Goal: Task Accomplishment & Management: Manage account settings

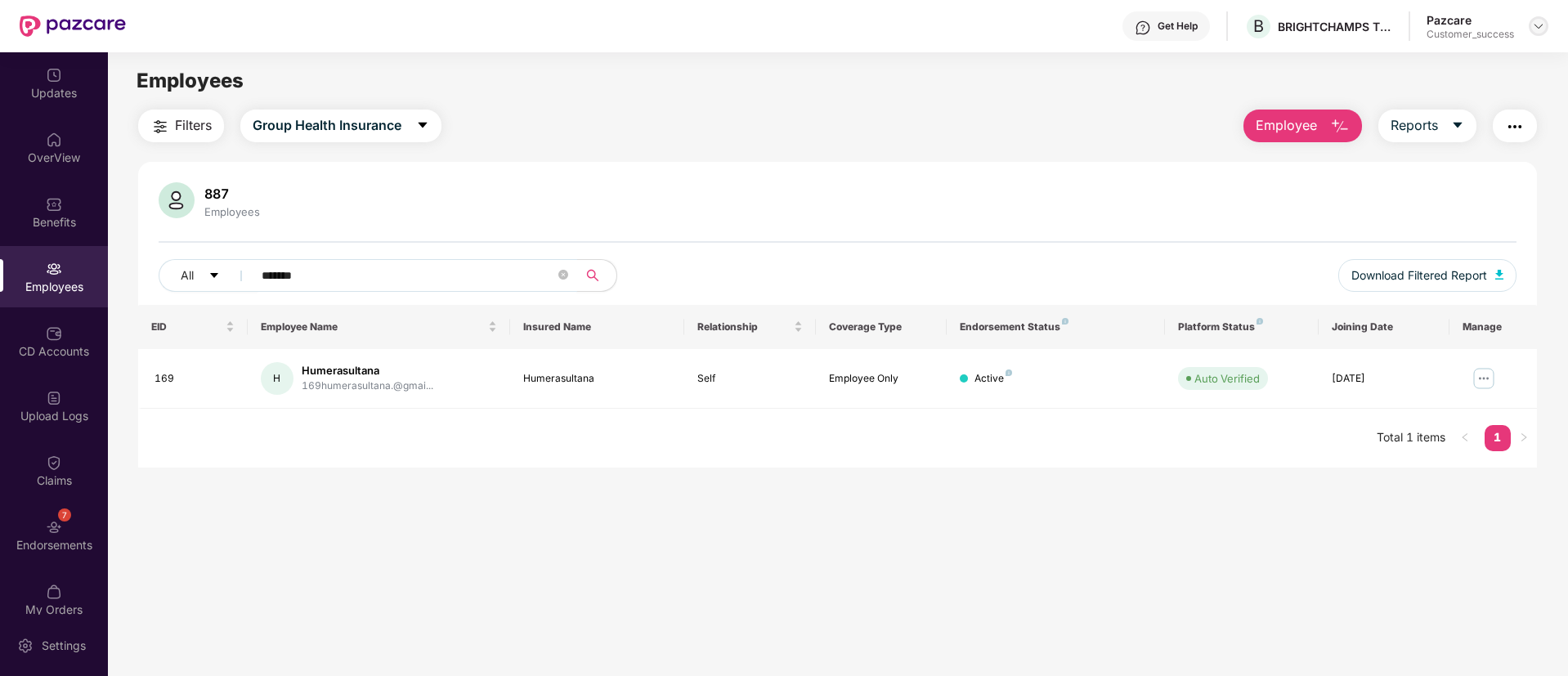
click at [1538, 21] on img at bounding box center [1539, 27] width 13 height 13
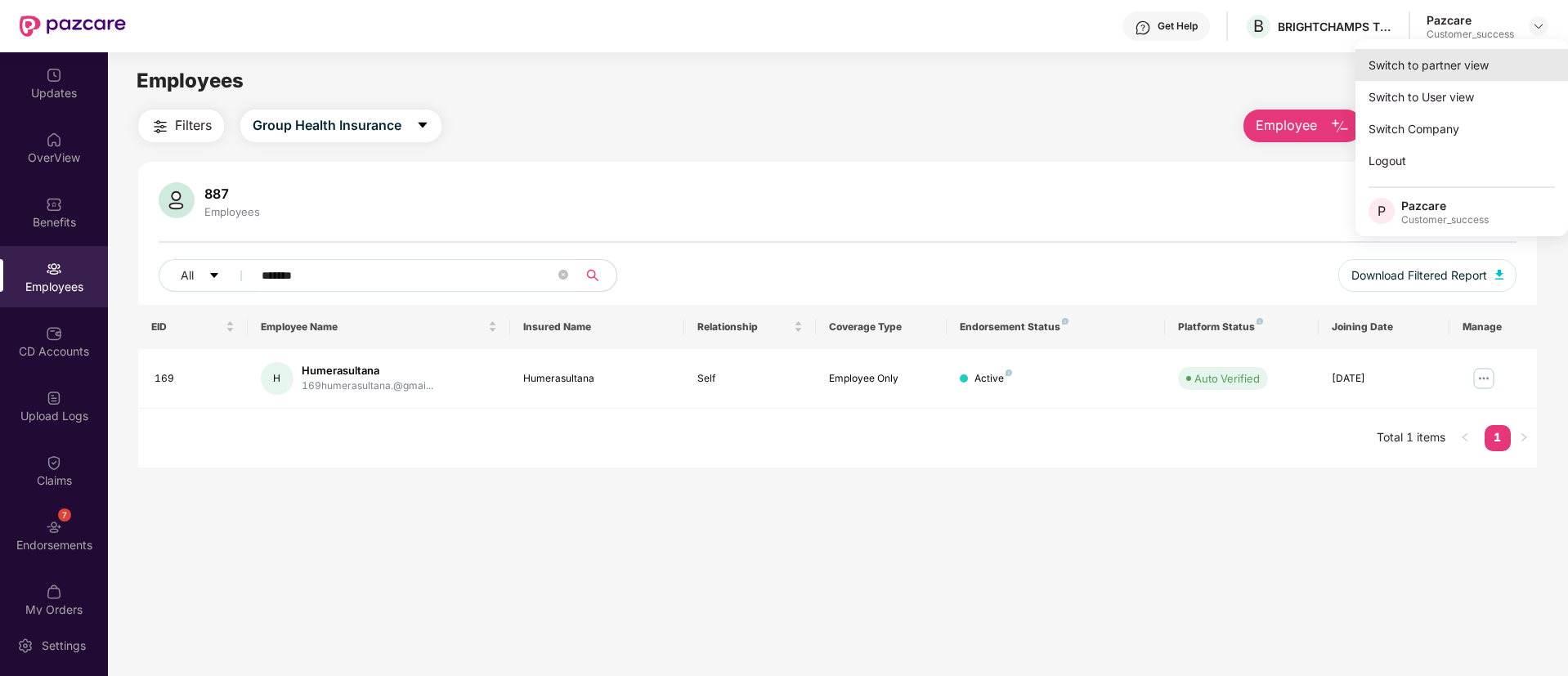
click at [1407, 67] on div "Switch to partner view" at bounding box center [1462, 65] width 213 height 32
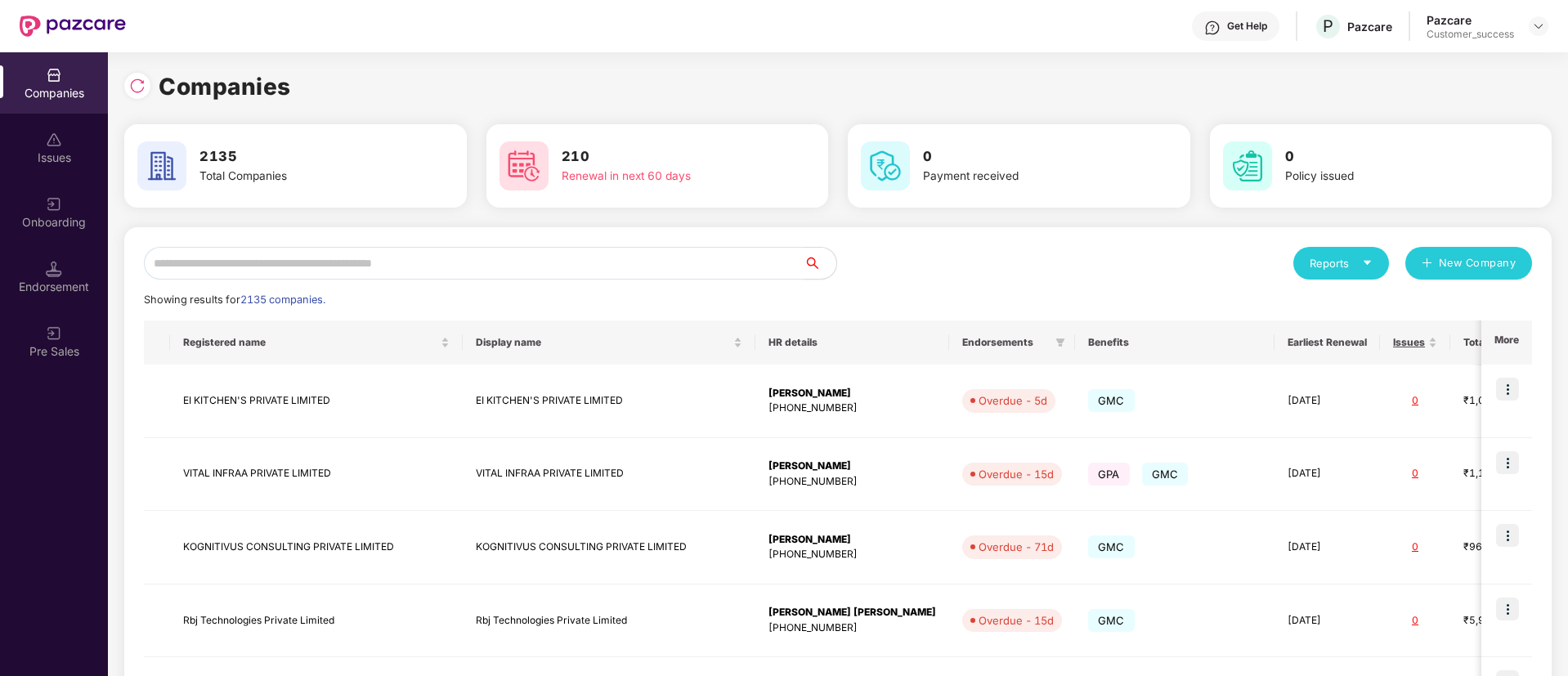
click at [722, 260] on input "text" at bounding box center [473, 263] width 660 height 32
click at [722, 260] on input "*" at bounding box center [473, 263] width 660 height 32
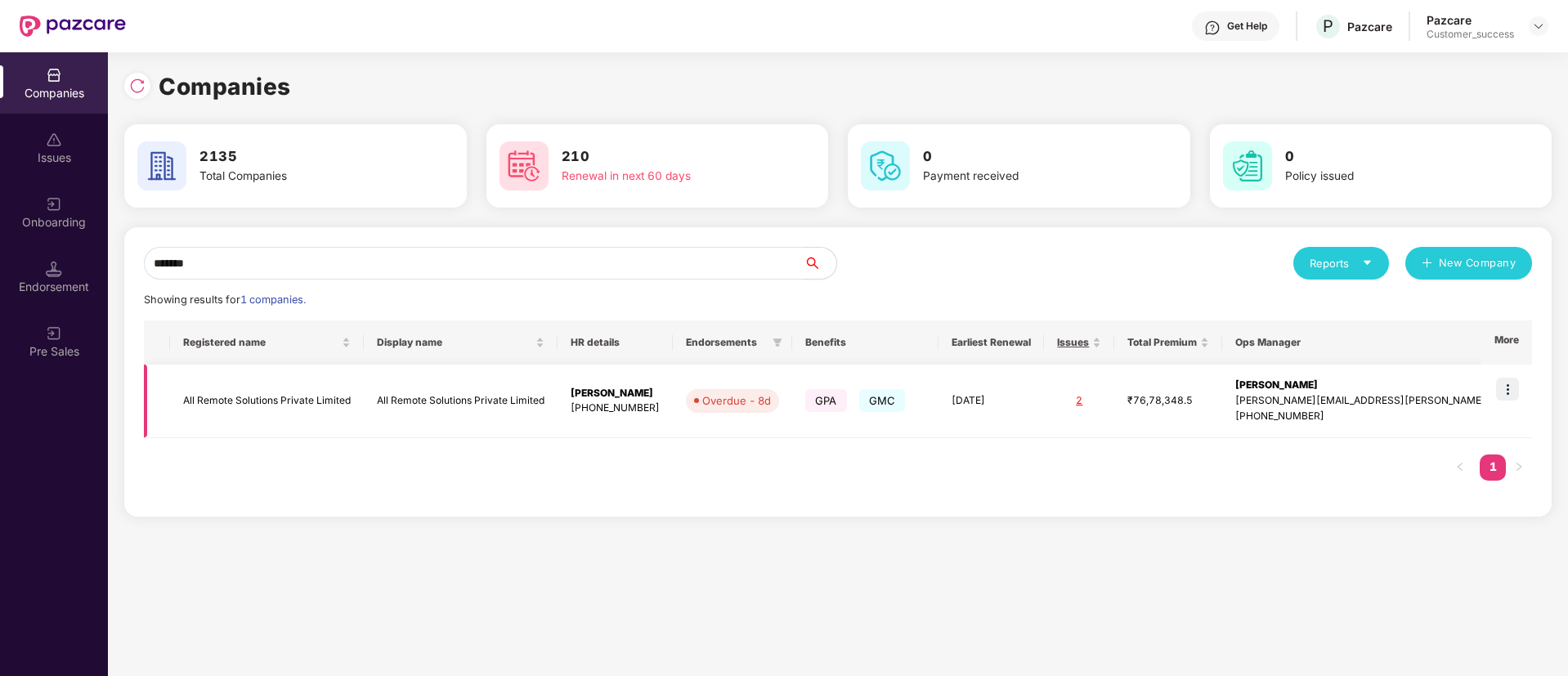
type input "*******"
click at [1511, 390] on img at bounding box center [1508, 389] width 23 height 23
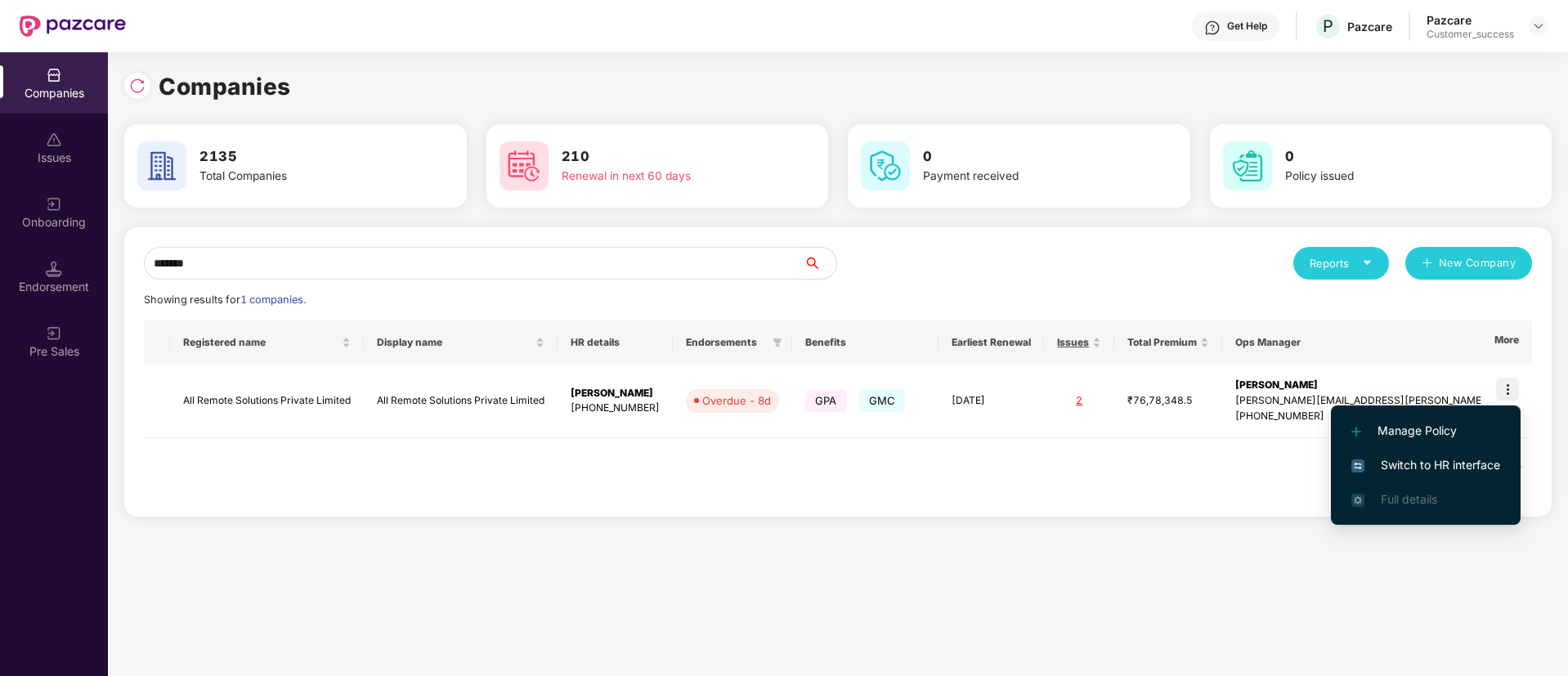
click at [1419, 476] on li "Switch to HR interface" at bounding box center [1426, 465] width 190 height 34
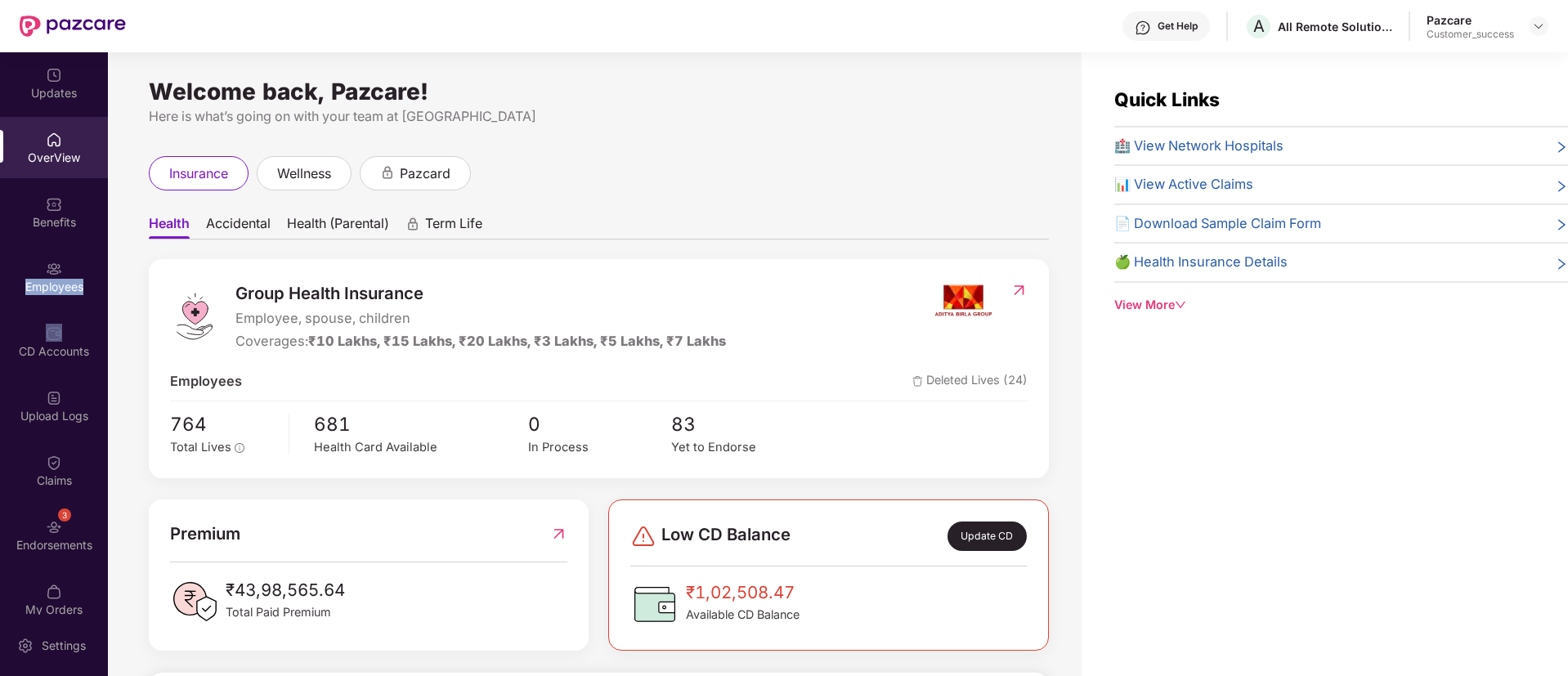
click at [29, 272] on div "Employees" at bounding box center [54, 277] width 108 height 62
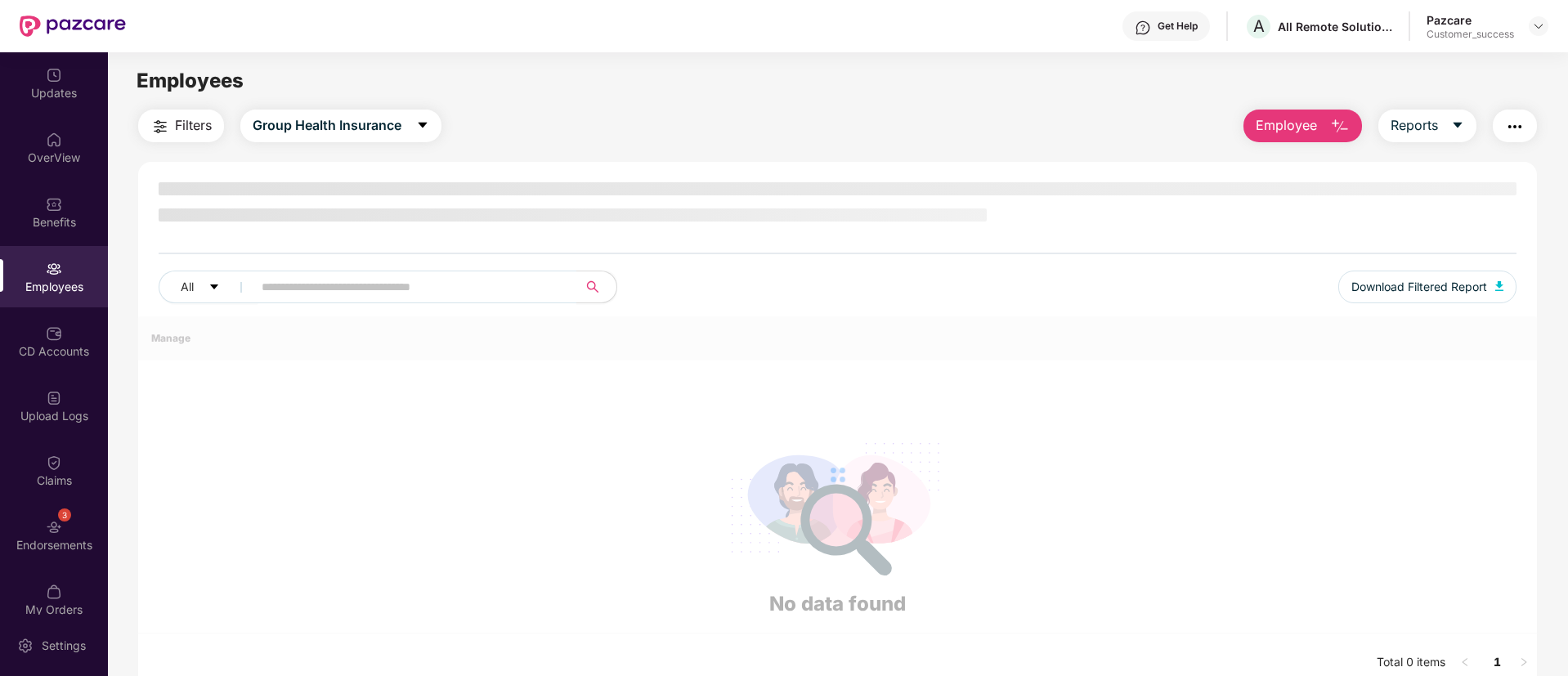
click at [29, 272] on div "Employees" at bounding box center [54, 277] width 108 height 62
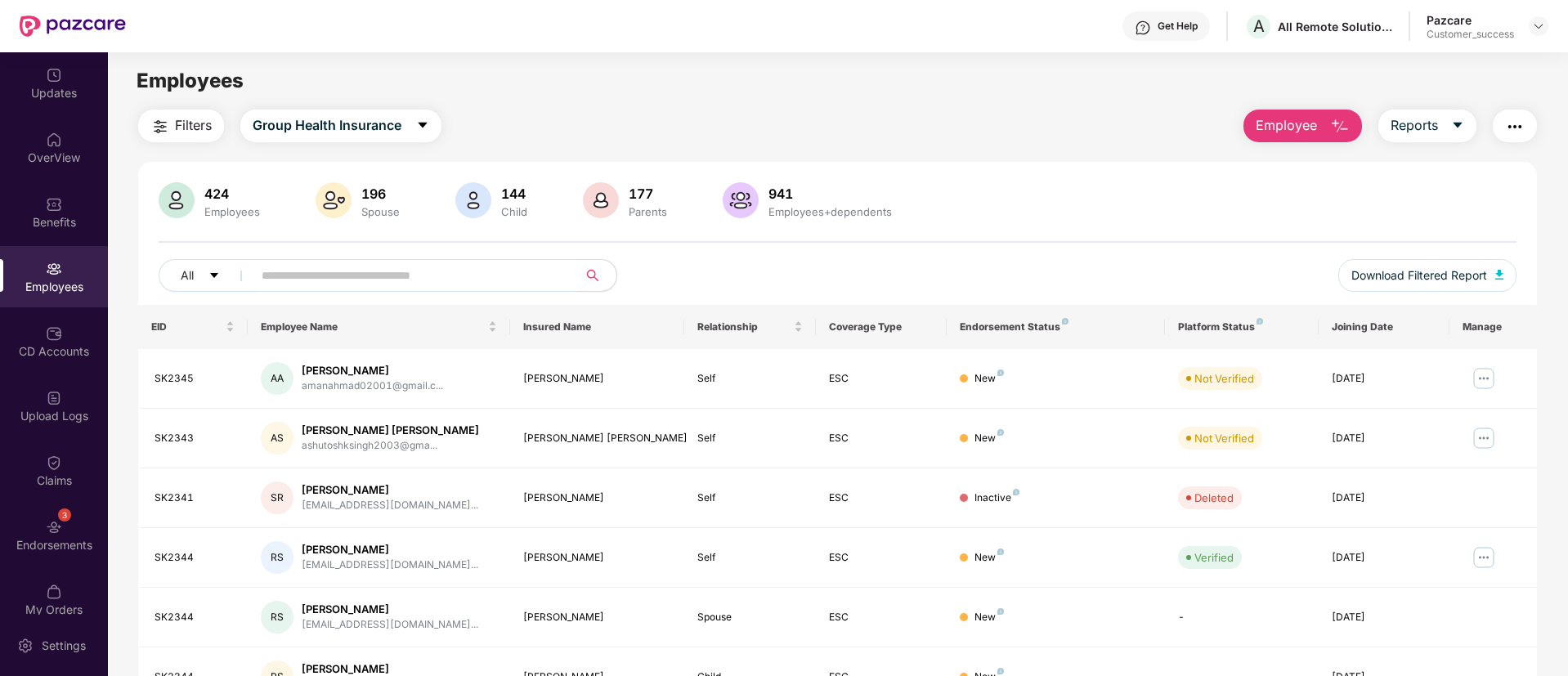
click at [262, 280] on input "text" at bounding box center [408, 275] width 294 height 24
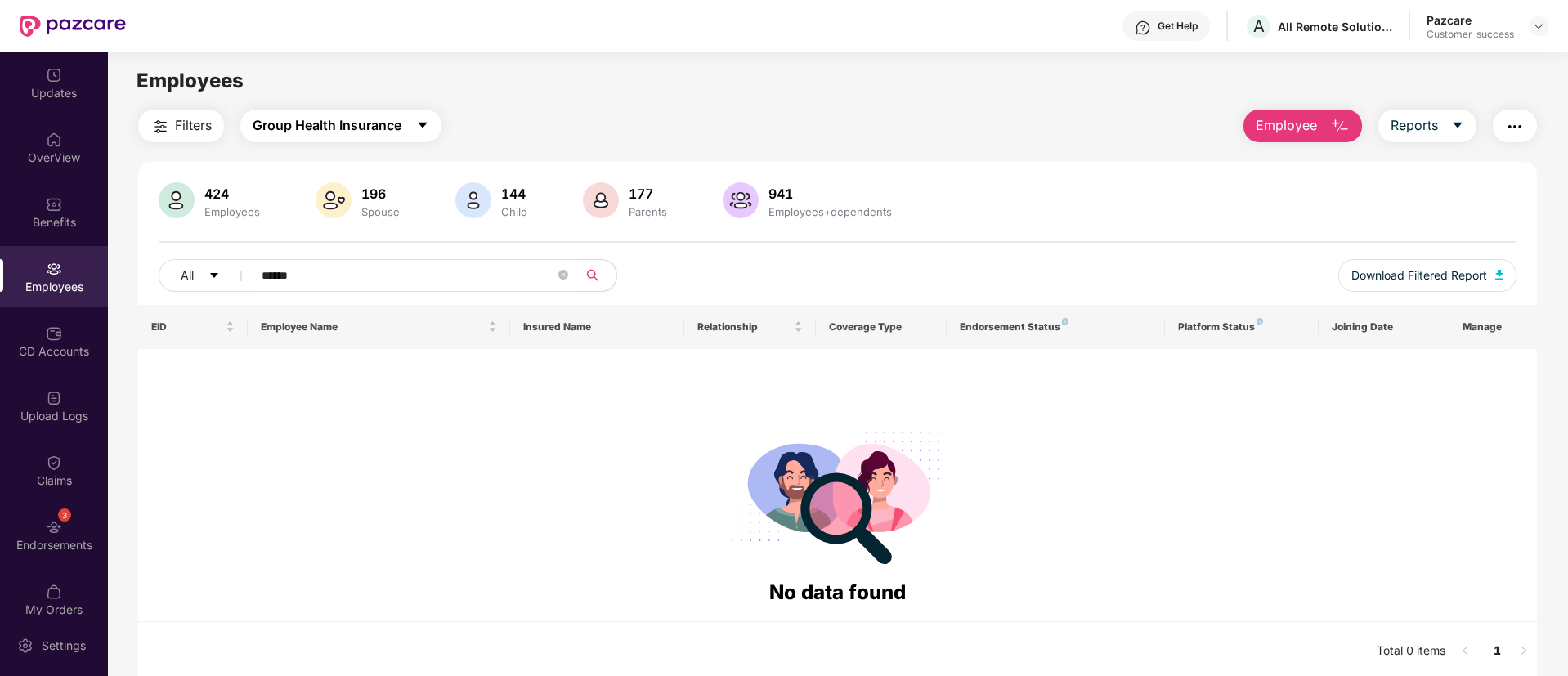
click at [381, 119] on span "Group Health Insurance" at bounding box center [327, 126] width 149 height 21
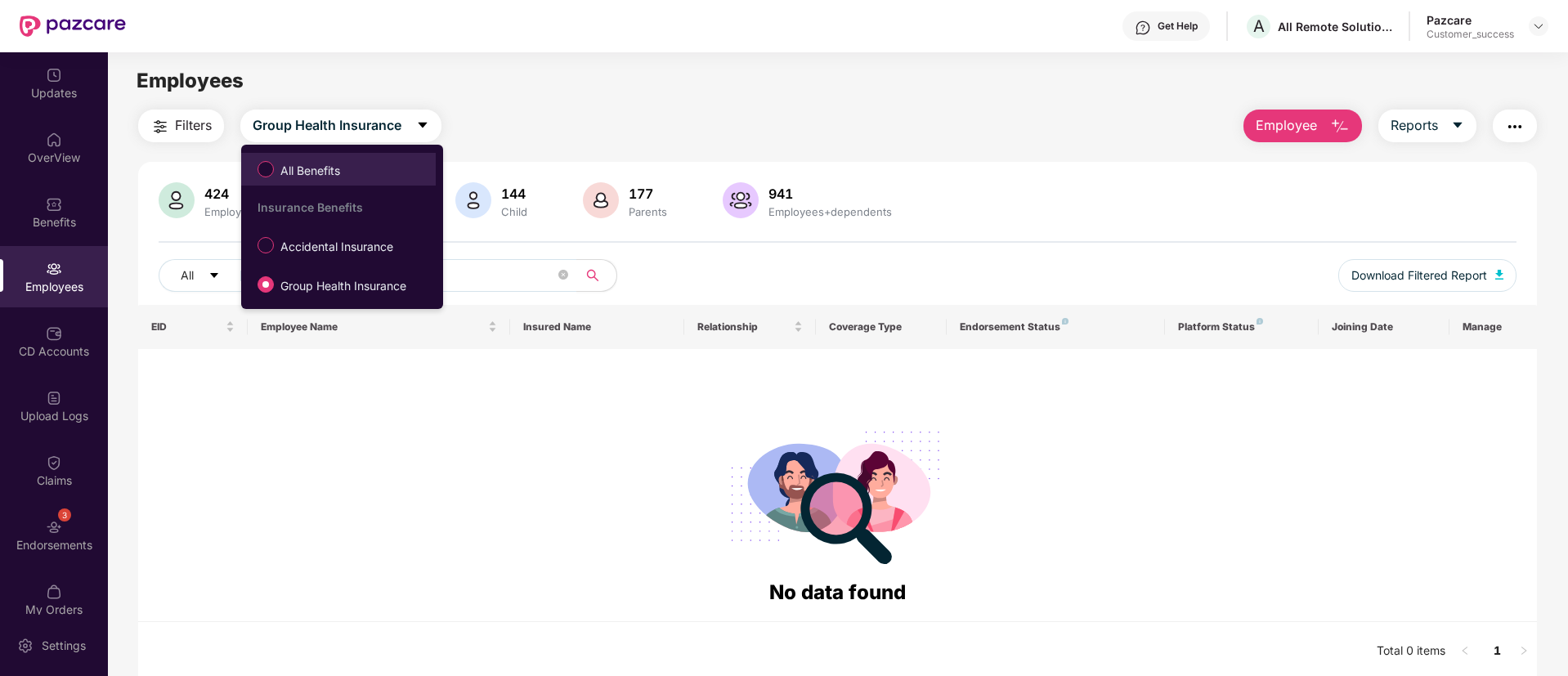
click at [347, 177] on span "All Benefits" at bounding box center [309, 171] width 72 height 18
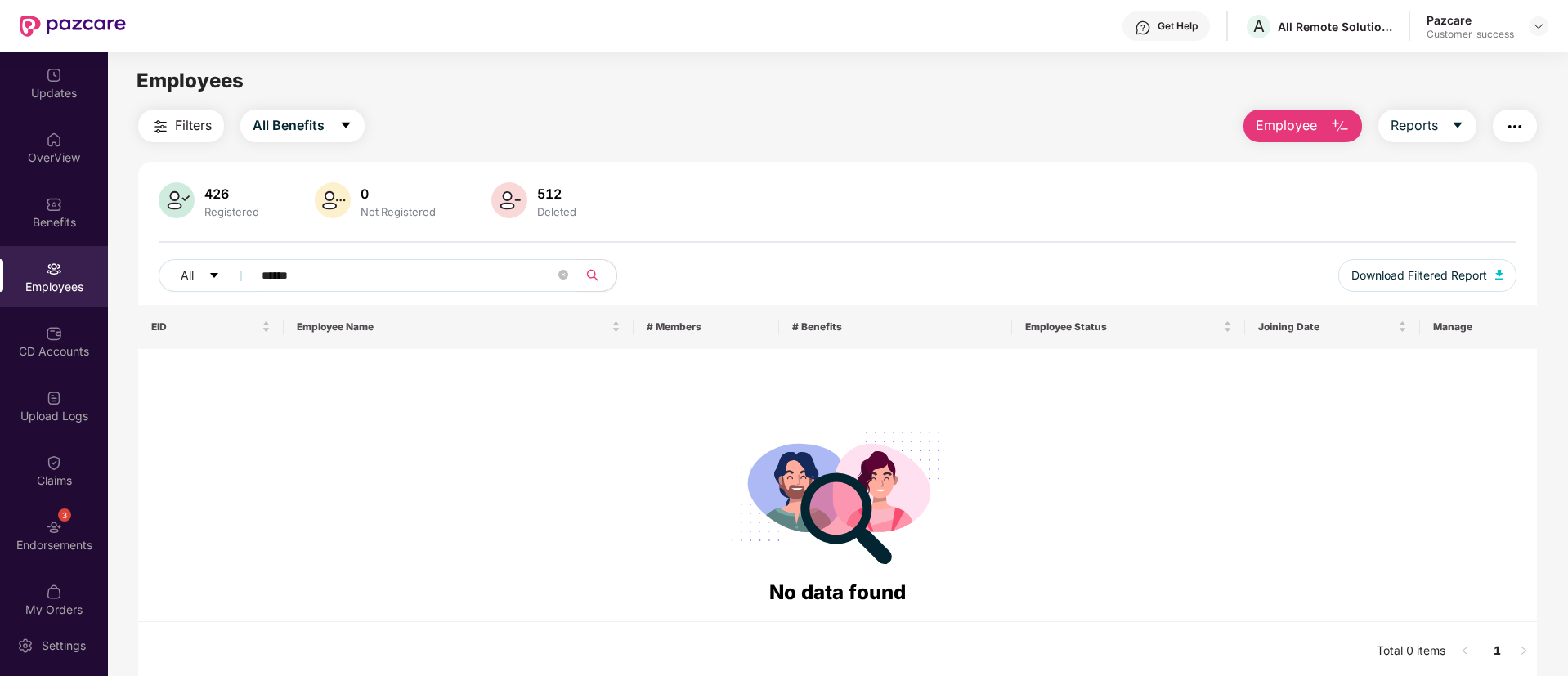
click at [393, 264] on input "******" at bounding box center [408, 275] width 294 height 24
paste input "text"
type input "****"
click at [566, 272] on icon "close-circle" at bounding box center [563, 274] width 10 height 10
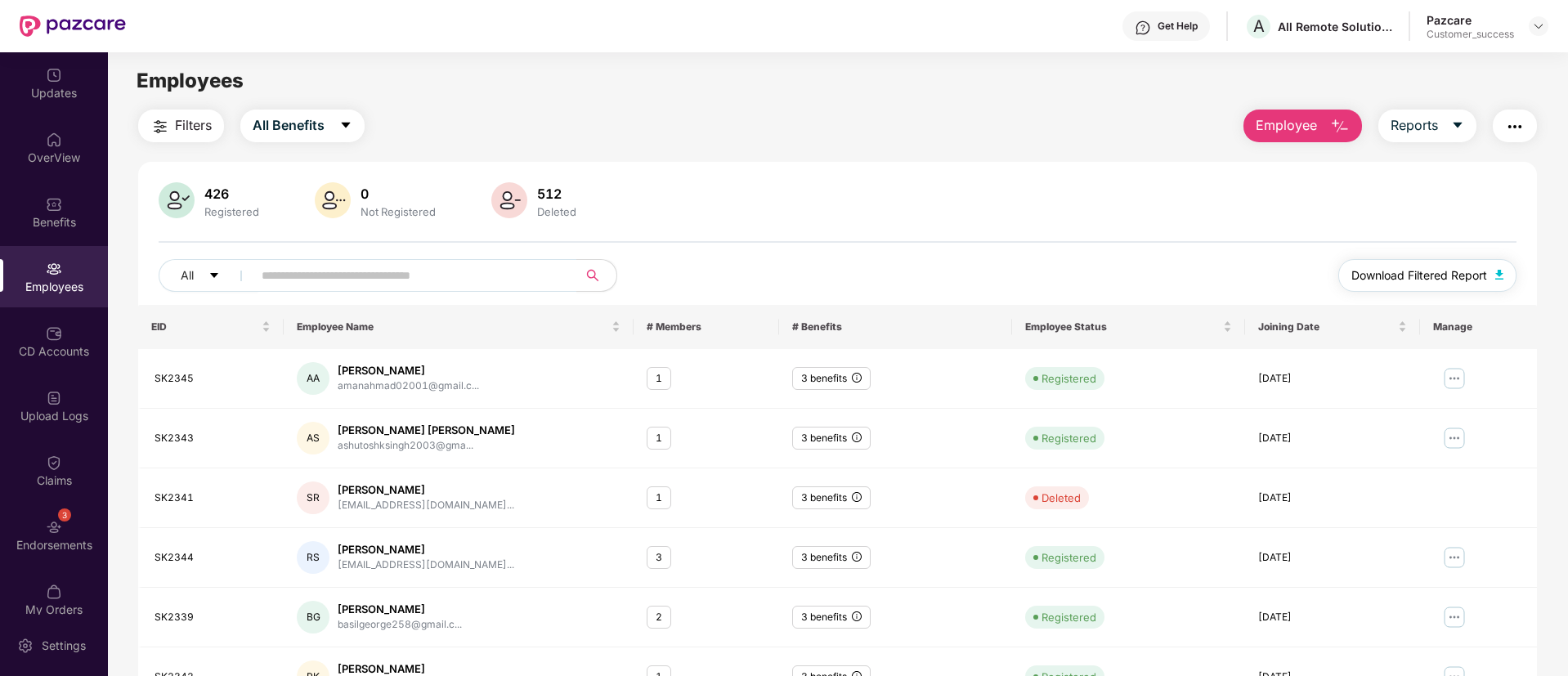
click at [1374, 273] on span "Download Filtered Report" at bounding box center [1419, 275] width 136 height 18
click at [300, 116] on span "All Benefits" at bounding box center [289, 126] width 72 height 21
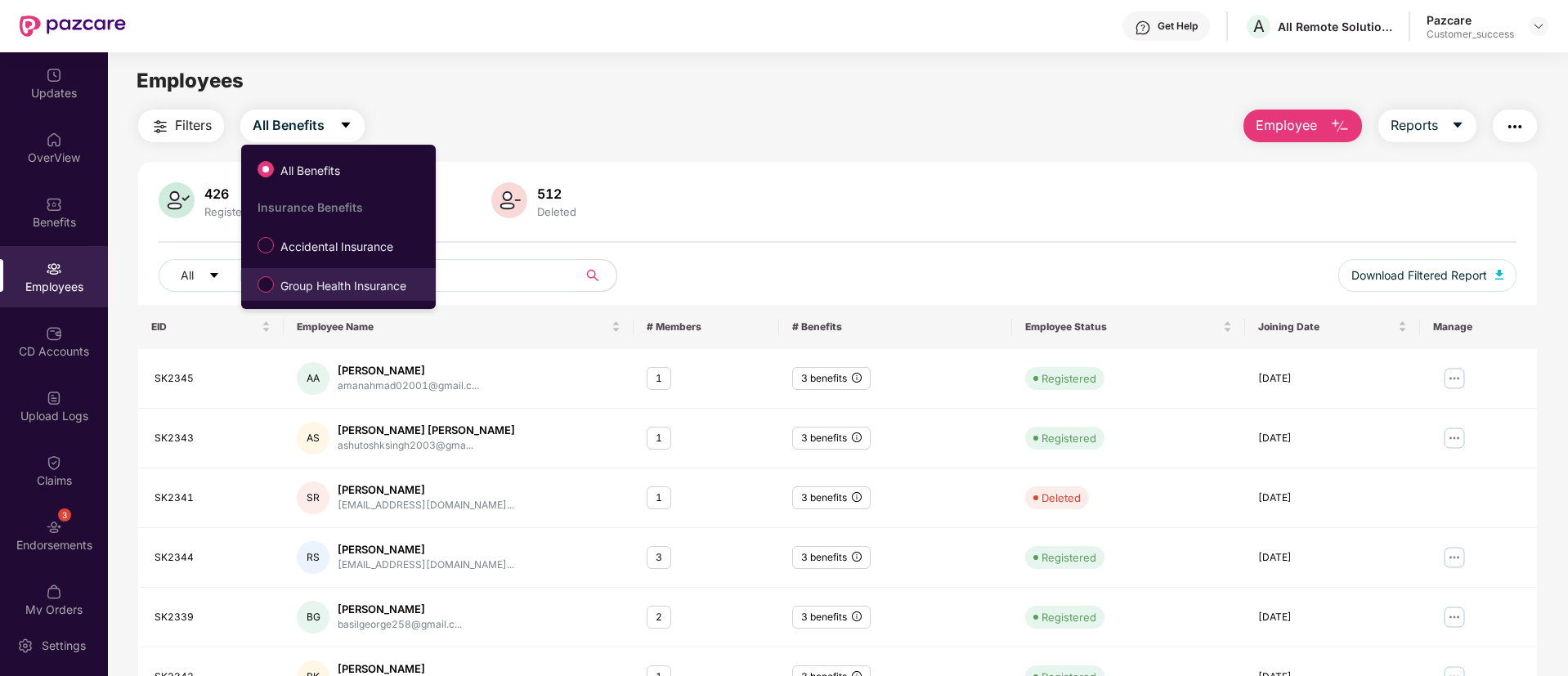
click at [311, 287] on span "Group Health Insurance" at bounding box center [343, 286] width 139 height 18
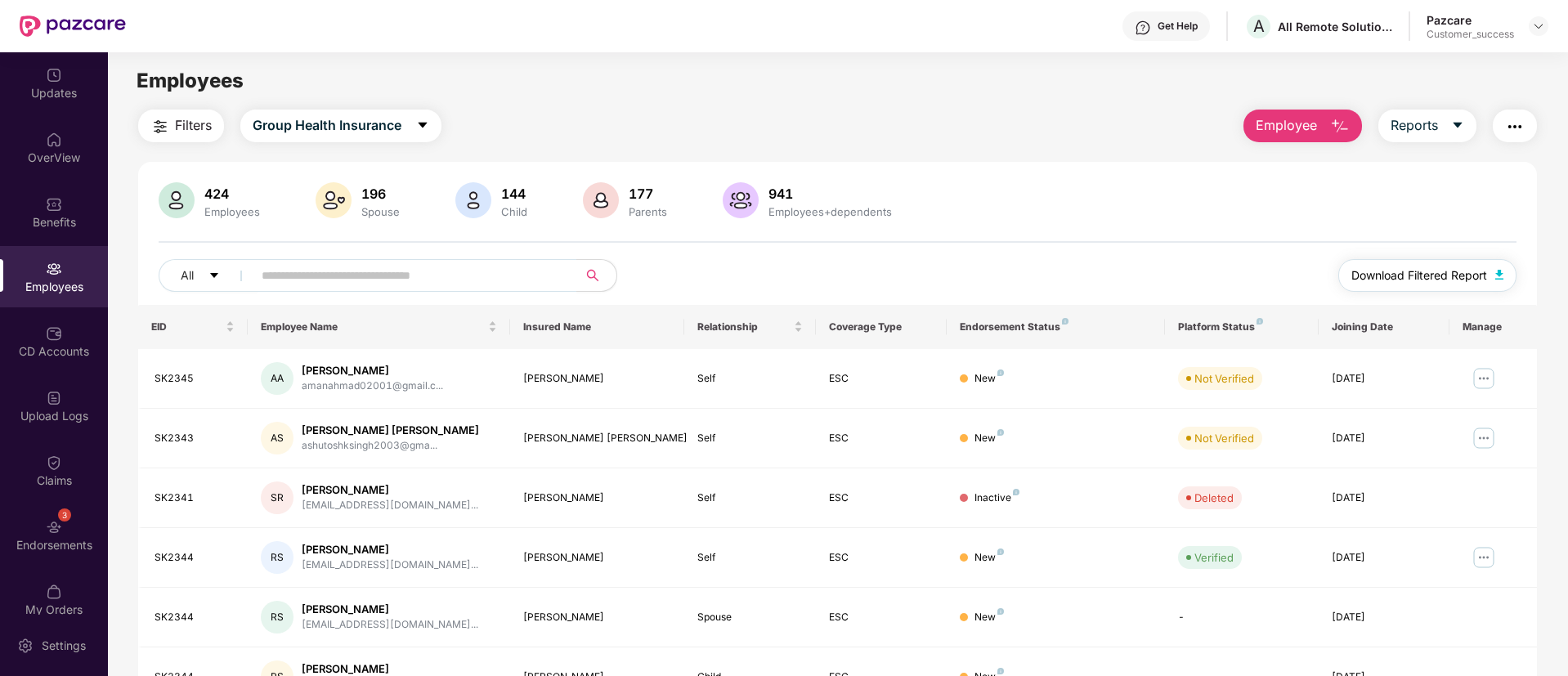
click at [1422, 284] on span "Download Filtered Report" at bounding box center [1419, 275] width 136 height 18
click at [403, 269] on input "text" at bounding box center [408, 275] width 294 height 24
paste input "******"
click at [403, 269] on input "text" at bounding box center [408, 275] width 294 height 24
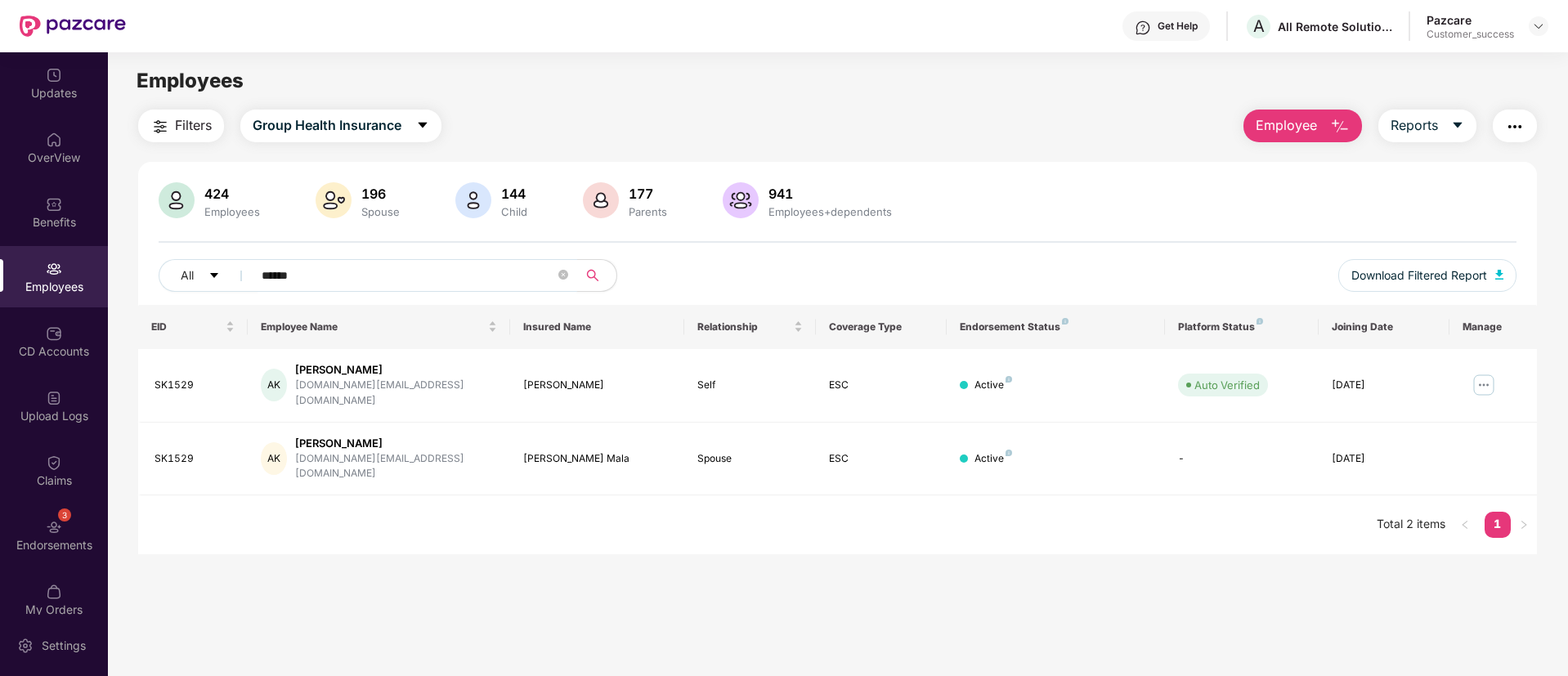
type input "******"
click at [1486, 385] on img at bounding box center [1483, 384] width 26 height 26
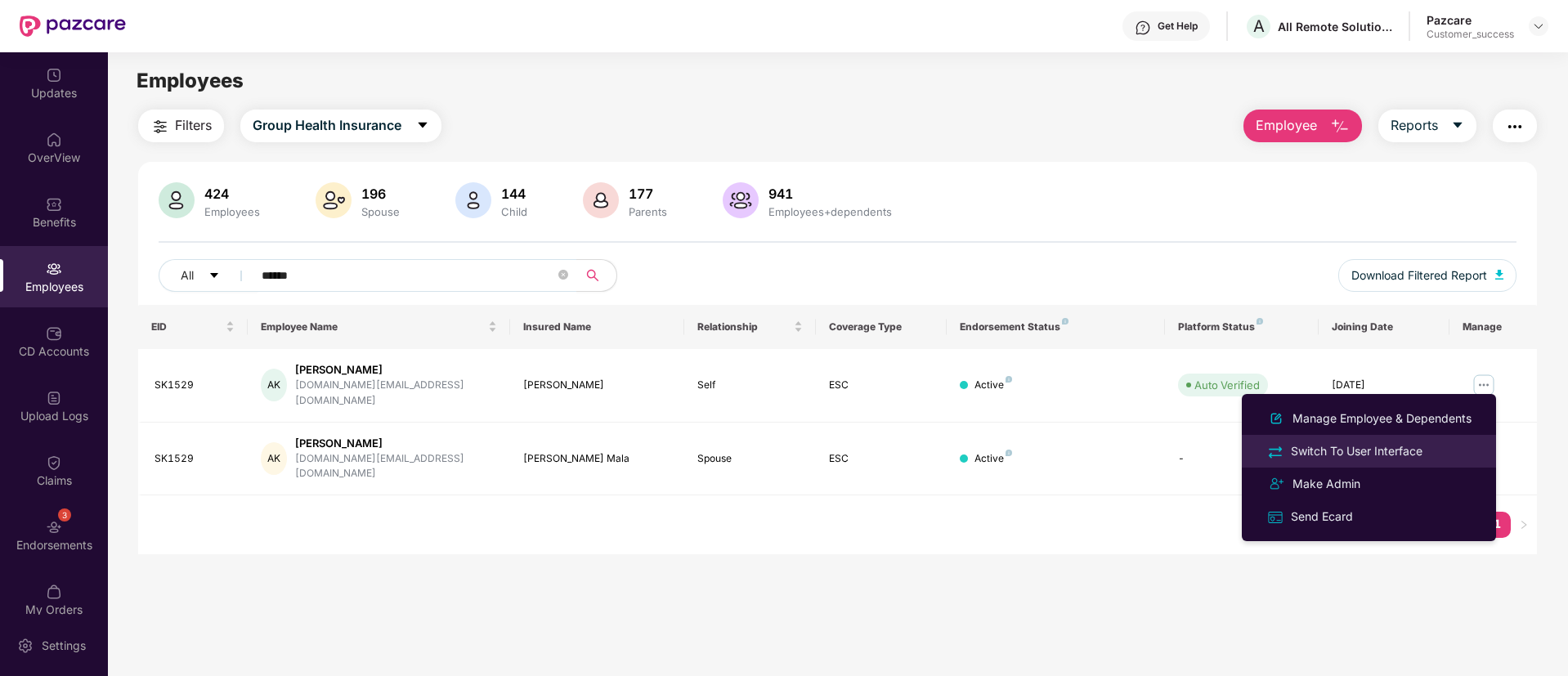
click at [1365, 451] on div "Switch To User Interface" at bounding box center [1357, 451] width 138 height 18
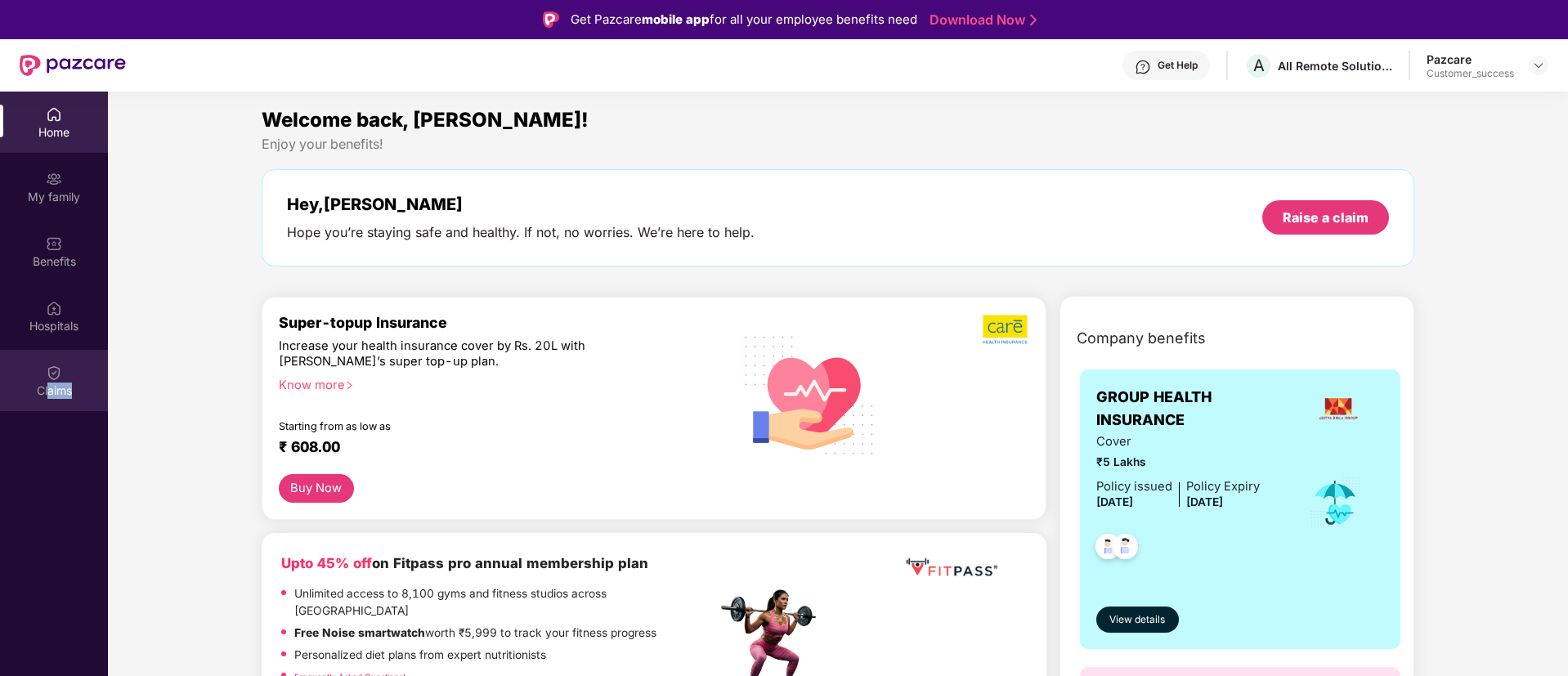
drag, startPoint x: 72, startPoint y: 438, endPoint x: 46, endPoint y: 393, distance: 52.0
click at [46, 393] on div "Home My family Benefits Hospitals Claims" at bounding box center [54, 429] width 108 height 676
click at [46, 393] on div "Claims" at bounding box center [54, 391] width 108 height 17
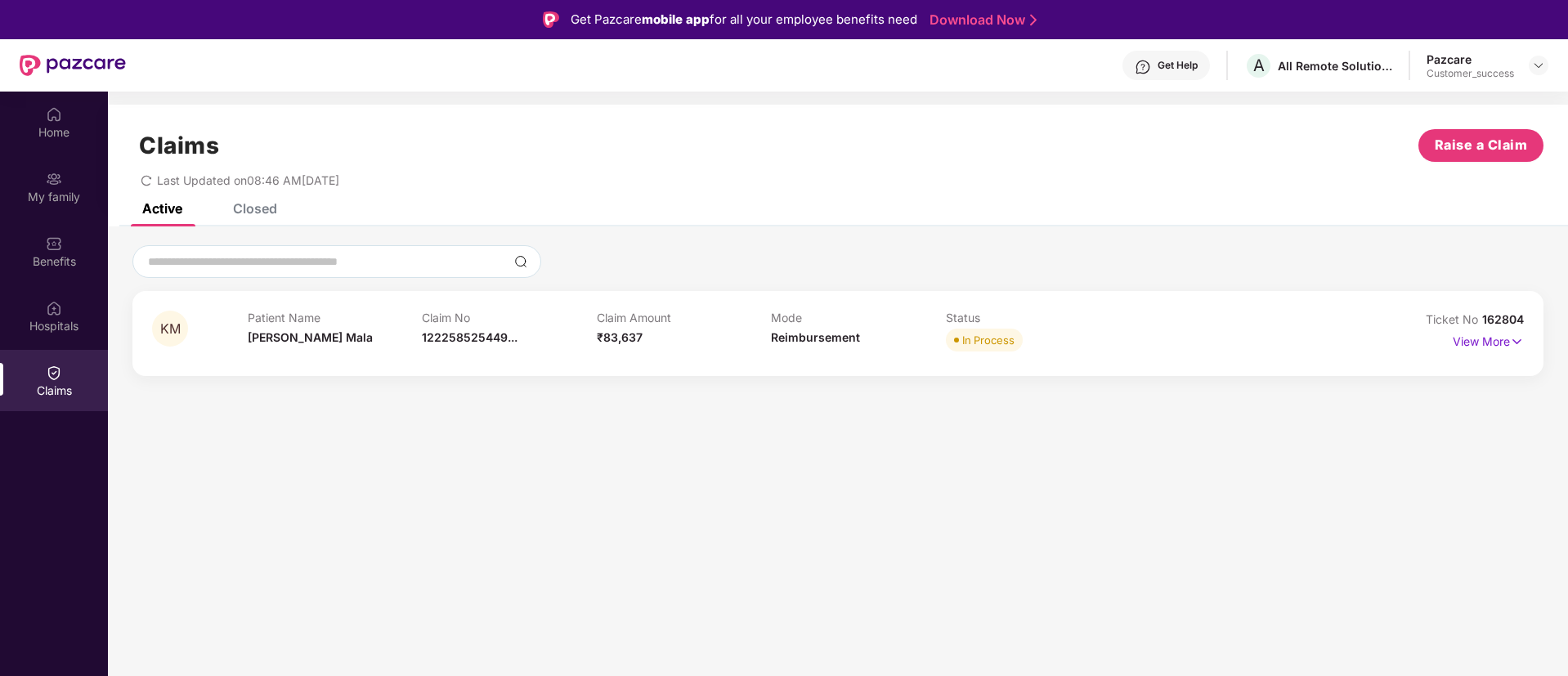
click at [1525, 338] on div "KM Patient Name Kanchan Mala Claim No 122258525449... Claim Amount ₹83,637 Mode…" at bounding box center [838, 333] width 1412 height 85
click at [1507, 339] on p "View More" at bounding box center [1489, 339] width 72 height 22
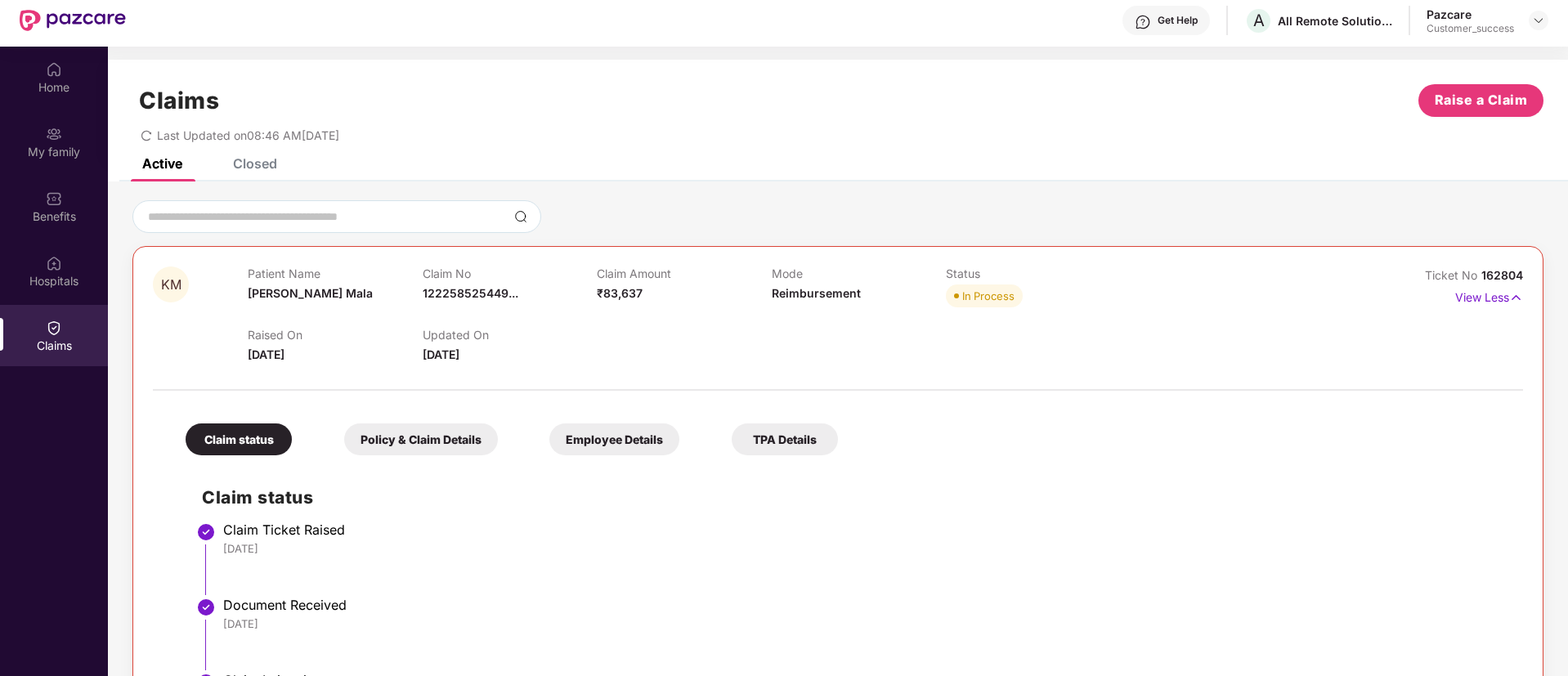
scroll to position [42, 0]
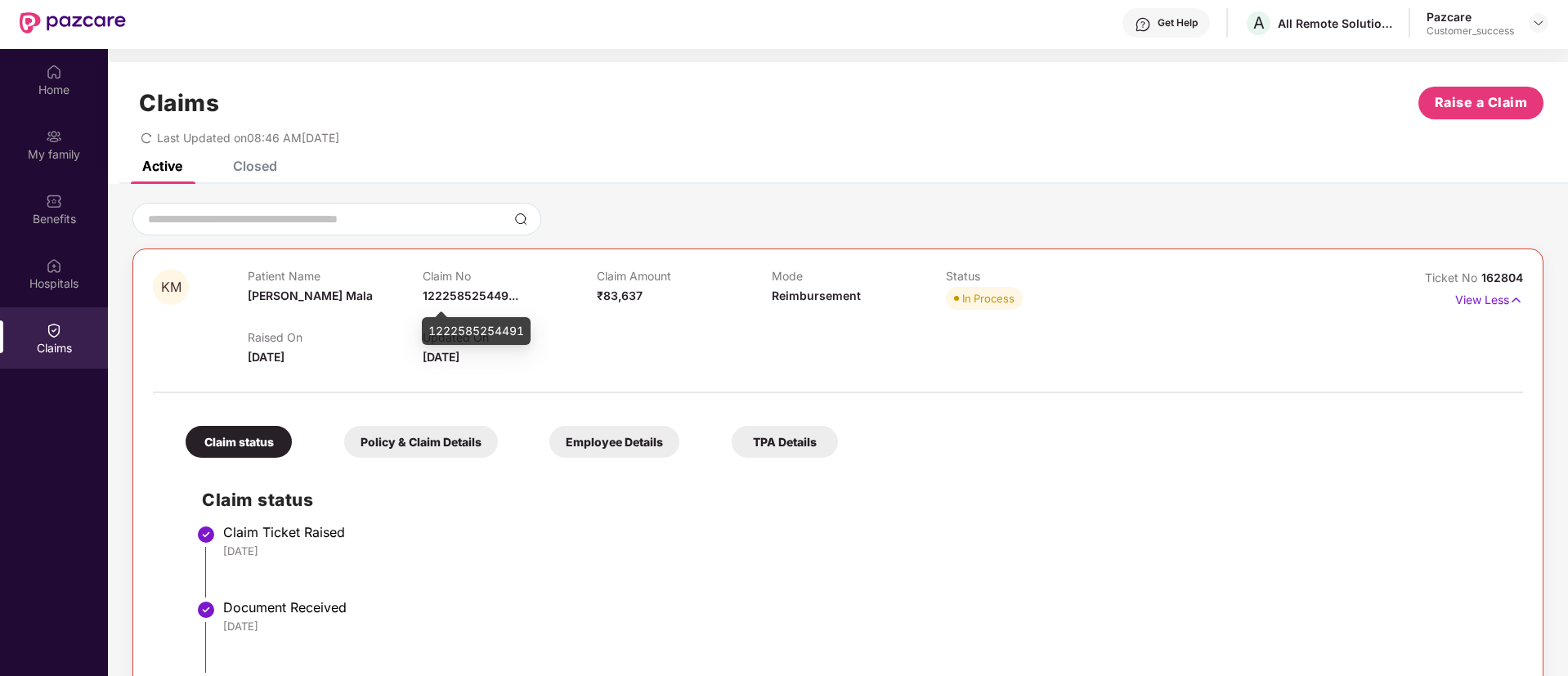
click at [479, 292] on span "122258525449..." at bounding box center [470, 295] width 96 height 14
click at [454, 330] on div "1222585254491" at bounding box center [476, 330] width 109 height 27
copy div "1222585254491"
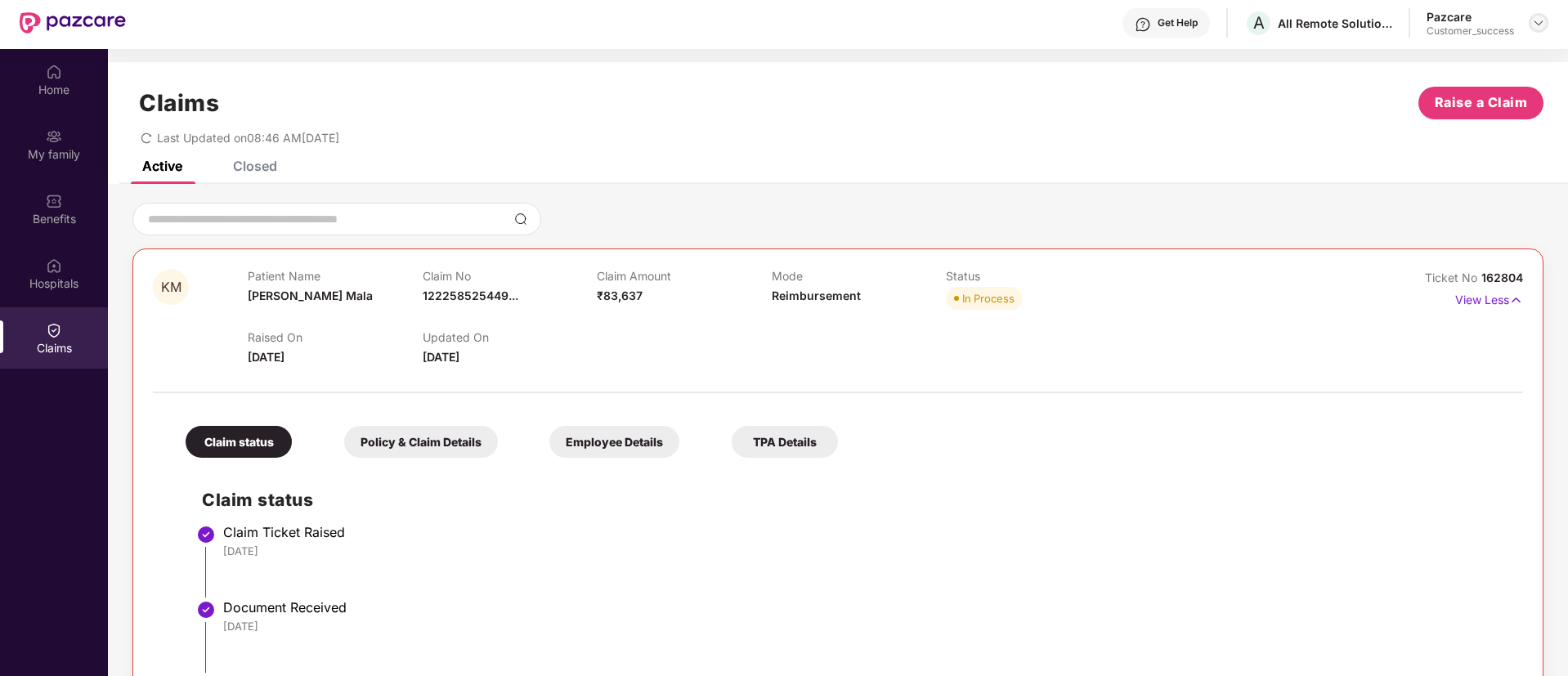
click at [1546, 27] on div at bounding box center [1539, 23] width 20 height 20
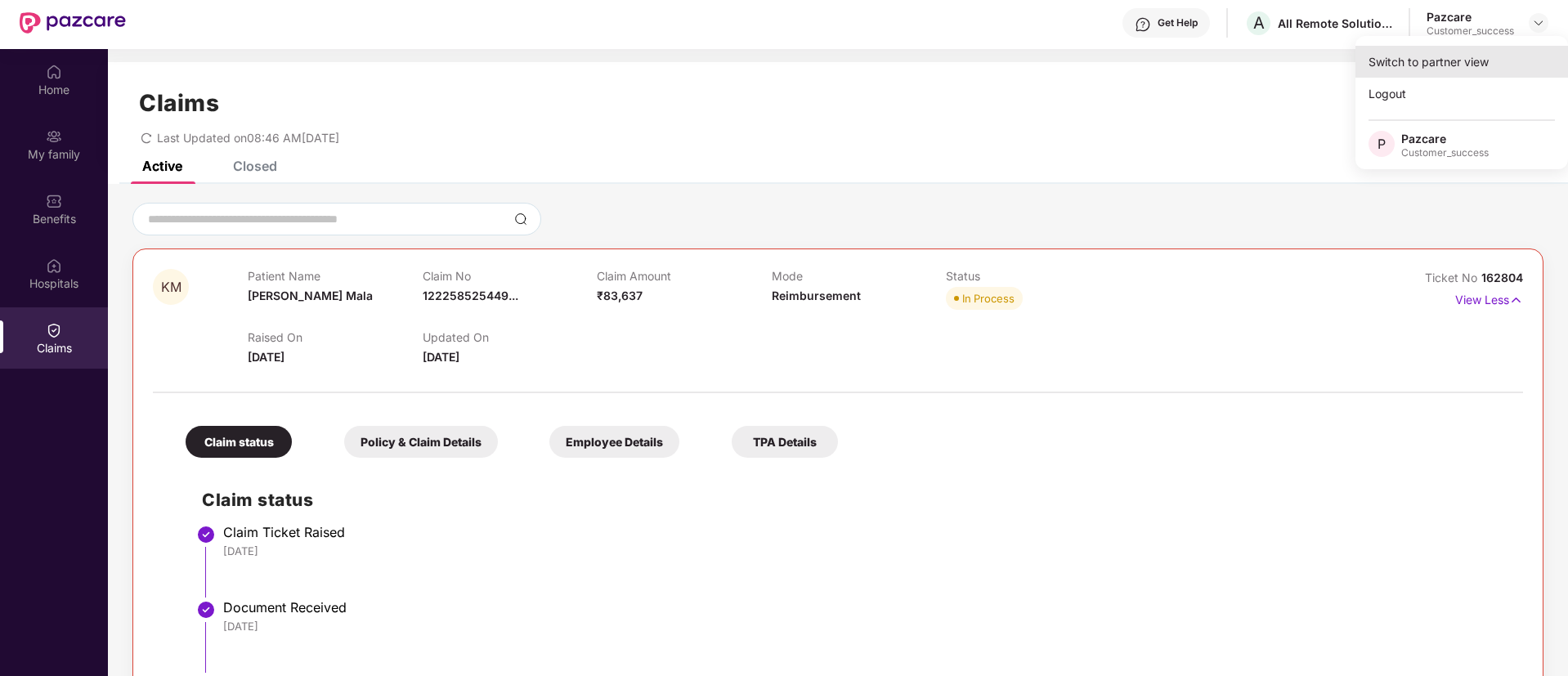
click at [1470, 53] on div "Switch to partner view" at bounding box center [1462, 62] width 213 height 32
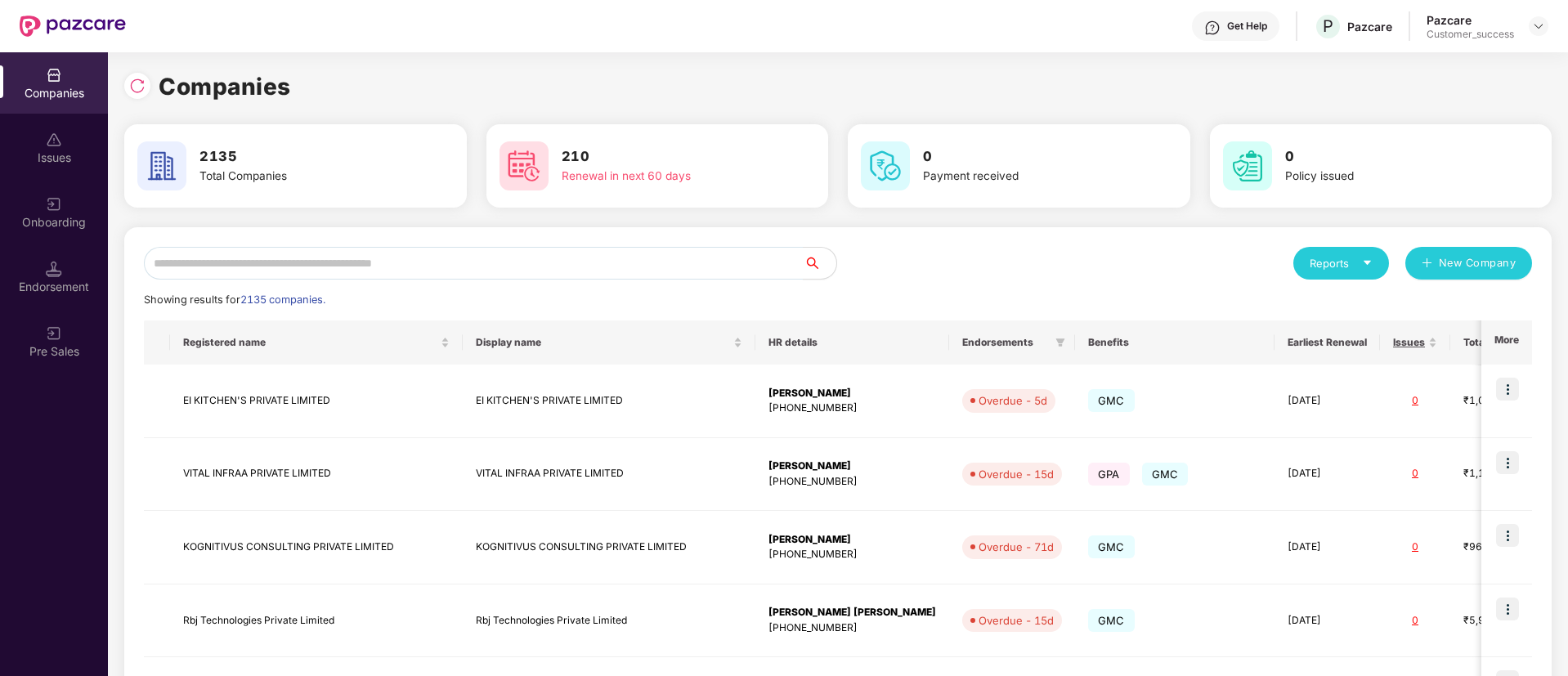
scroll to position [0, 0]
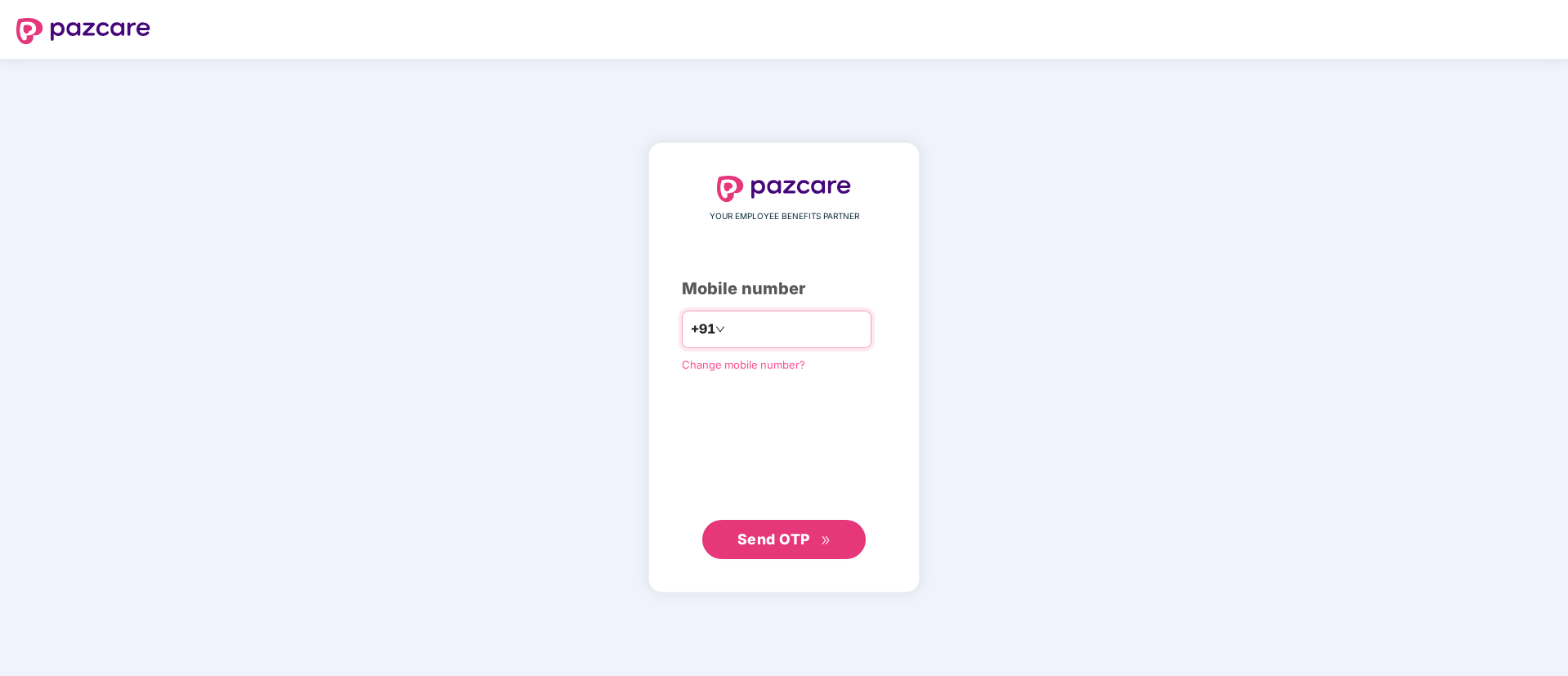
type input "**********"
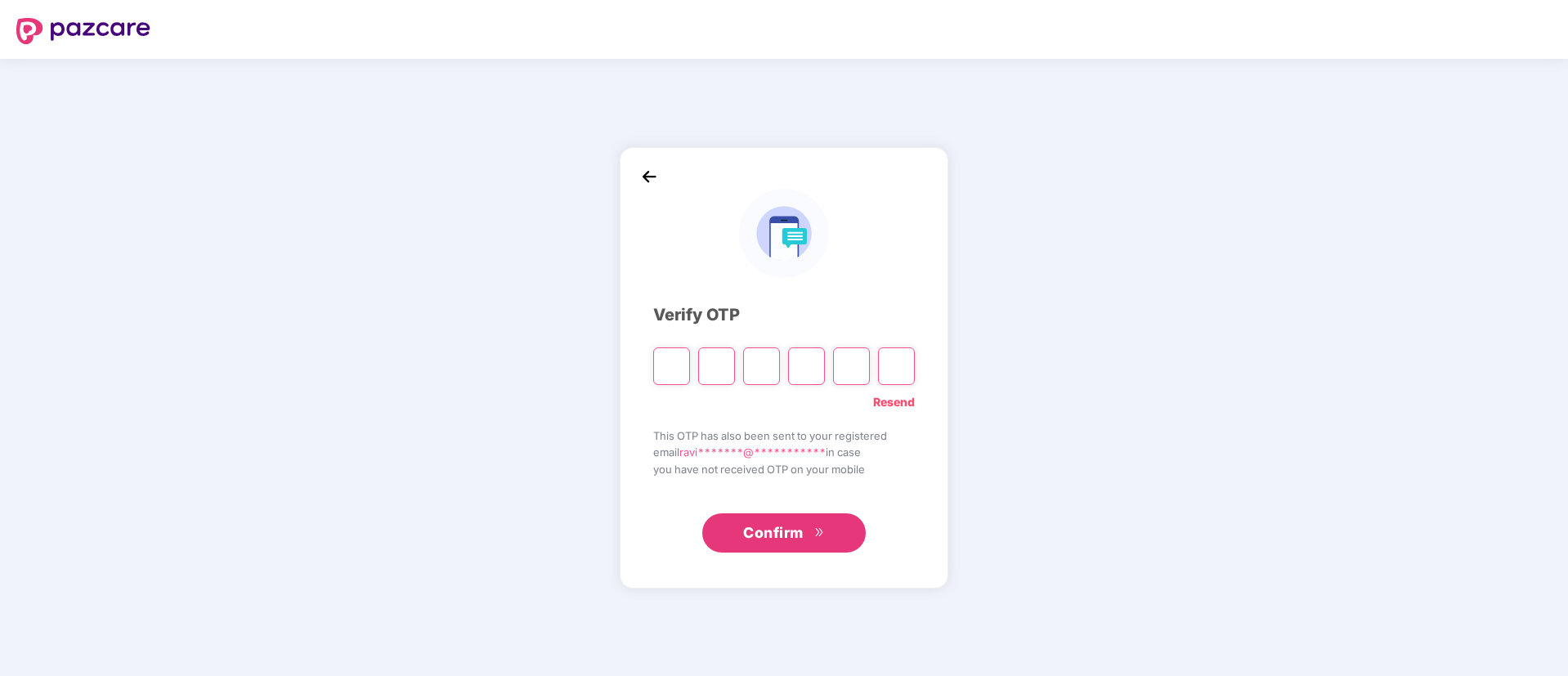
type input "*"
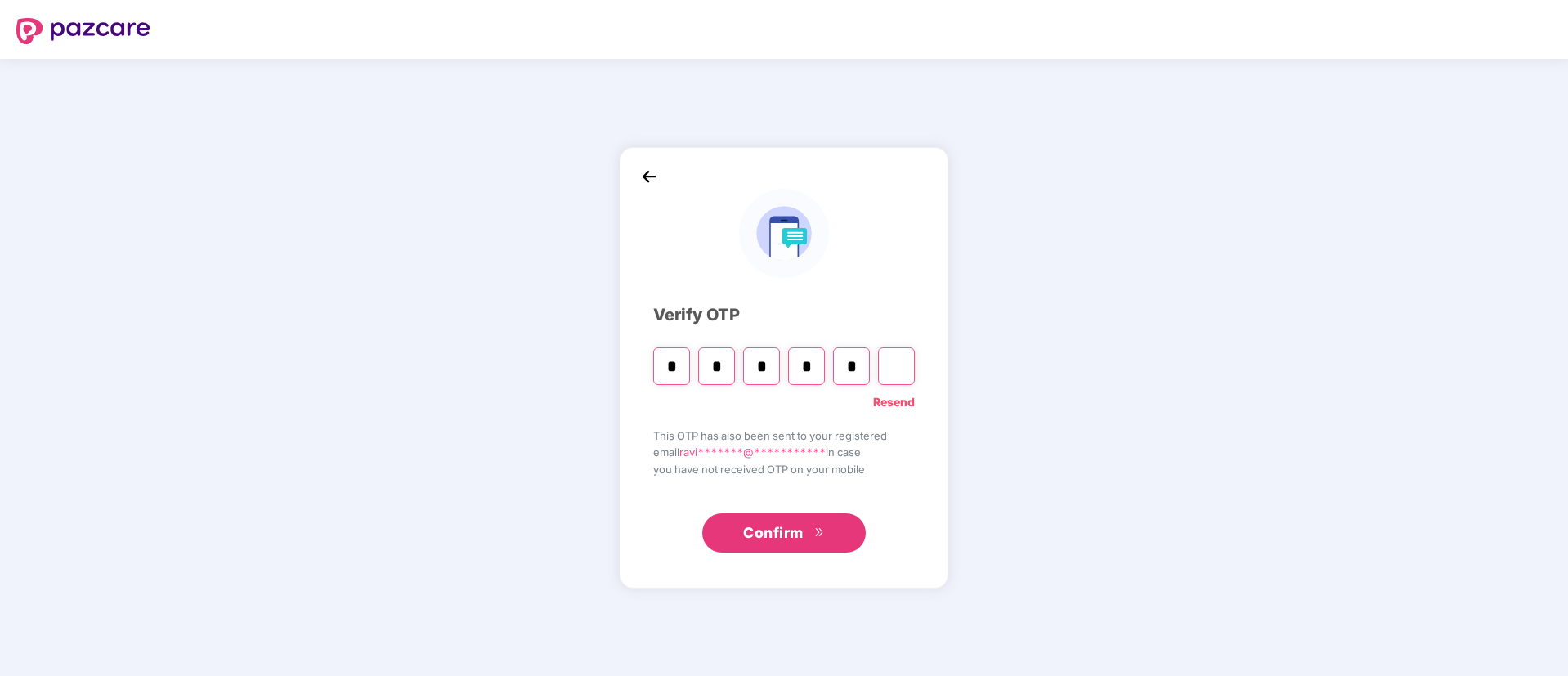
type input "*"
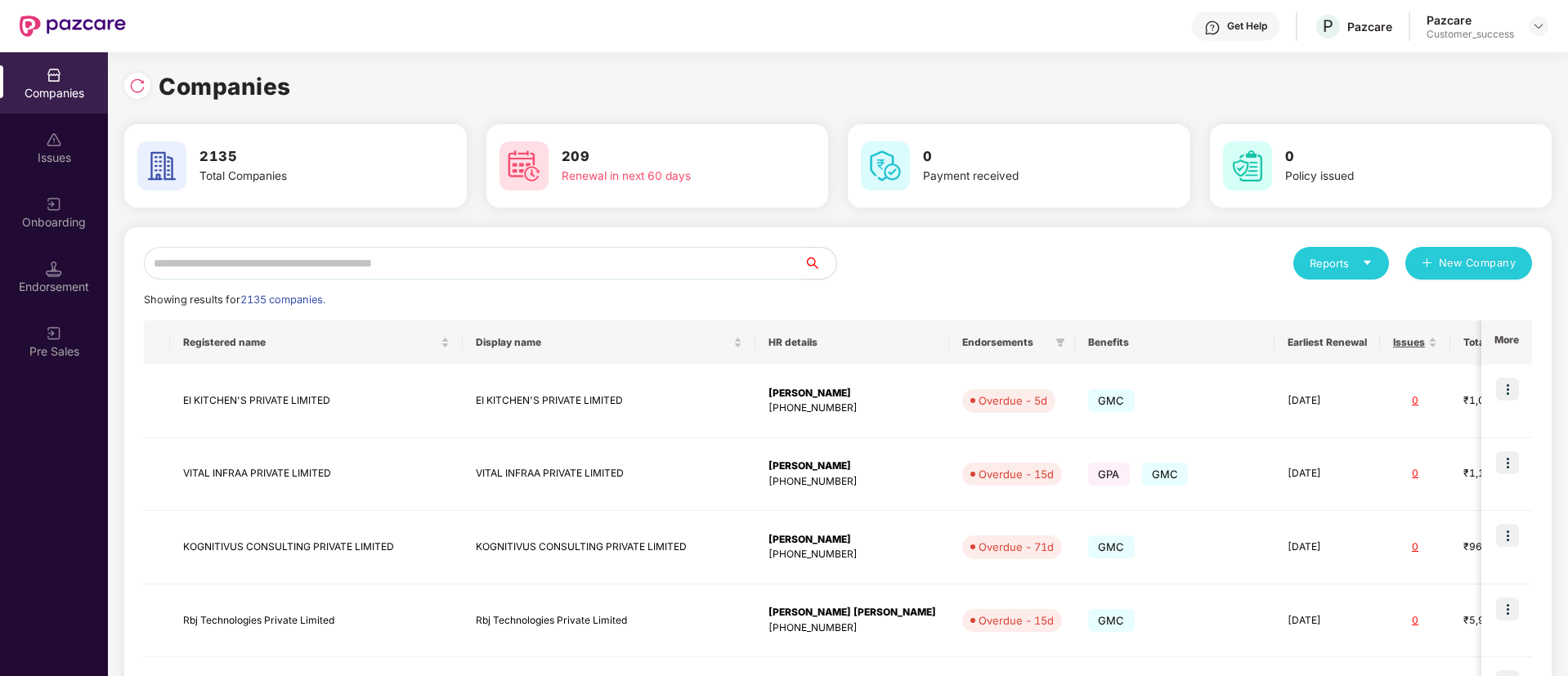
click at [596, 252] on input "text" at bounding box center [473, 263] width 660 height 32
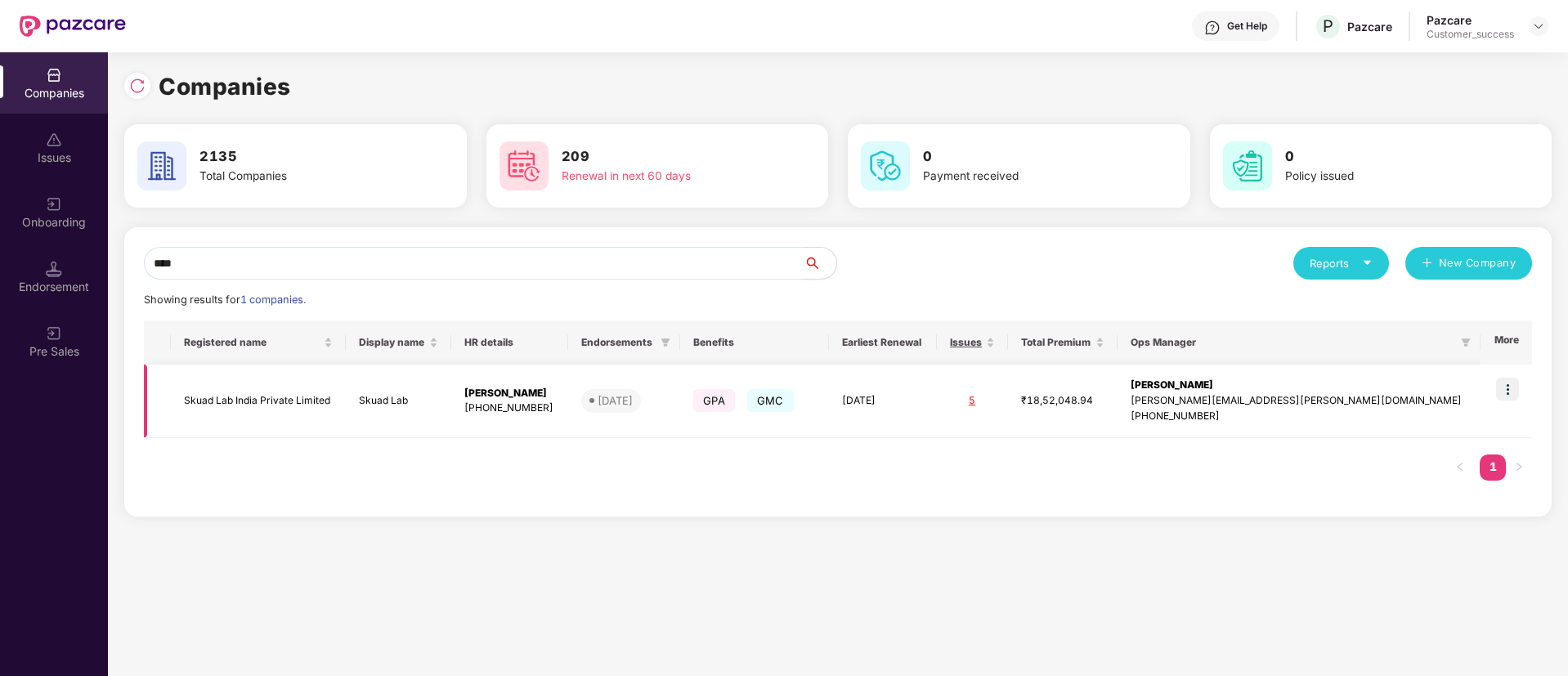
type input "****"
click at [1512, 387] on img at bounding box center [1508, 389] width 23 height 23
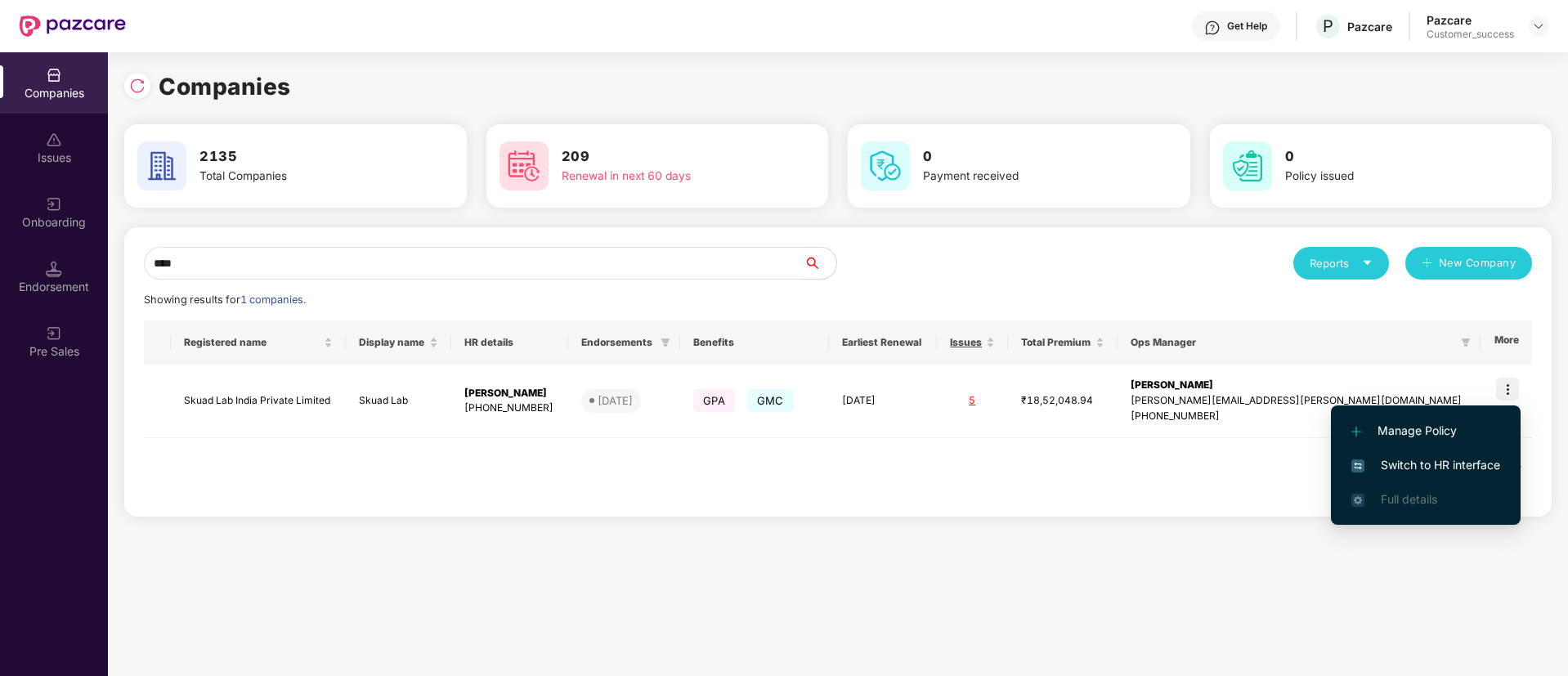
click at [1453, 461] on span "Switch to HR interface" at bounding box center [1426, 466] width 149 height 18
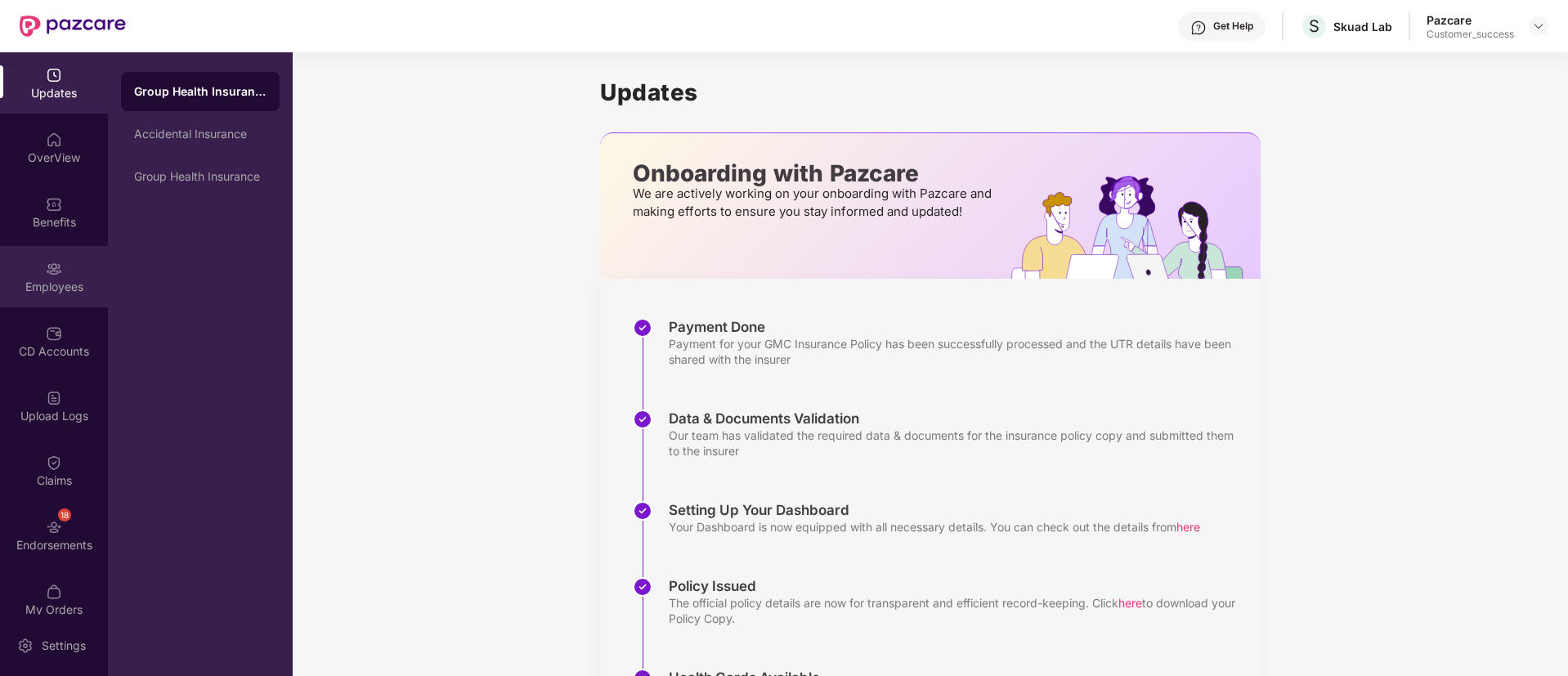
click at [9, 269] on div "Employees" at bounding box center [54, 277] width 108 height 62
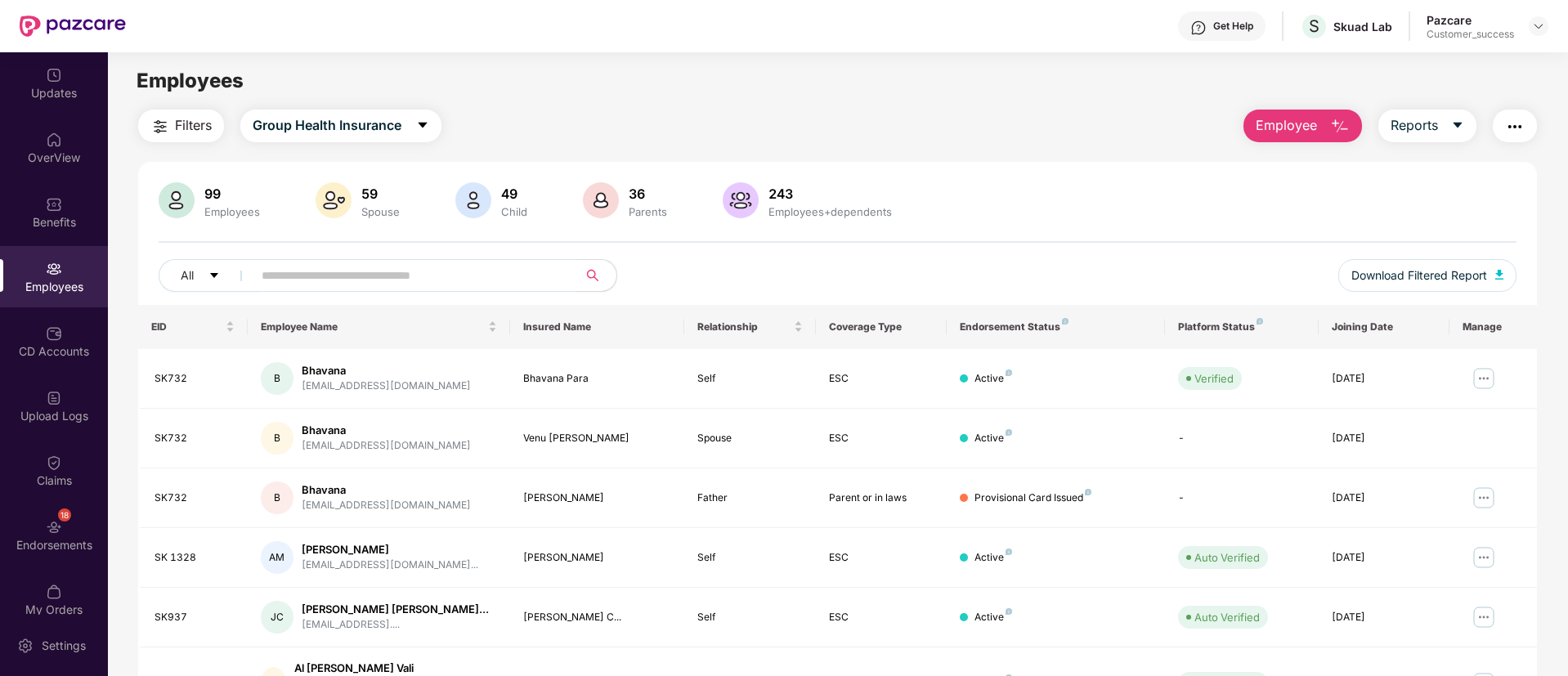
click at [1313, 111] on button "Employee" at bounding box center [1303, 126] width 119 height 32
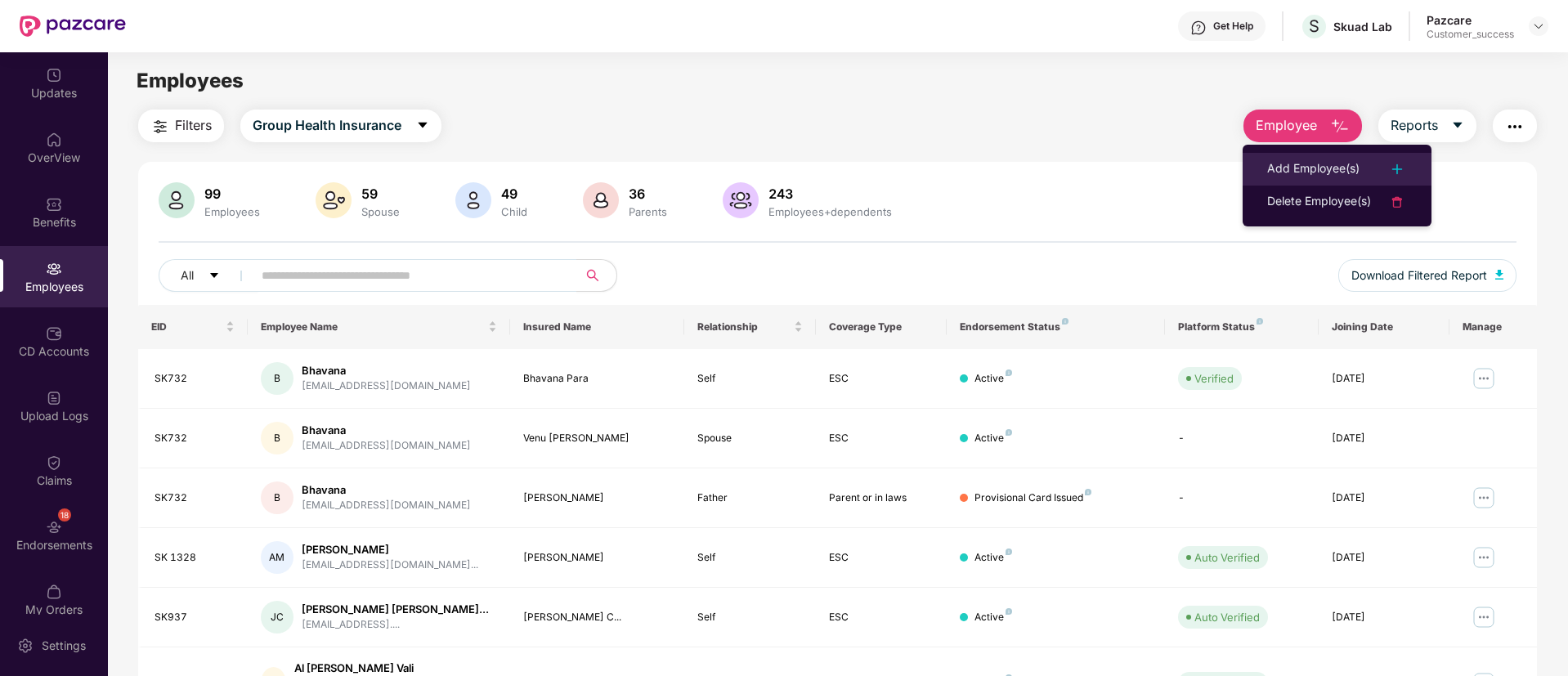
click at [1327, 170] on div "Add Employee(s)" at bounding box center [1313, 170] width 92 height 20
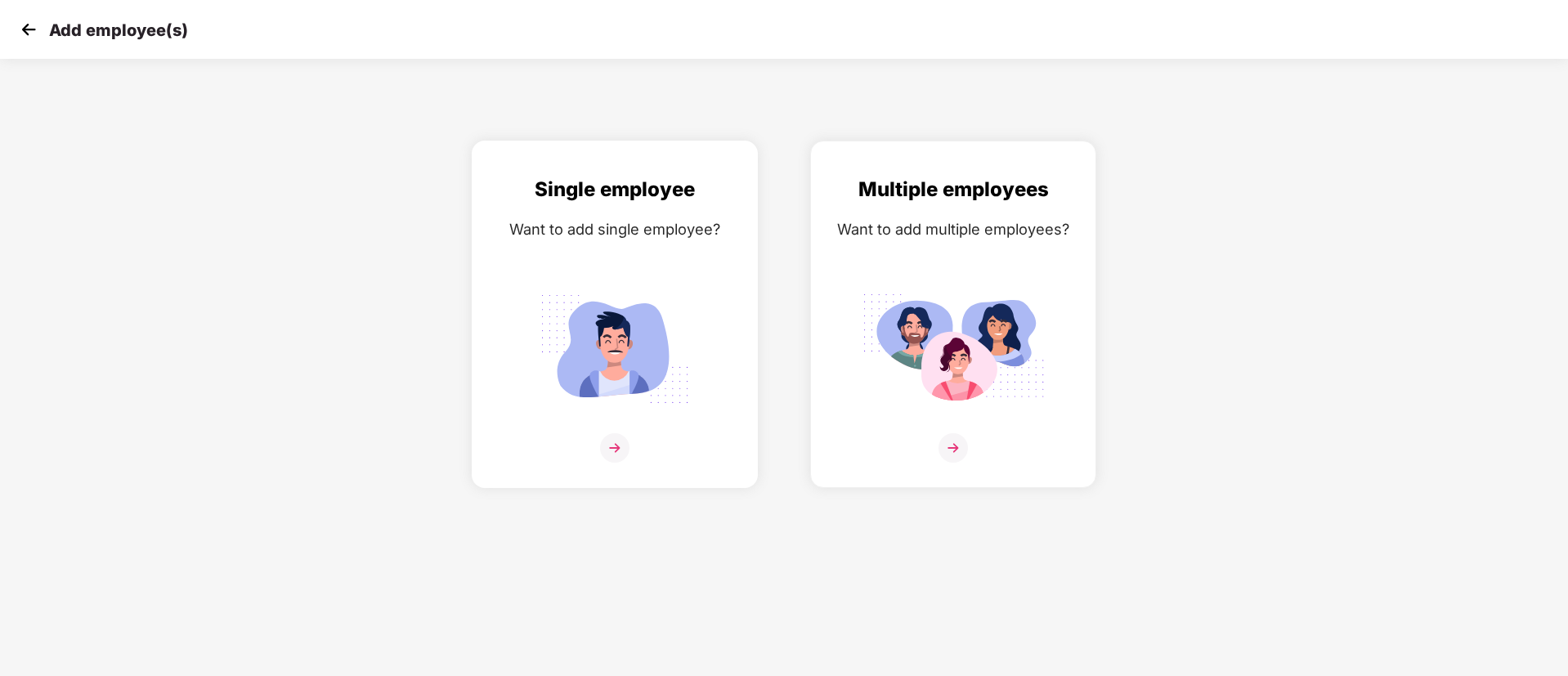
click at [739, 224] on div "Want to add single employee?" at bounding box center [615, 229] width 252 height 24
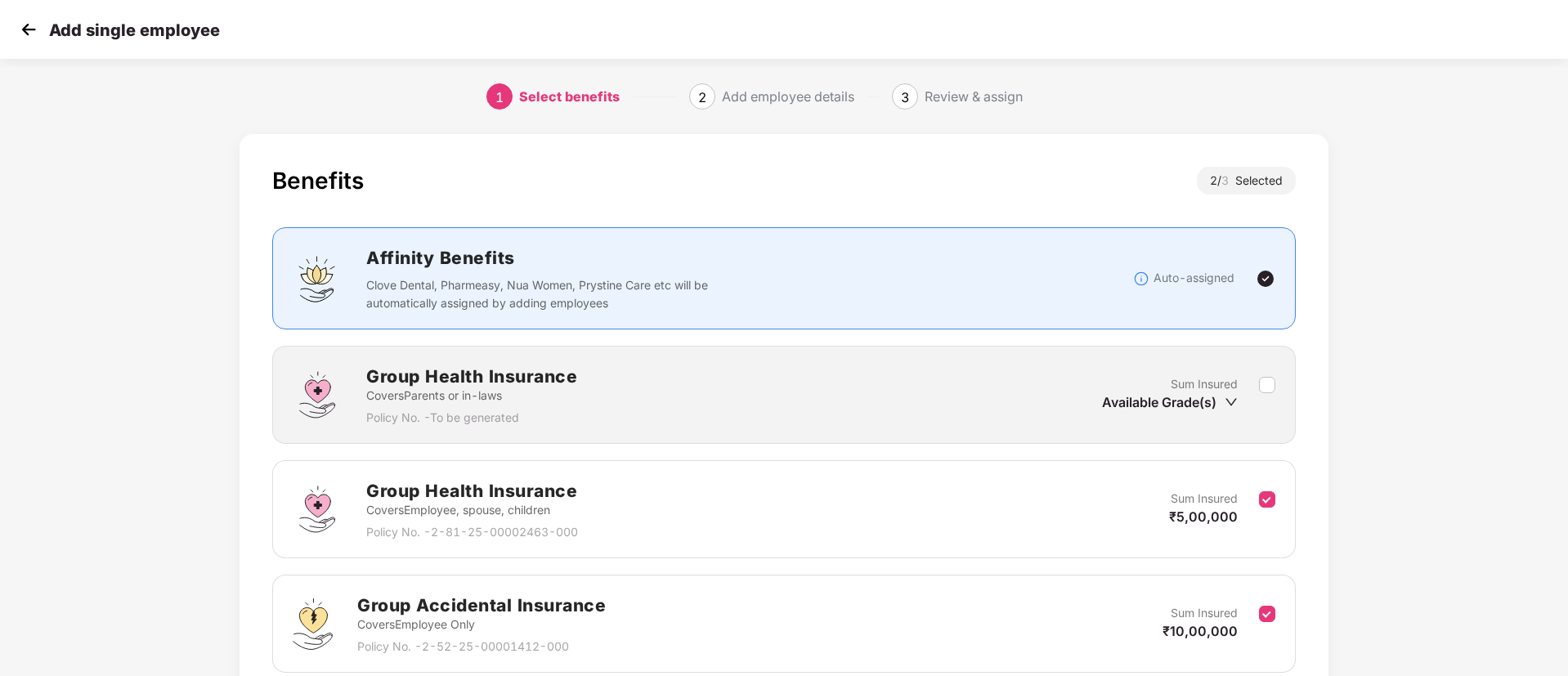
click at [1059, 480] on div "Group Health Insurance Covers Employee, spouse, children Policy No. - 2-81-25-0…" at bounding box center [784, 509] width 983 height 64
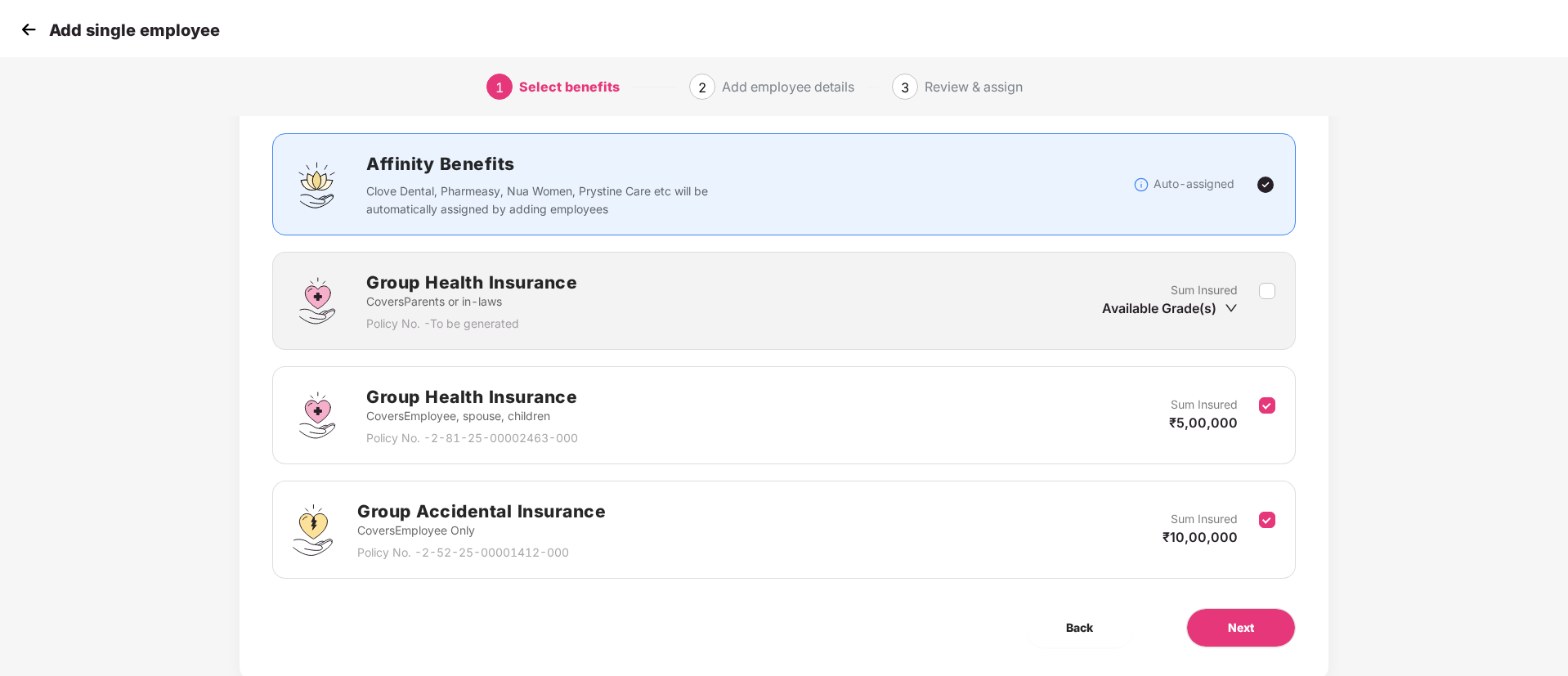
scroll to position [98, 0]
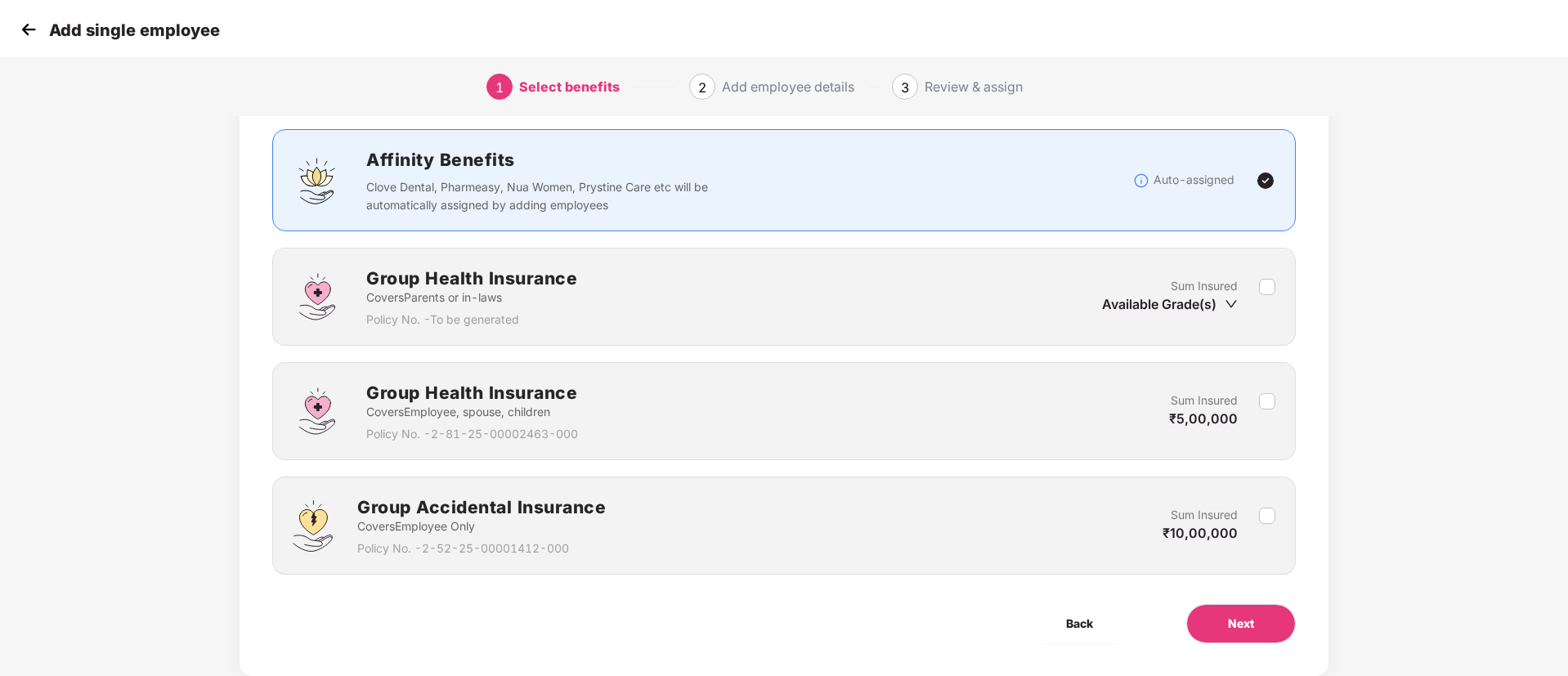
click at [1239, 644] on div "Benefits 0 / 3 Selected Affinity Benefits Clove Dental, Pharmeasy, Nua Women, P…" at bounding box center [784, 356] width 1089 height 640
click at [1239, 639] on button "Next" at bounding box center [1241, 623] width 110 height 39
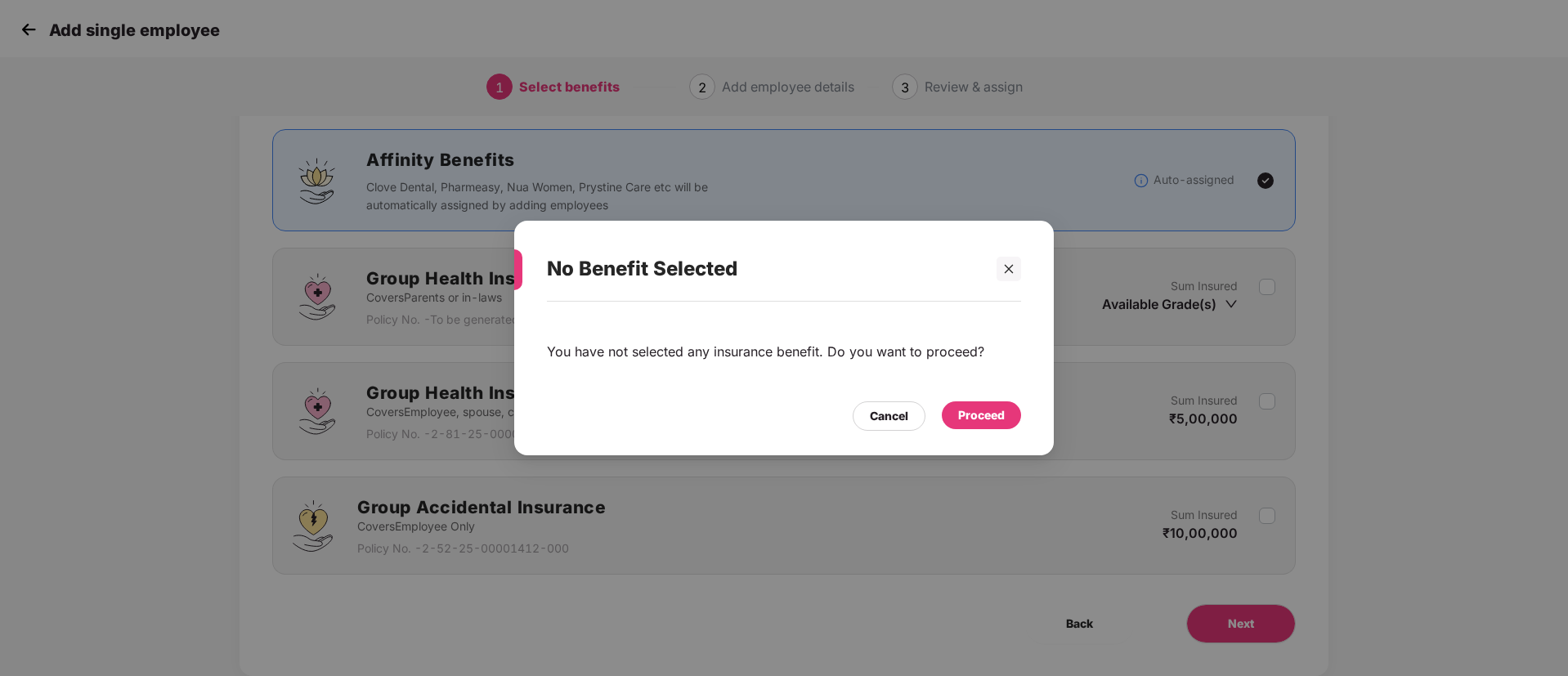
click at [982, 412] on div "Proceed" at bounding box center [982, 416] width 47 height 18
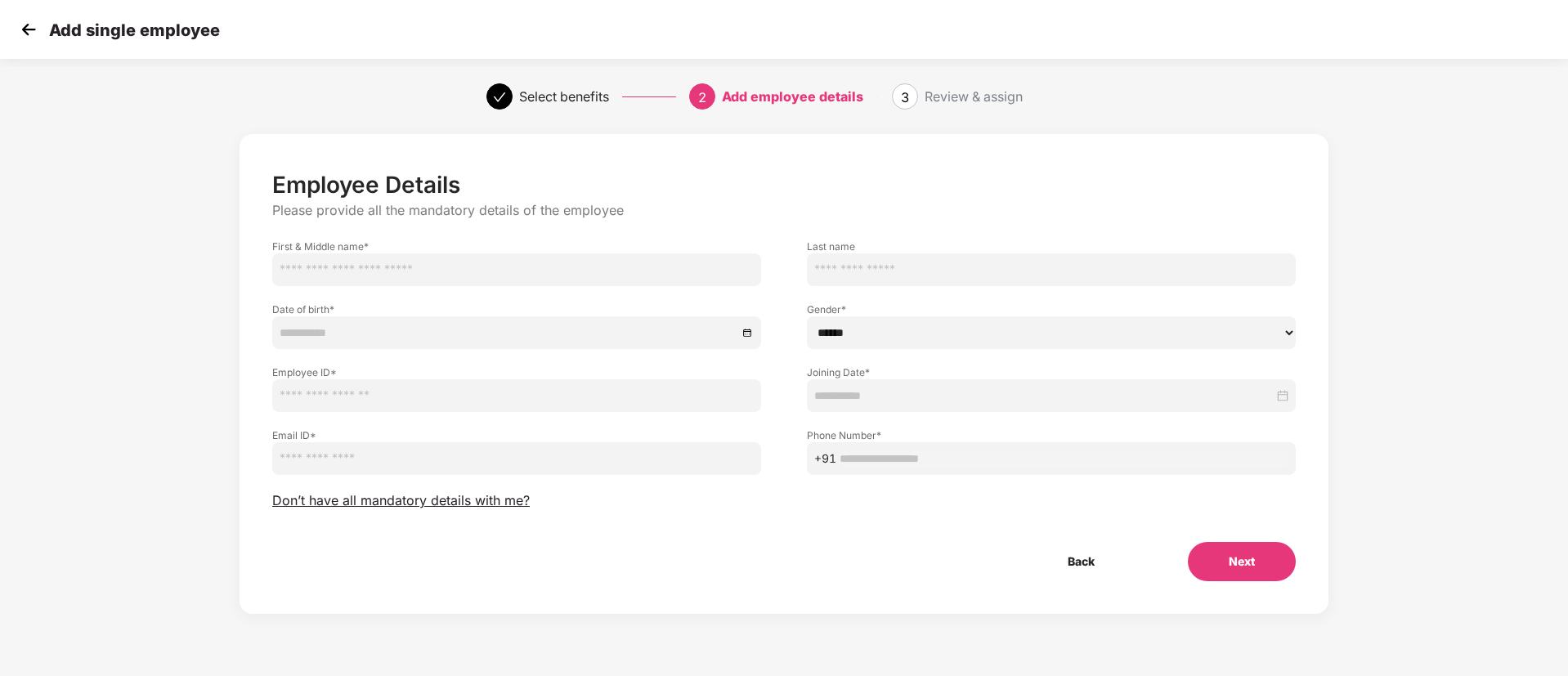
scroll to position [0, 0]
click at [536, 266] on input "text" at bounding box center [517, 269] width 489 height 32
type input "********"
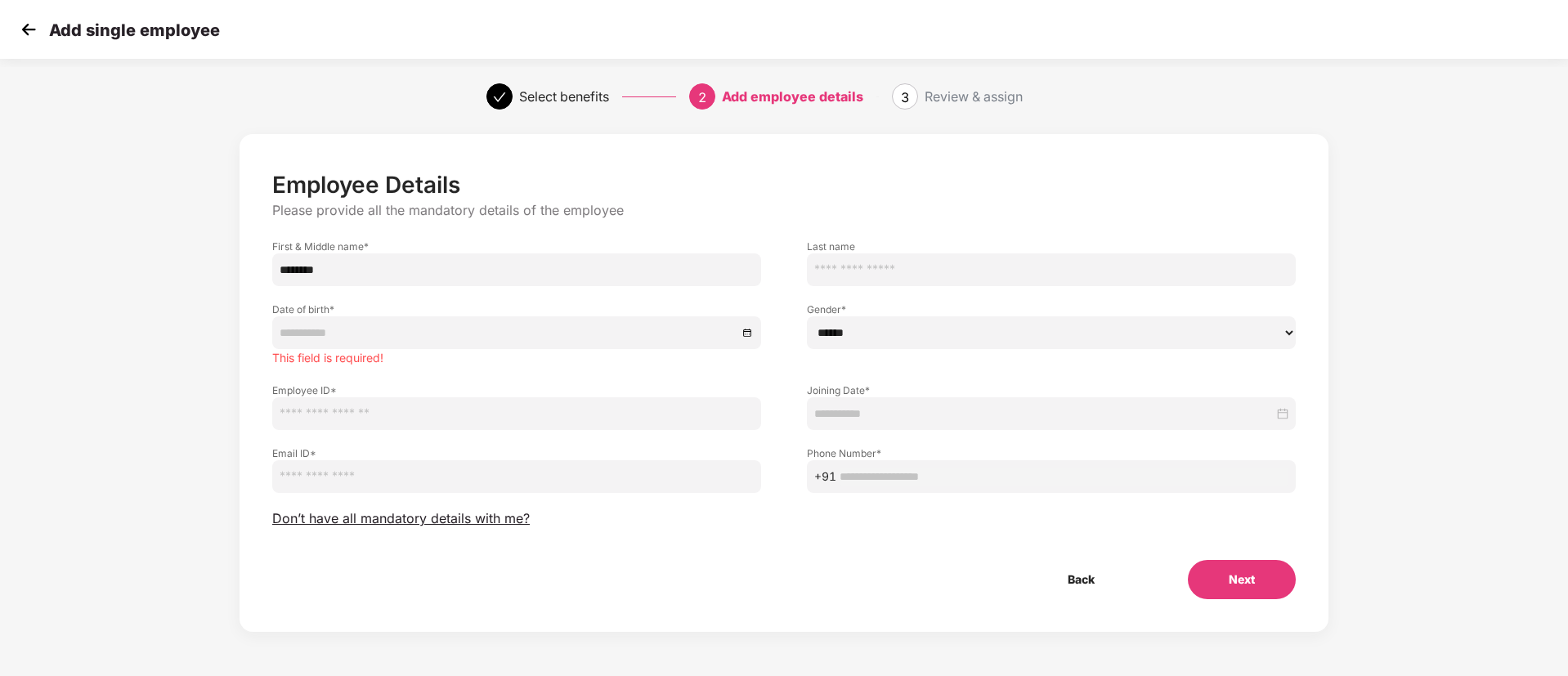
drag, startPoint x: 536, startPoint y: 266, endPoint x: 34, endPoint y: 34, distance: 553.0
click at [34, 34] on section "Add single employee Select benefits 2 Add employee details 3 Review & assign Em…" at bounding box center [784, 338] width 1568 height 676
click at [34, 34] on img at bounding box center [28, 29] width 24 height 24
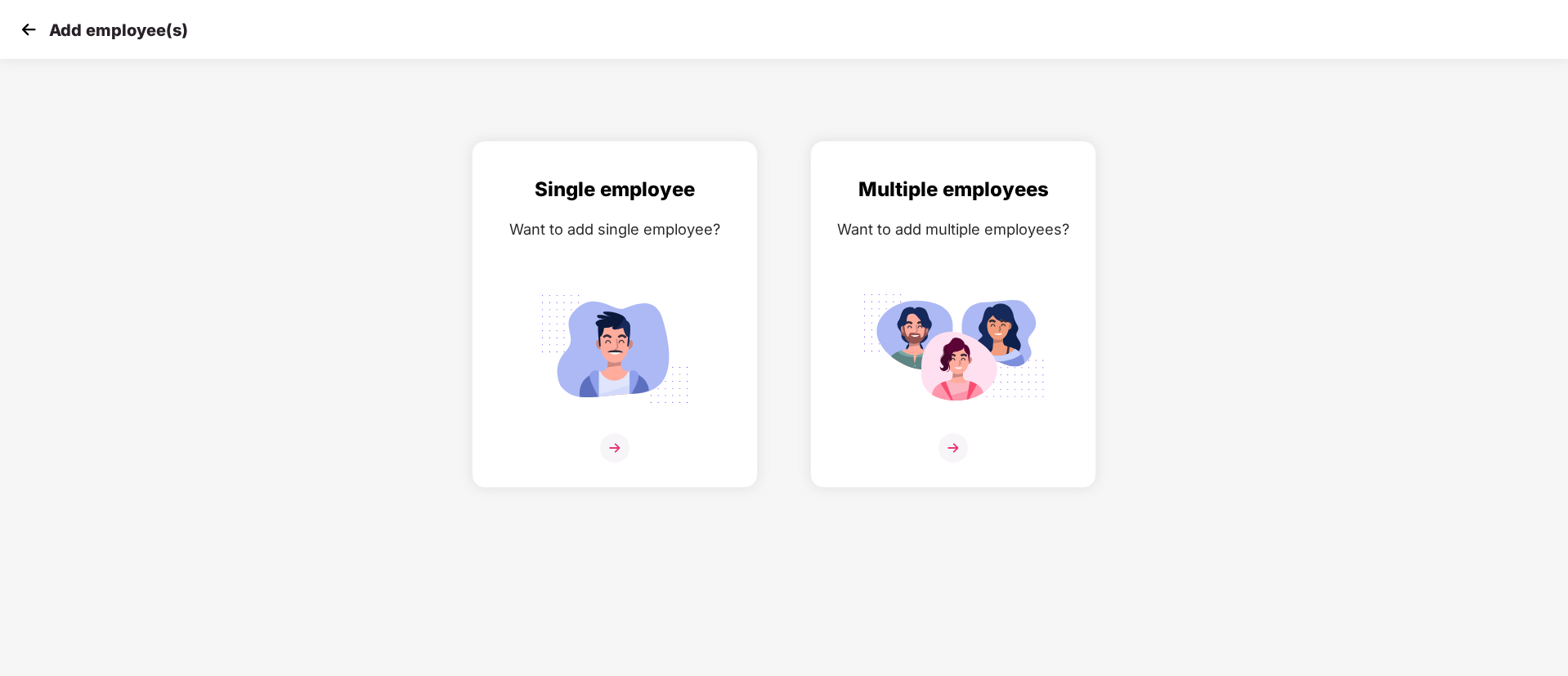
click at [34, 34] on img at bounding box center [28, 29] width 24 height 24
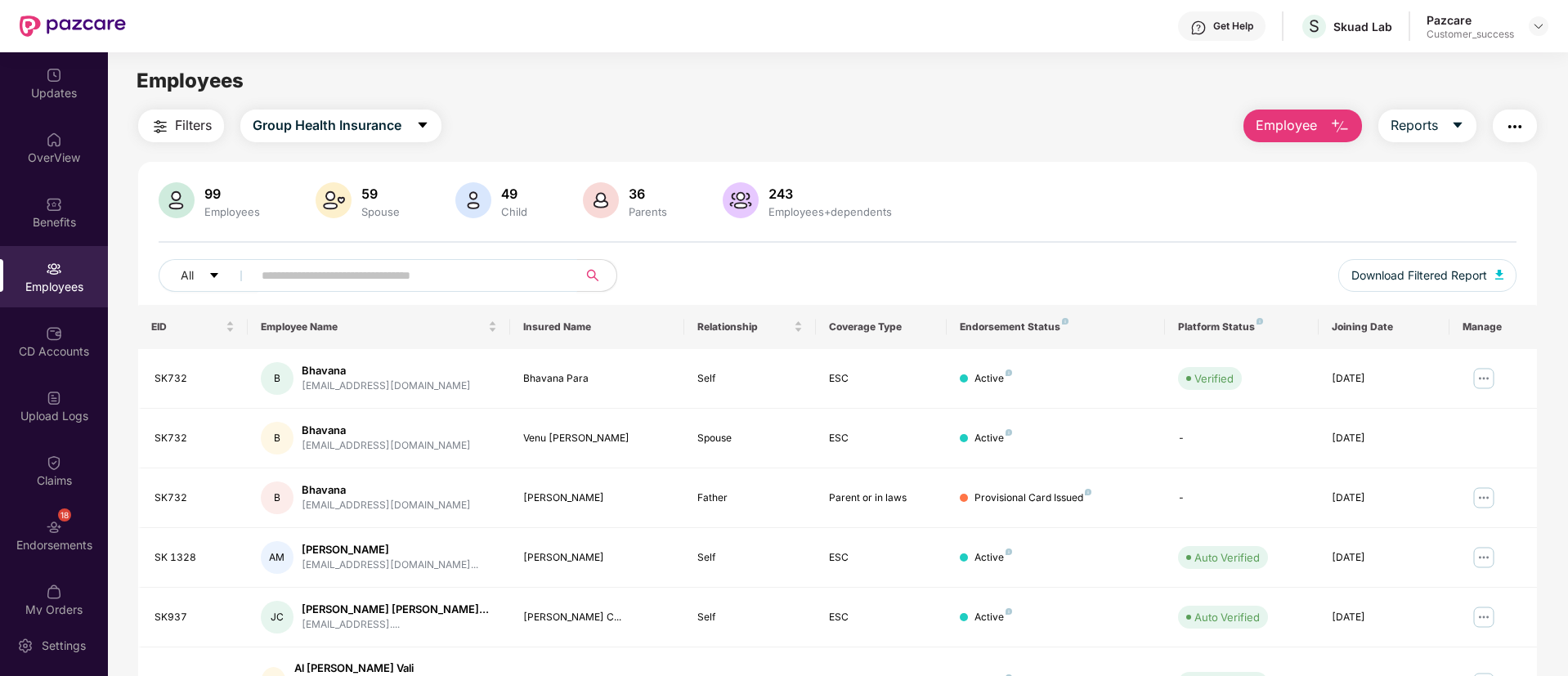
click at [458, 280] on input "text" at bounding box center [408, 275] width 294 height 24
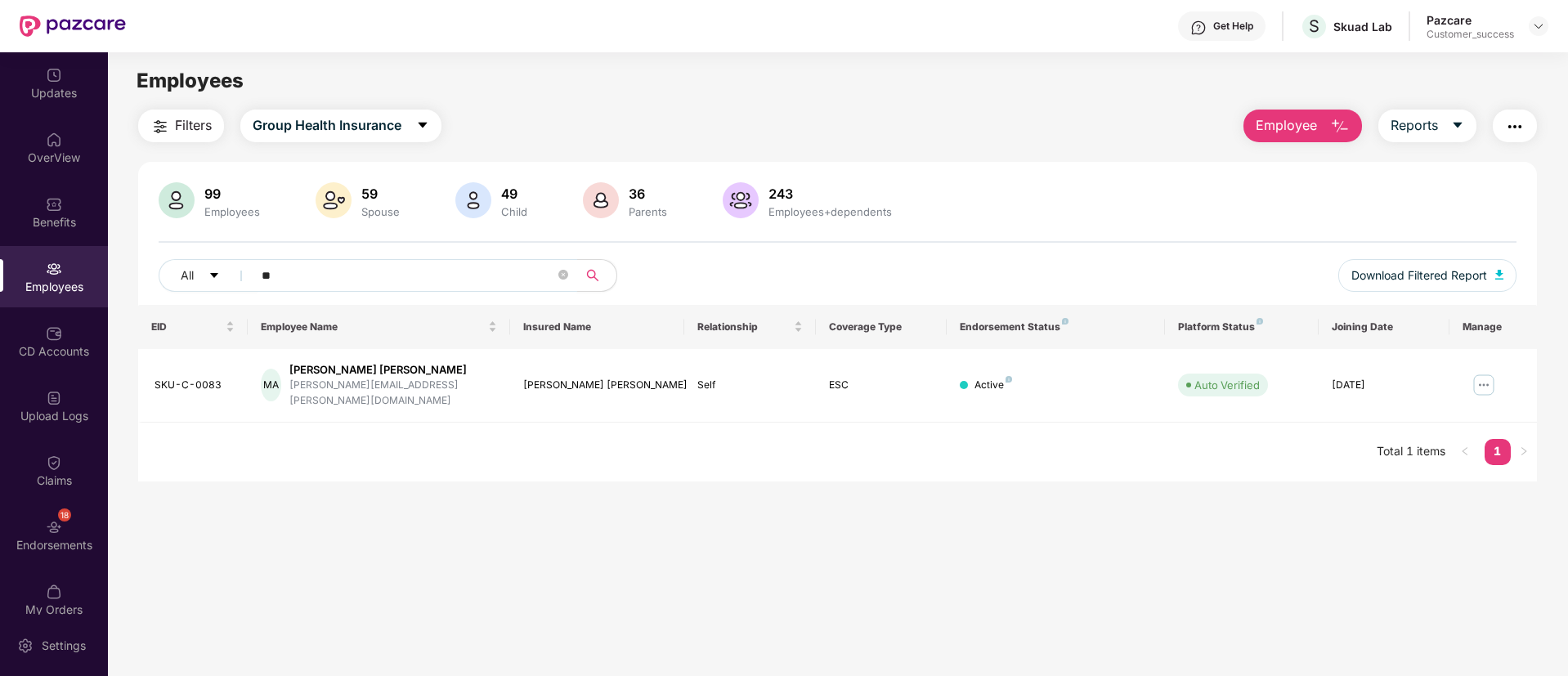
type input "**"
click at [50, 200] on img at bounding box center [54, 205] width 17 height 17
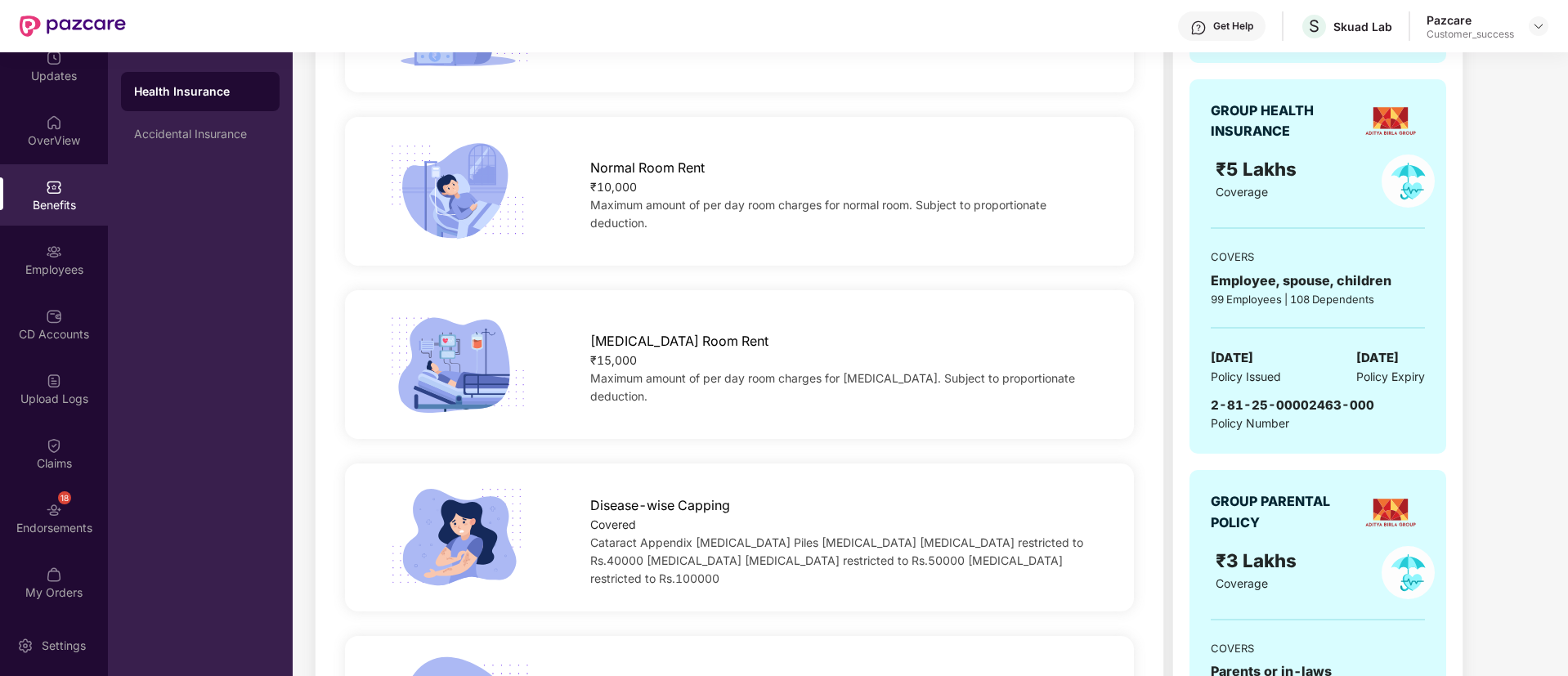
scroll to position [19, 0]
click at [1510, 474] on div "₹18,15,468.94 Paid premium GROUP PARENTAL POLICY ₹5 Lakhs Coverage COVERS Paren…" at bounding box center [1358, 218] width 371 height 1296
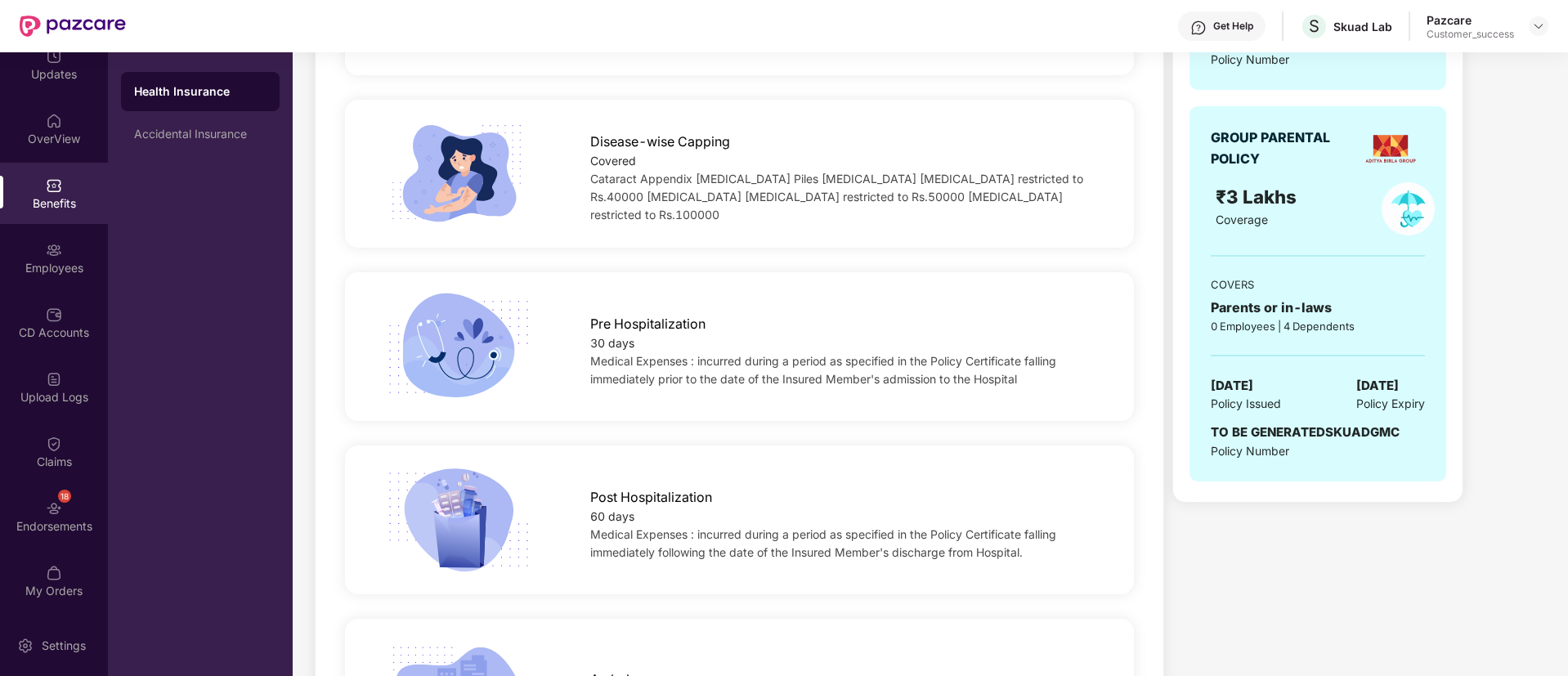
scroll to position [785, 0]
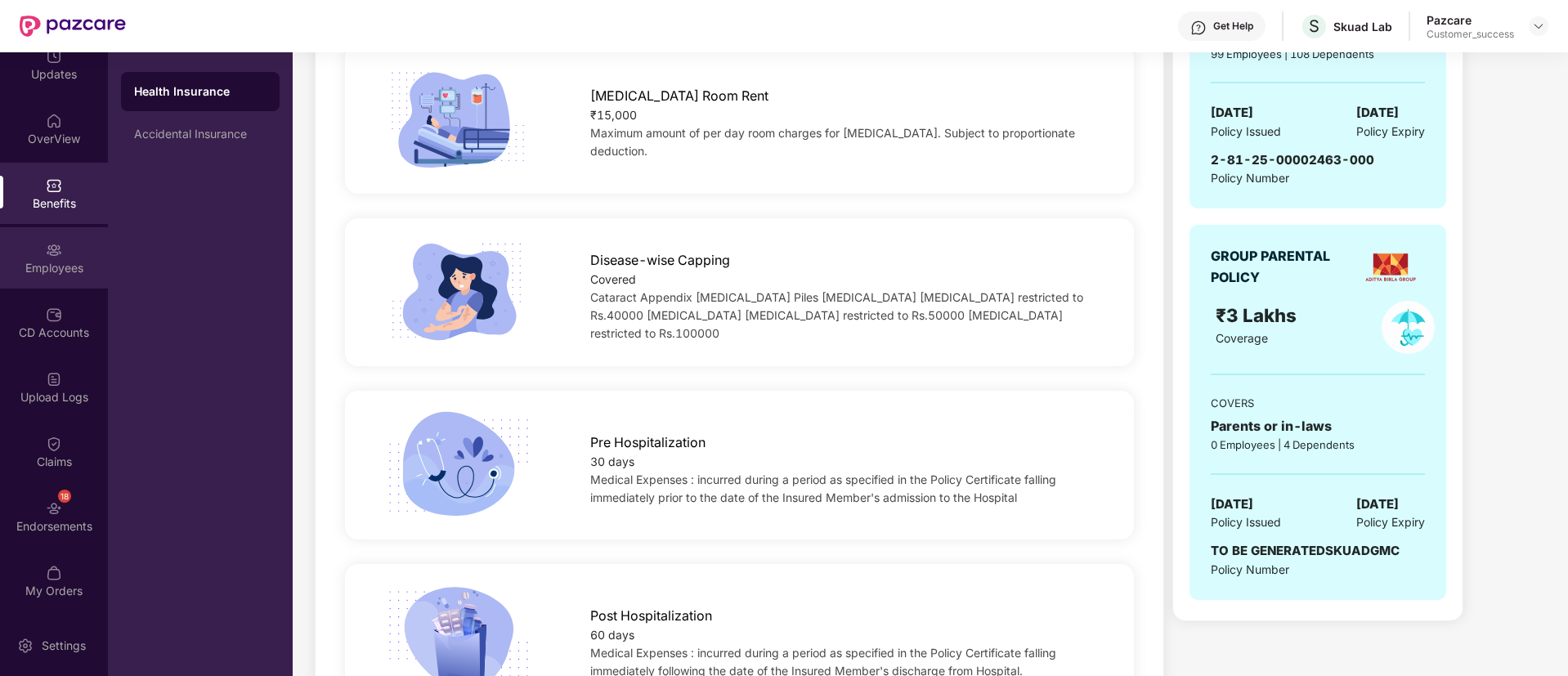
click at [66, 254] on div "Employees" at bounding box center [54, 258] width 108 height 62
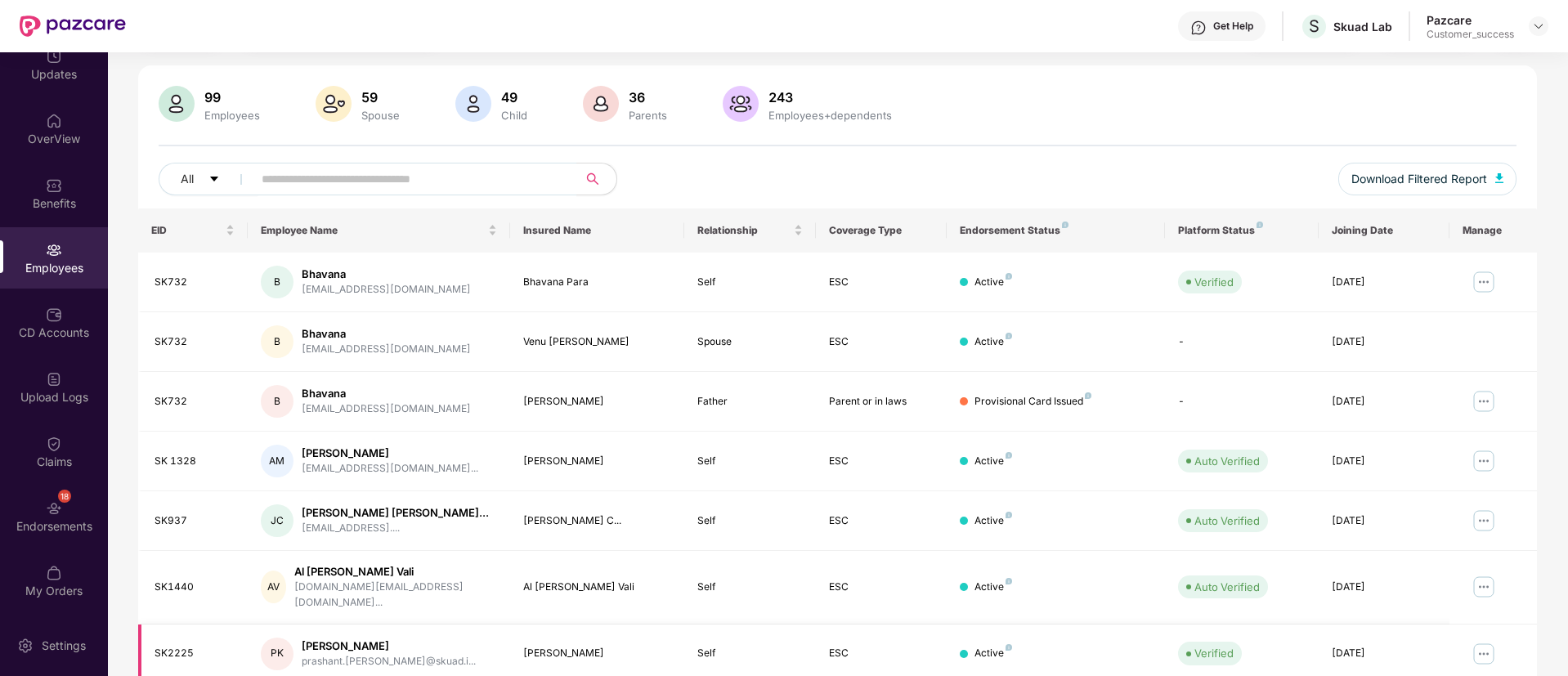
scroll to position [98, 0]
click at [1472, 271] on img at bounding box center [1483, 279] width 26 height 26
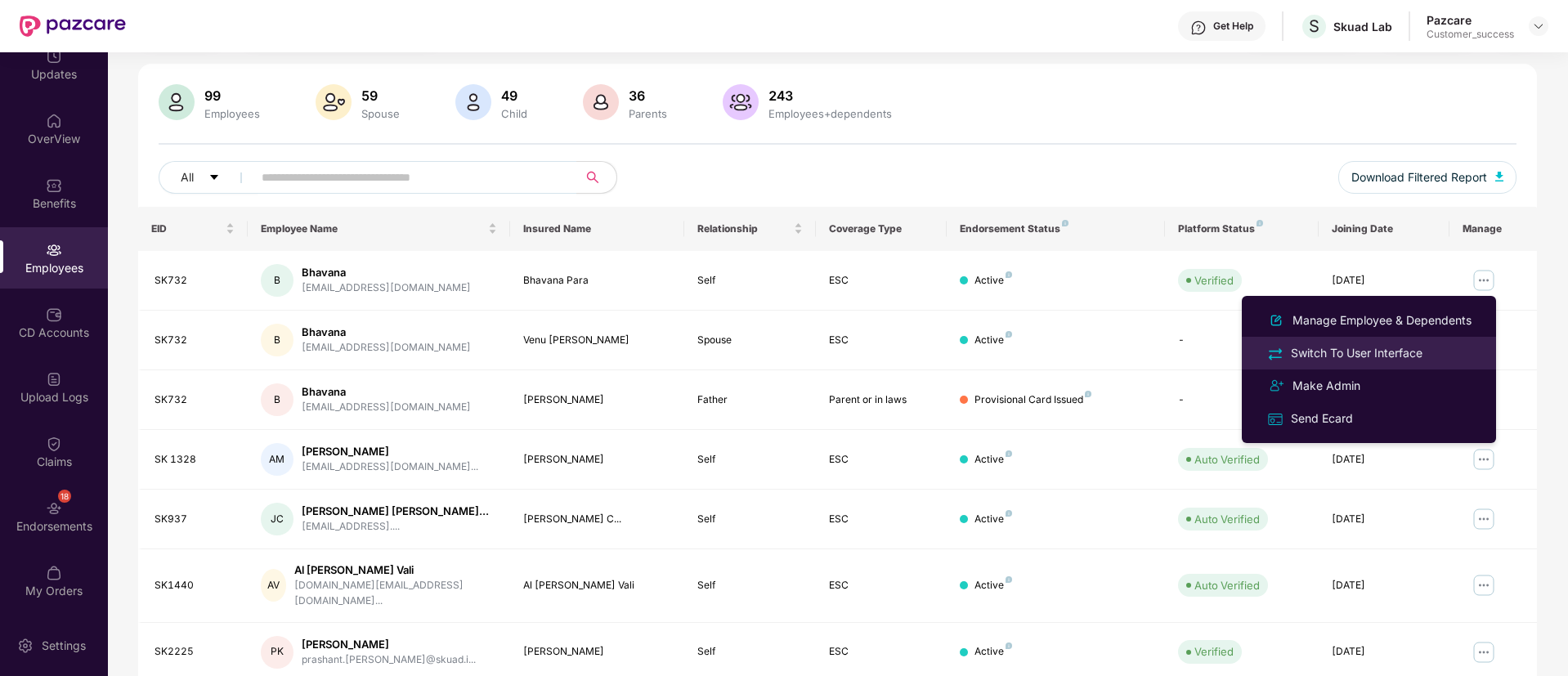
click at [1374, 349] on div "Switch To User Interface" at bounding box center [1357, 353] width 138 height 18
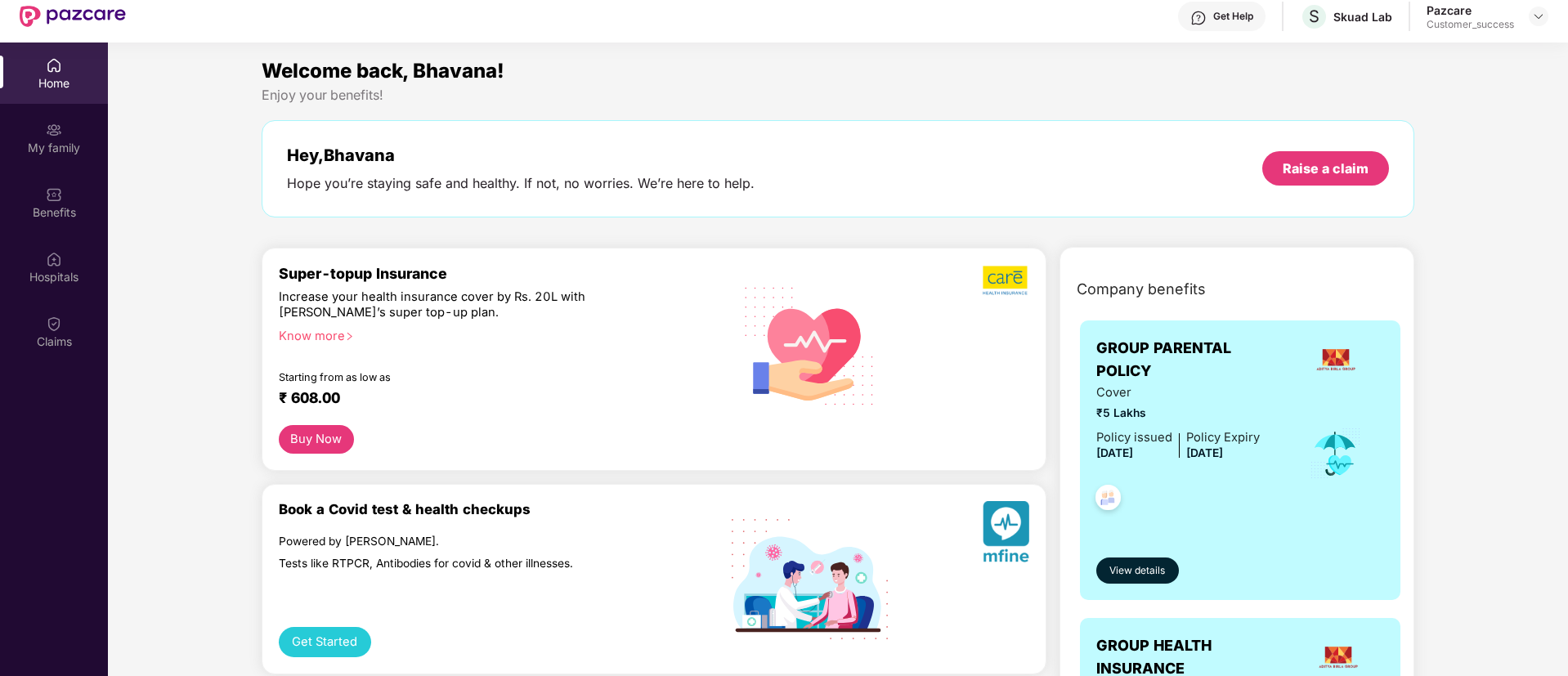
scroll to position [91, 0]
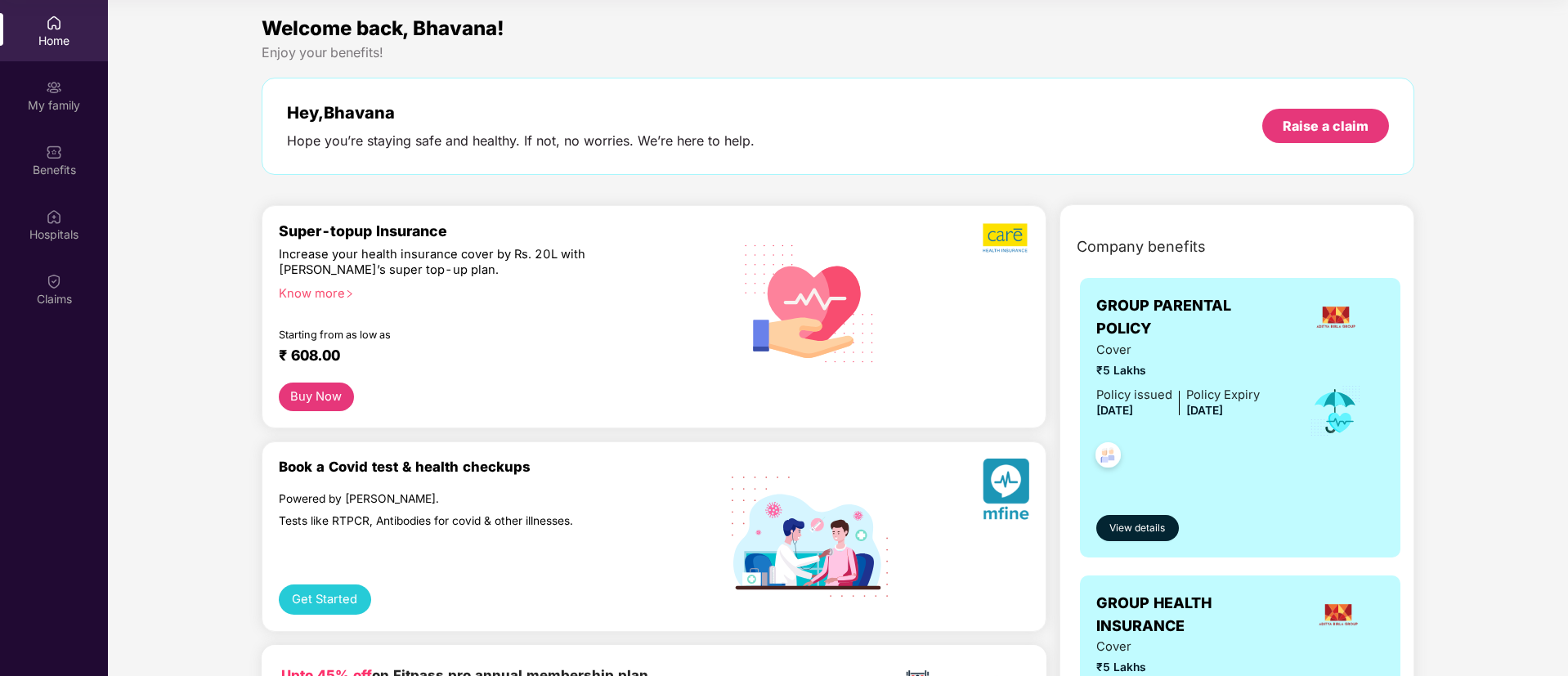
click at [972, 116] on div "Hey, [PERSON_NAME] Hope you’re staying safe and healthy. If not, no worries. We…" at bounding box center [838, 126] width 1103 height 47
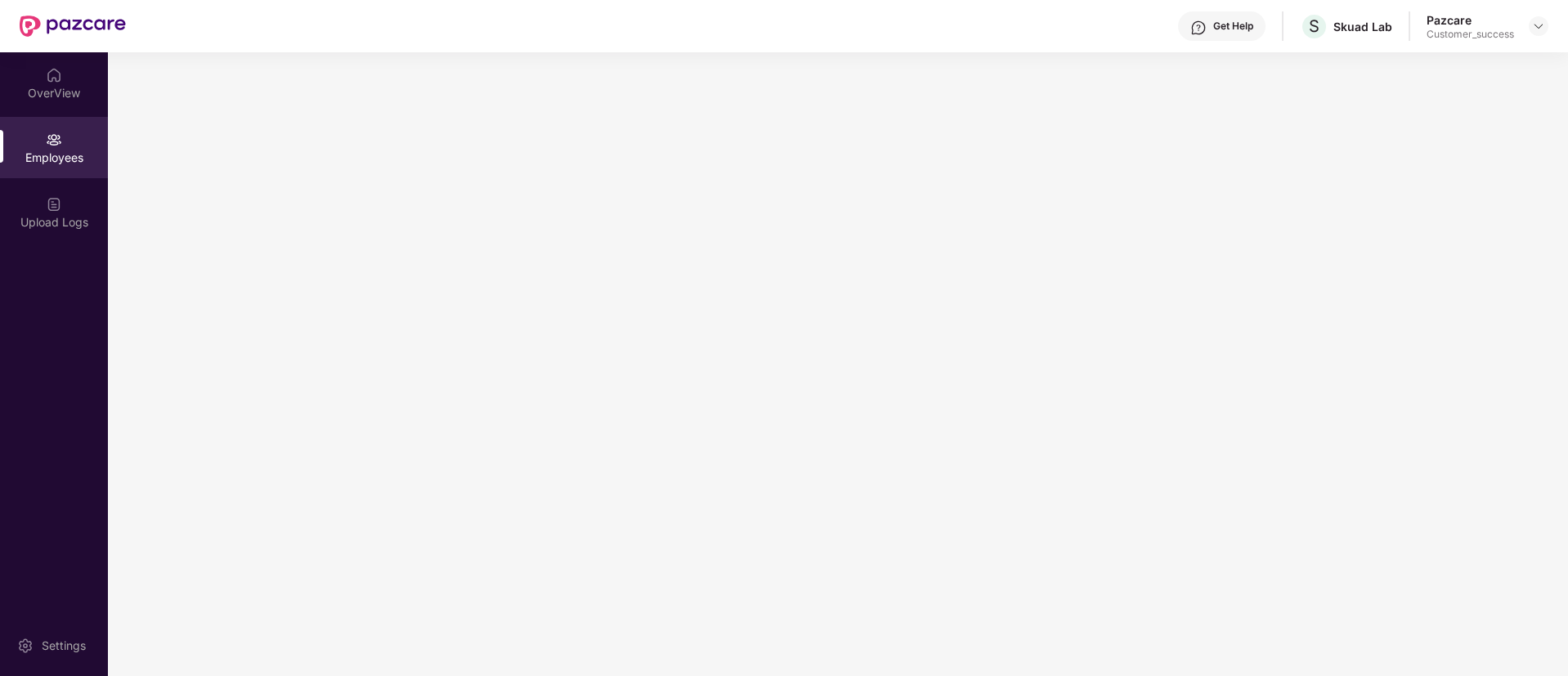
scroll to position [0, 0]
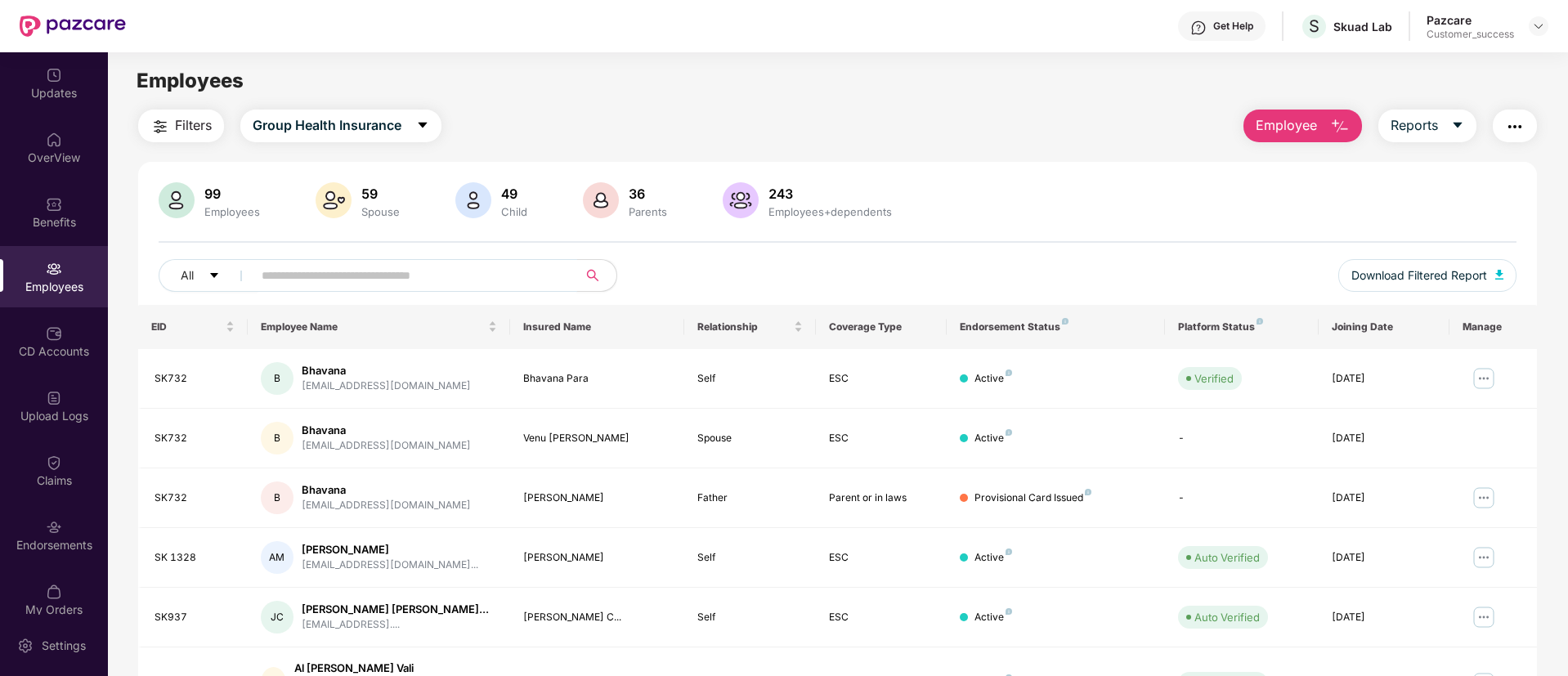
click at [513, 283] on input "text" at bounding box center [408, 275] width 294 height 24
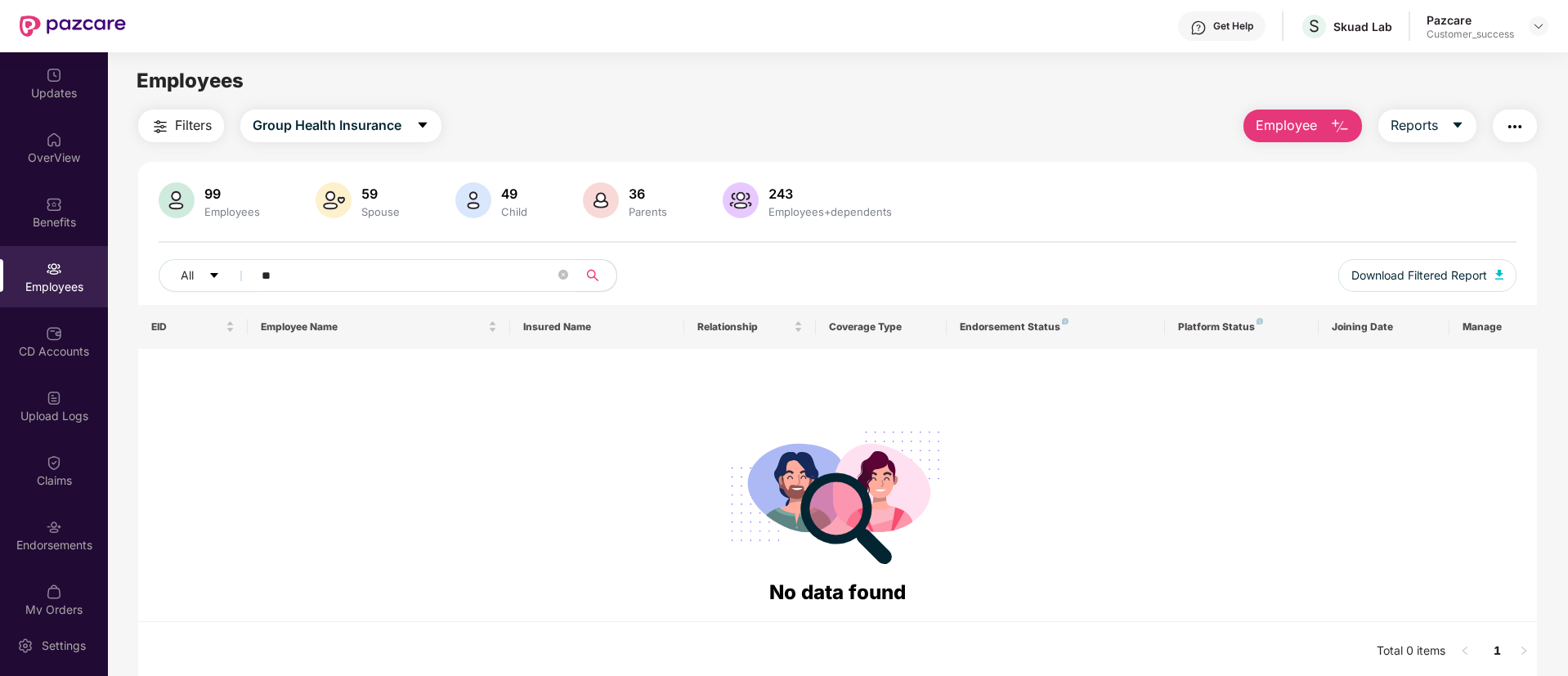
type input "*"
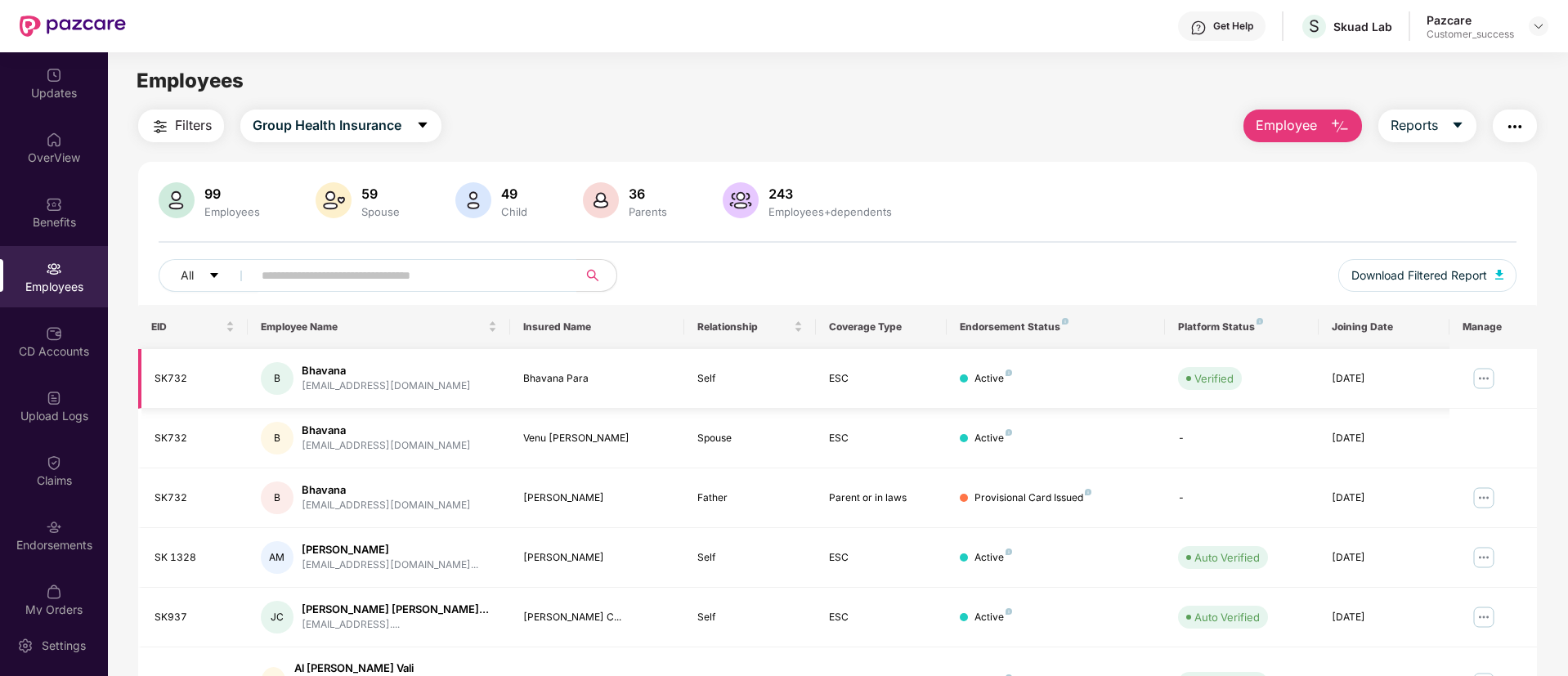
drag, startPoint x: 1464, startPoint y: 375, endPoint x: 1481, endPoint y: 376, distance: 17.0
click at [1481, 376] on td at bounding box center [1493, 379] width 87 height 60
click at [1481, 376] on img at bounding box center [1483, 377] width 26 height 26
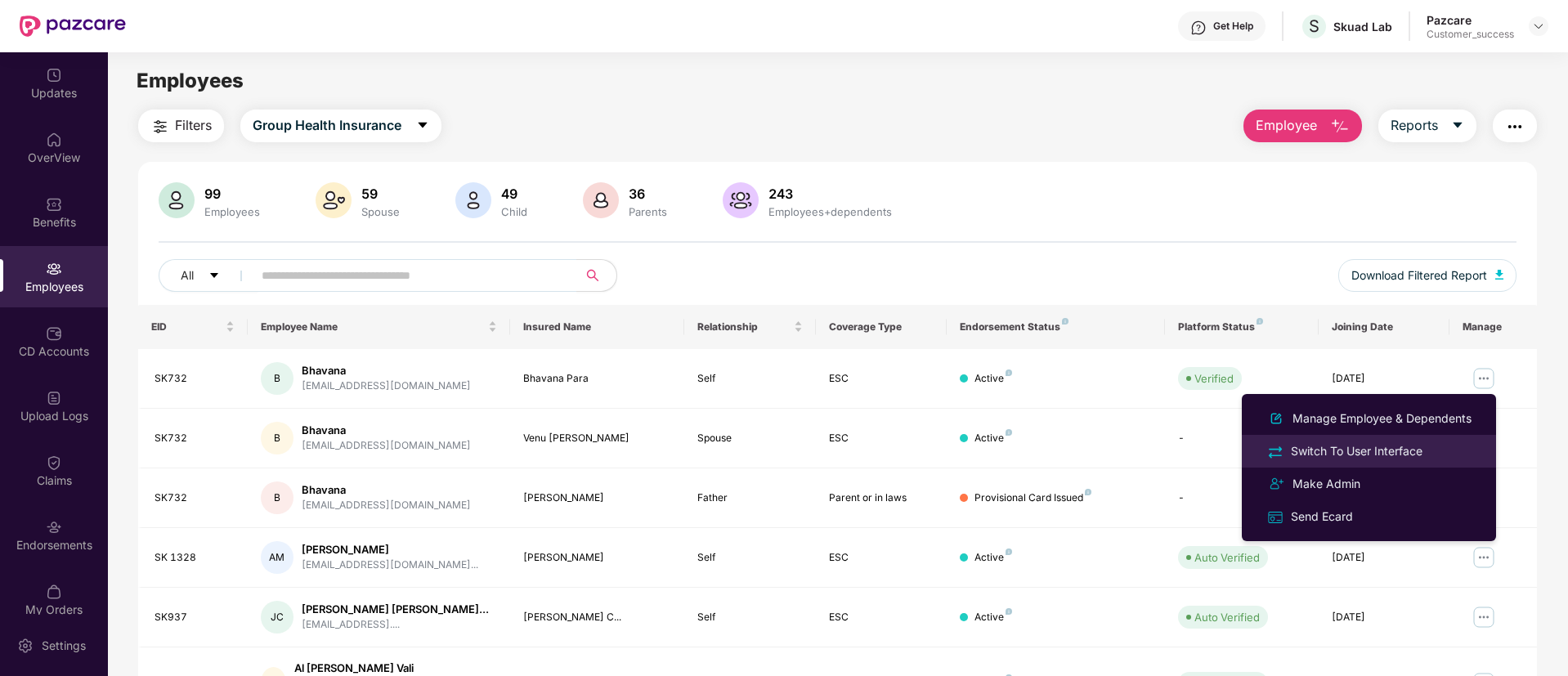
click at [1314, 459] on div "Switch To User Interface" at bounding box center [1357, 451] width 138 height 18
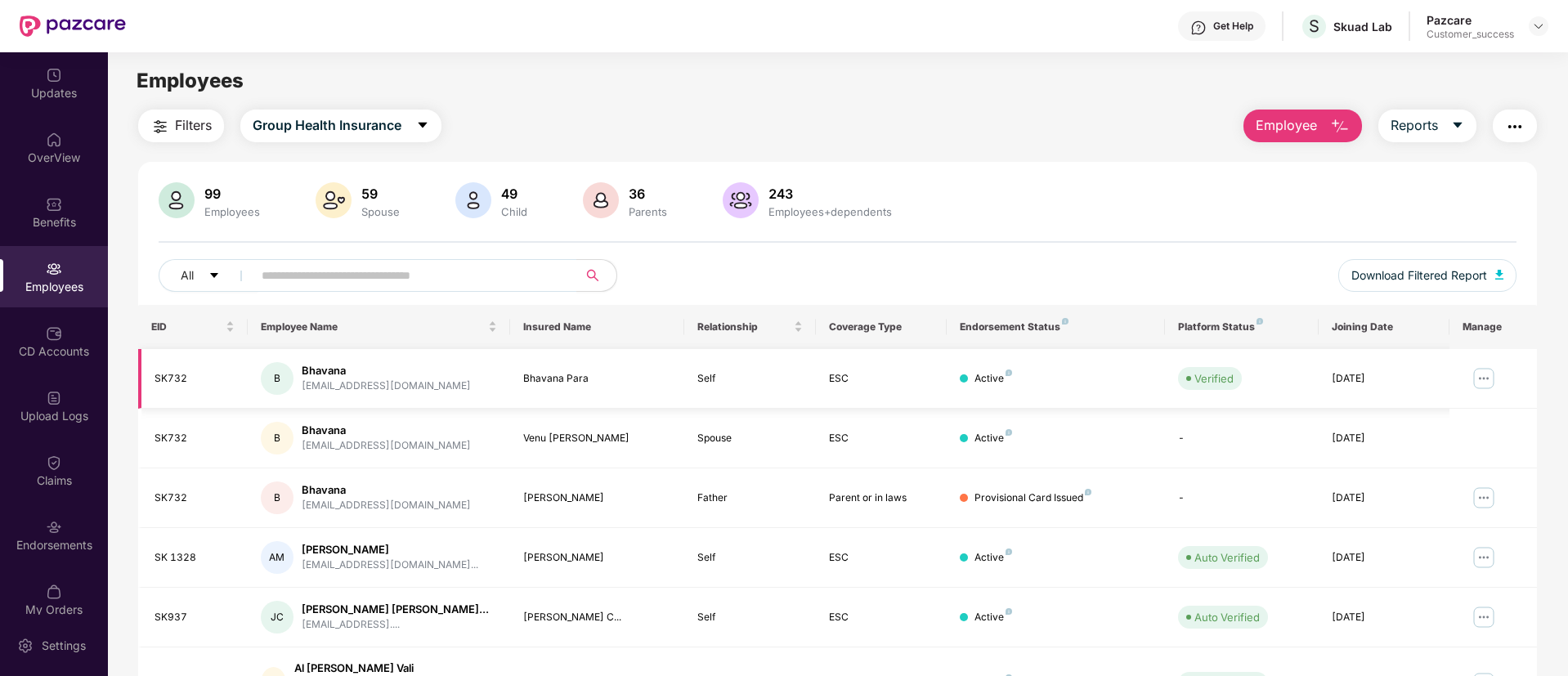
click at [1480, 378] on img at bounding box center [1483, 377] width 26 height 26
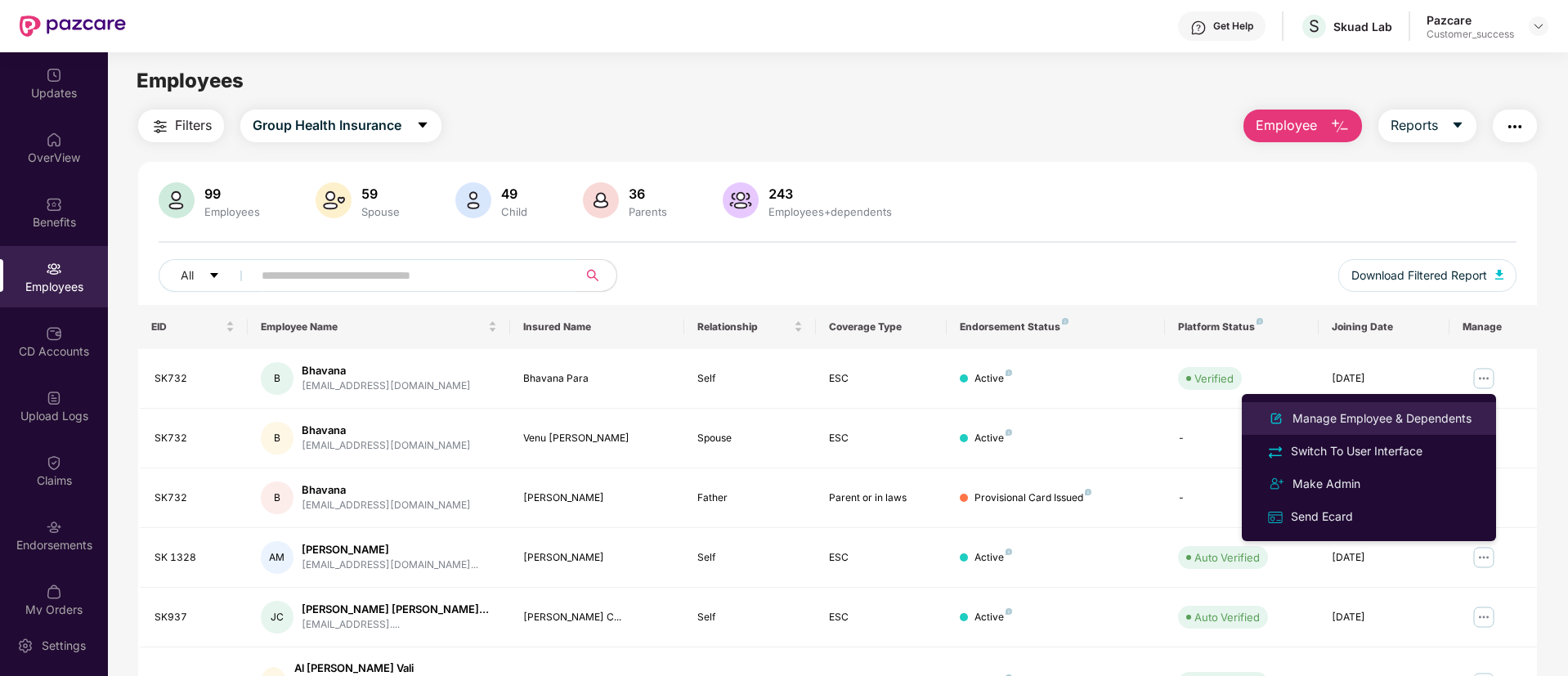
click at [1379, 424] on div "Manage Employee & Dependents" at bounding box center [1382, 418] width 185 height 18
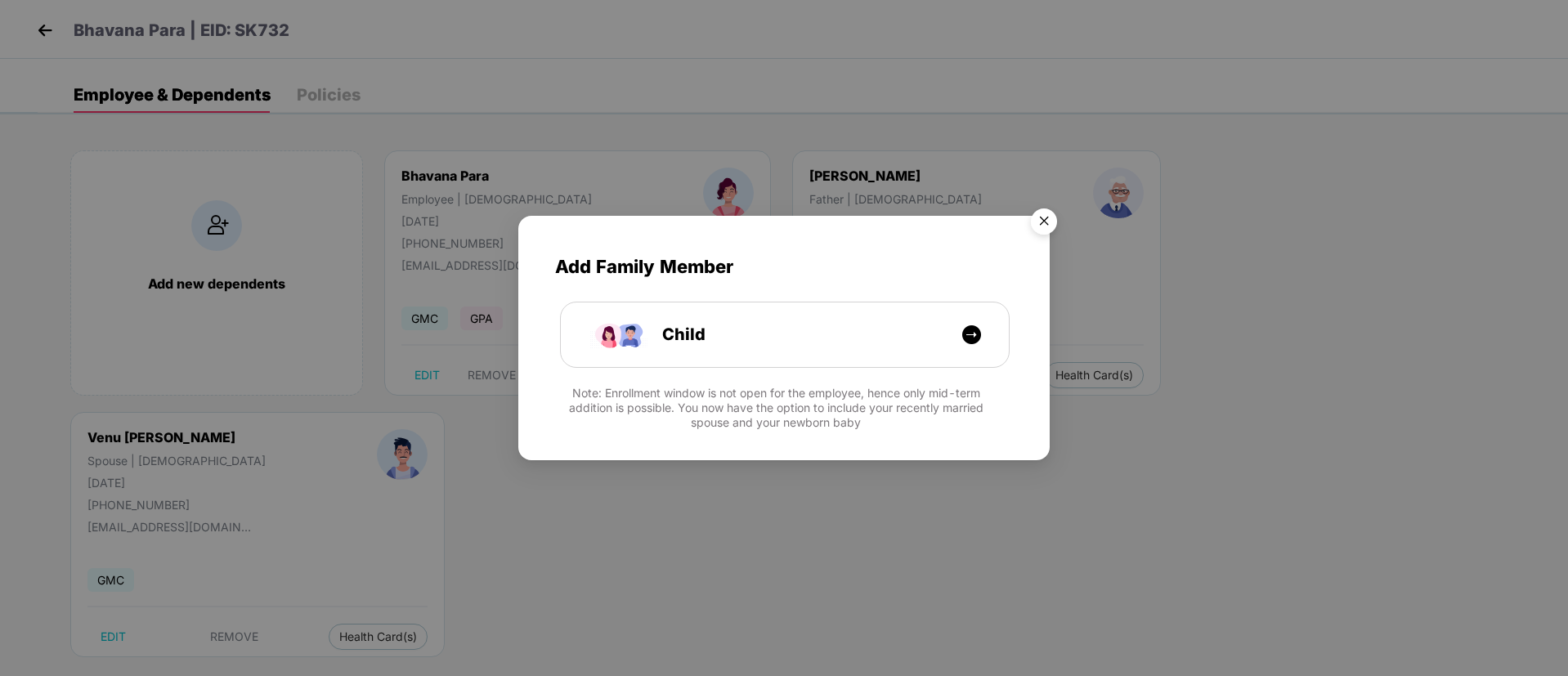
click at [1050, 226] on img "Close" at bounding box center [1044, 224] width 46 height 46
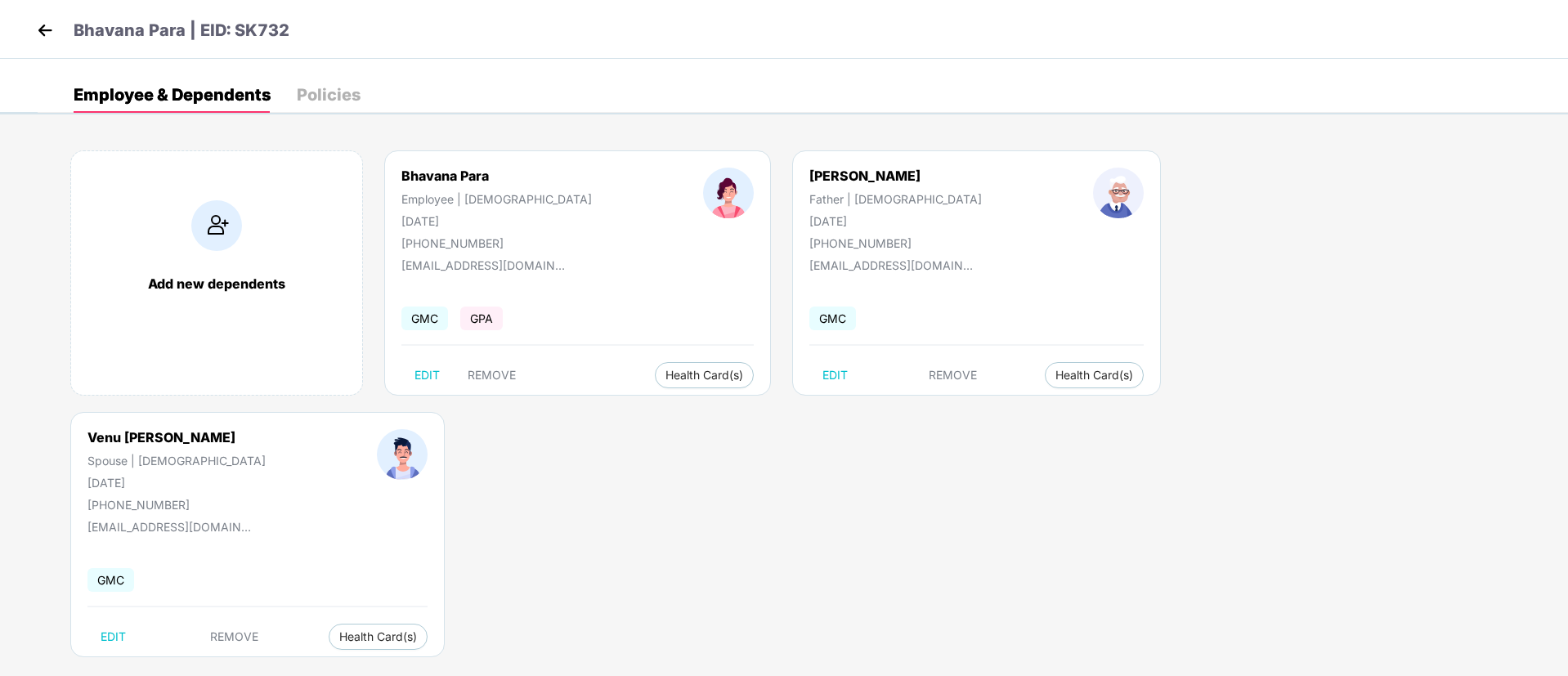
click at [330, 106] on div "Policies" at bounding box center [329, 94] width 64 height 36
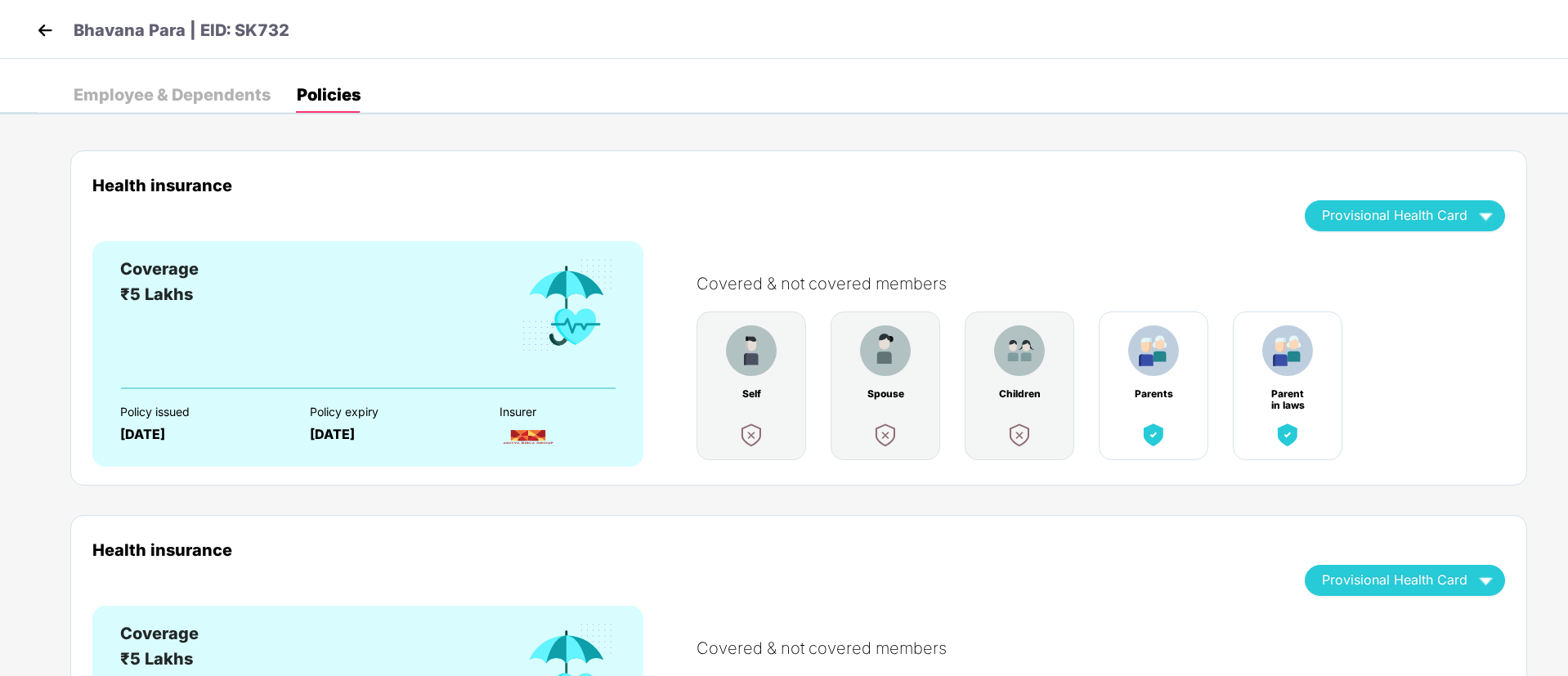
click at [43, 24] on img at bounding box center [44, 30] width 24 height 24
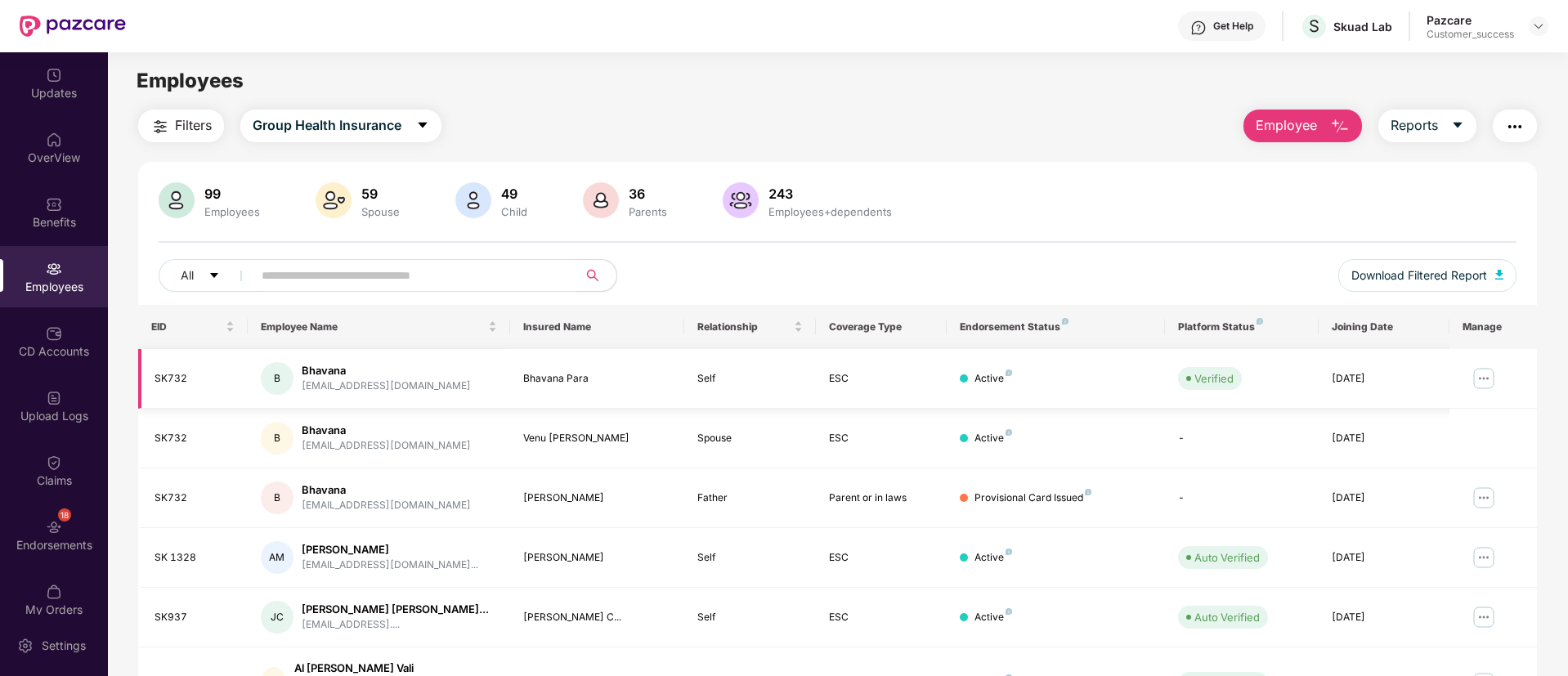
click at [1472, 377] on img at bounding box center [1483, 377] width 26 height 26
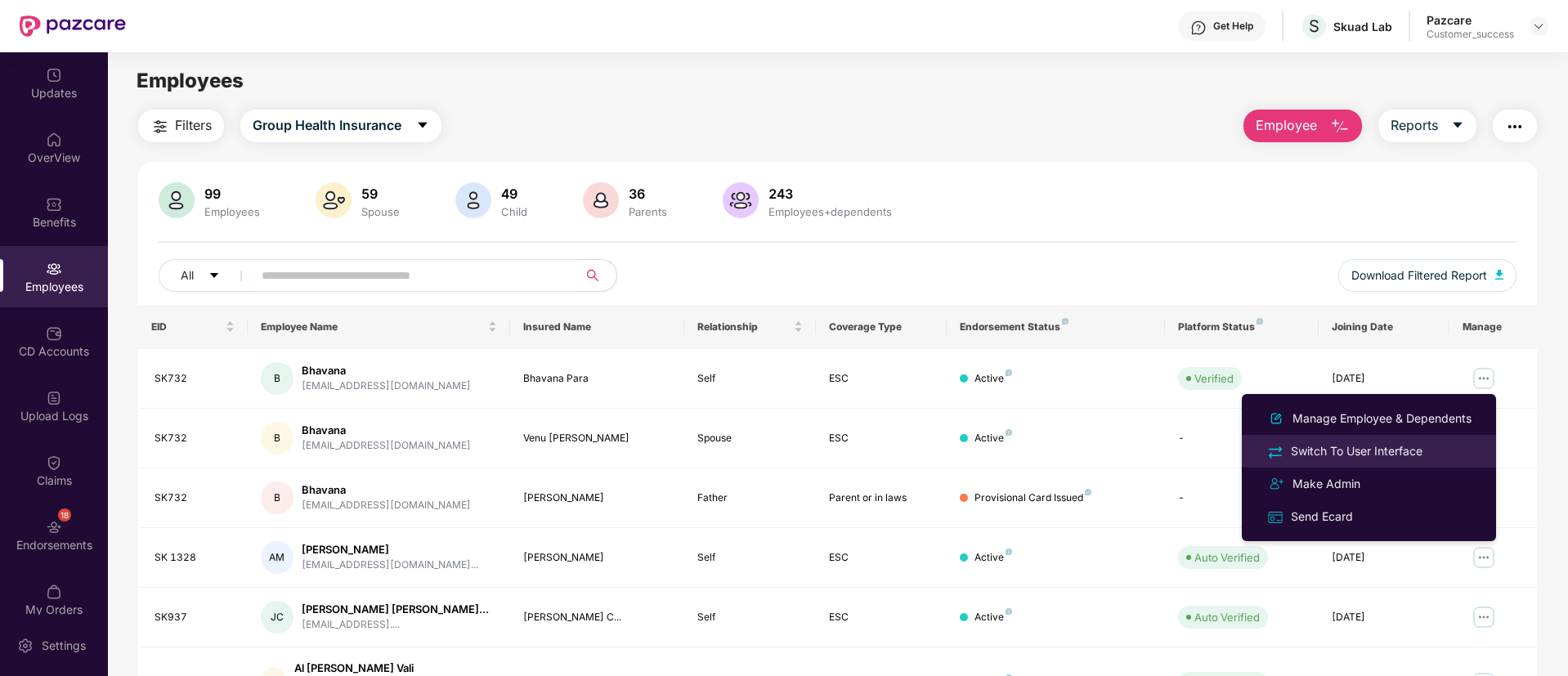
click at [1394, 442] on div "Switch To User Interface" at bounding box center [1357, 451] width 138 height 18
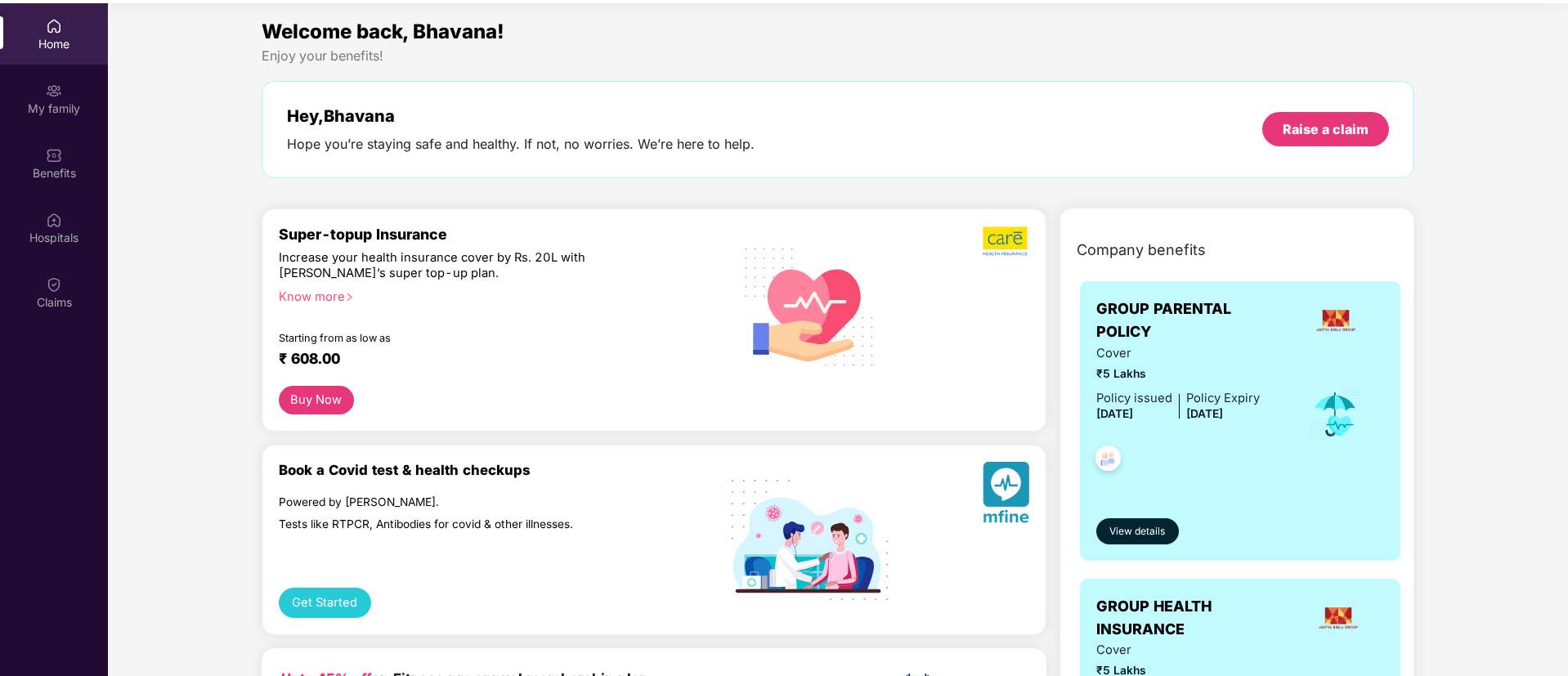
scroll to position [91, 0]
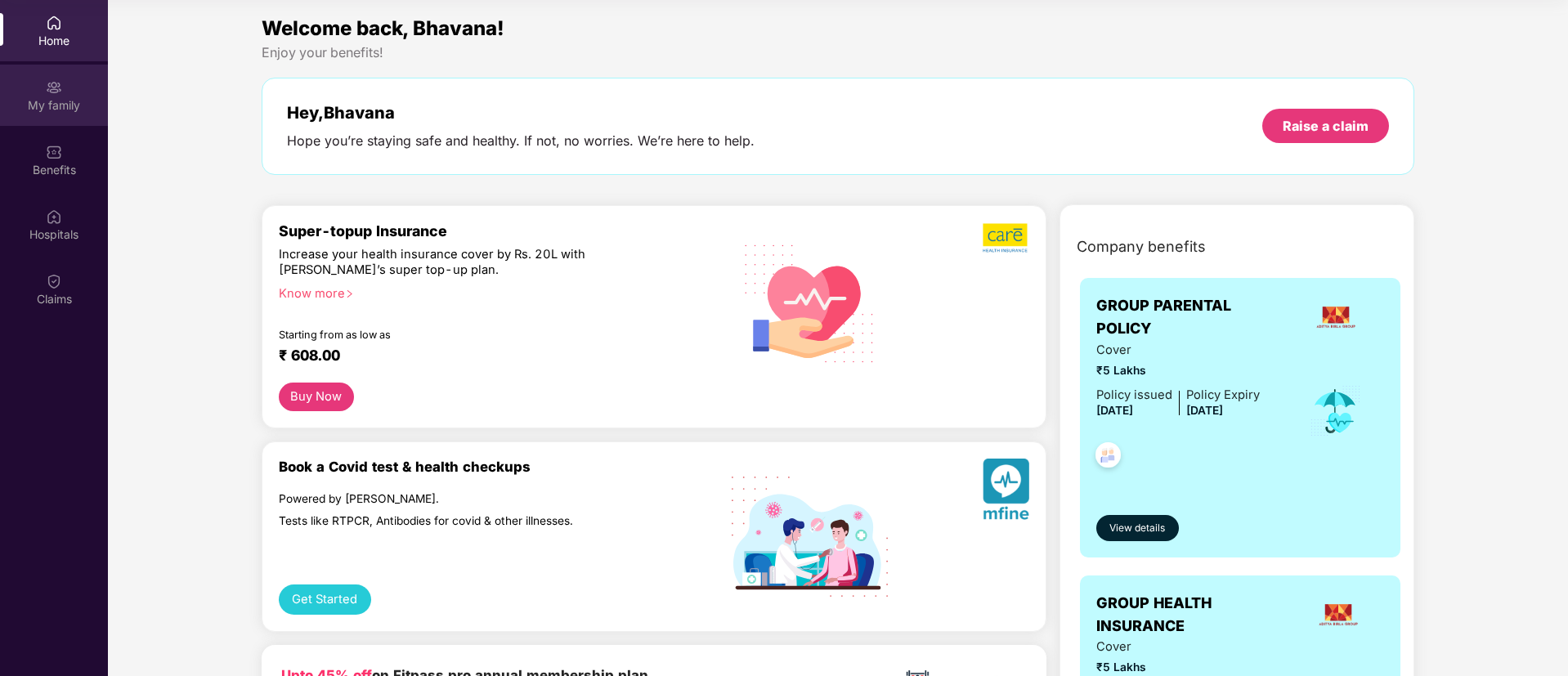
click at [71, 86] on div "My family" at bounding box center [54, 96] width 108 height 62
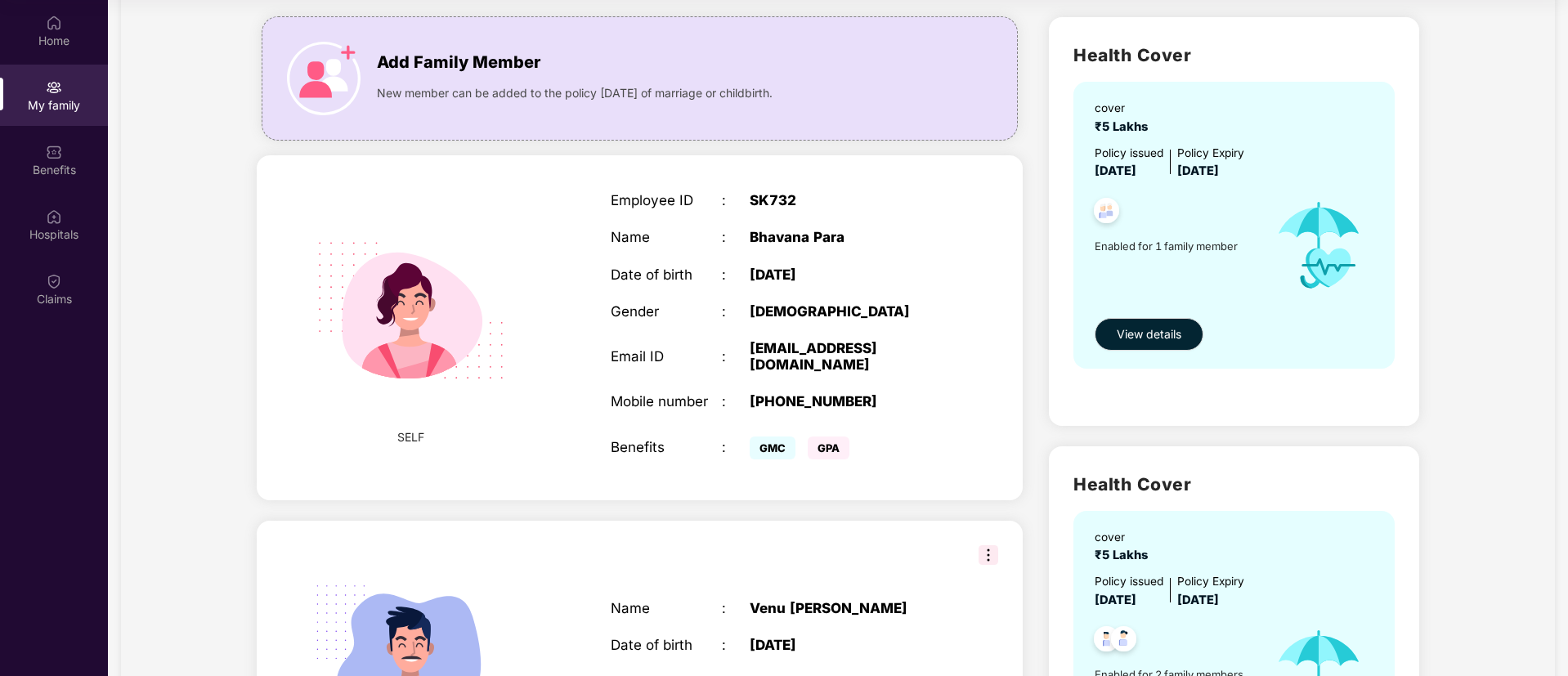
scroll to position [0, 0]
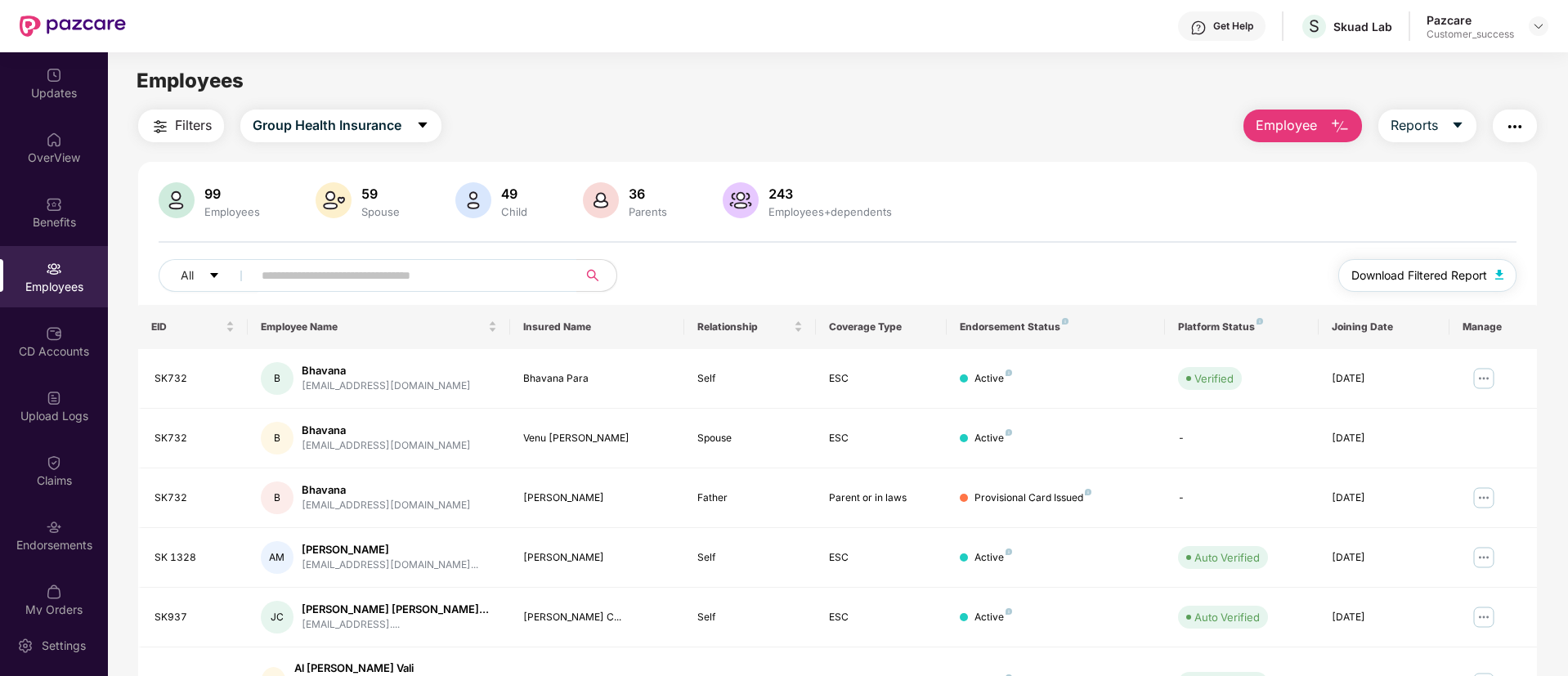
click at [1417, 280] on span "Download Filtered Report" at bounding box center [1419, 275] width 136 height 18
click at [876, 30] on div "Get Help S Skuad Lab Pazcare Customer_success" at bounding box center [837, 26] width 1422 height 52
click at [368, 116] on span "Group Health Insurance" at bounding box center [327, 126] width 149 height 21
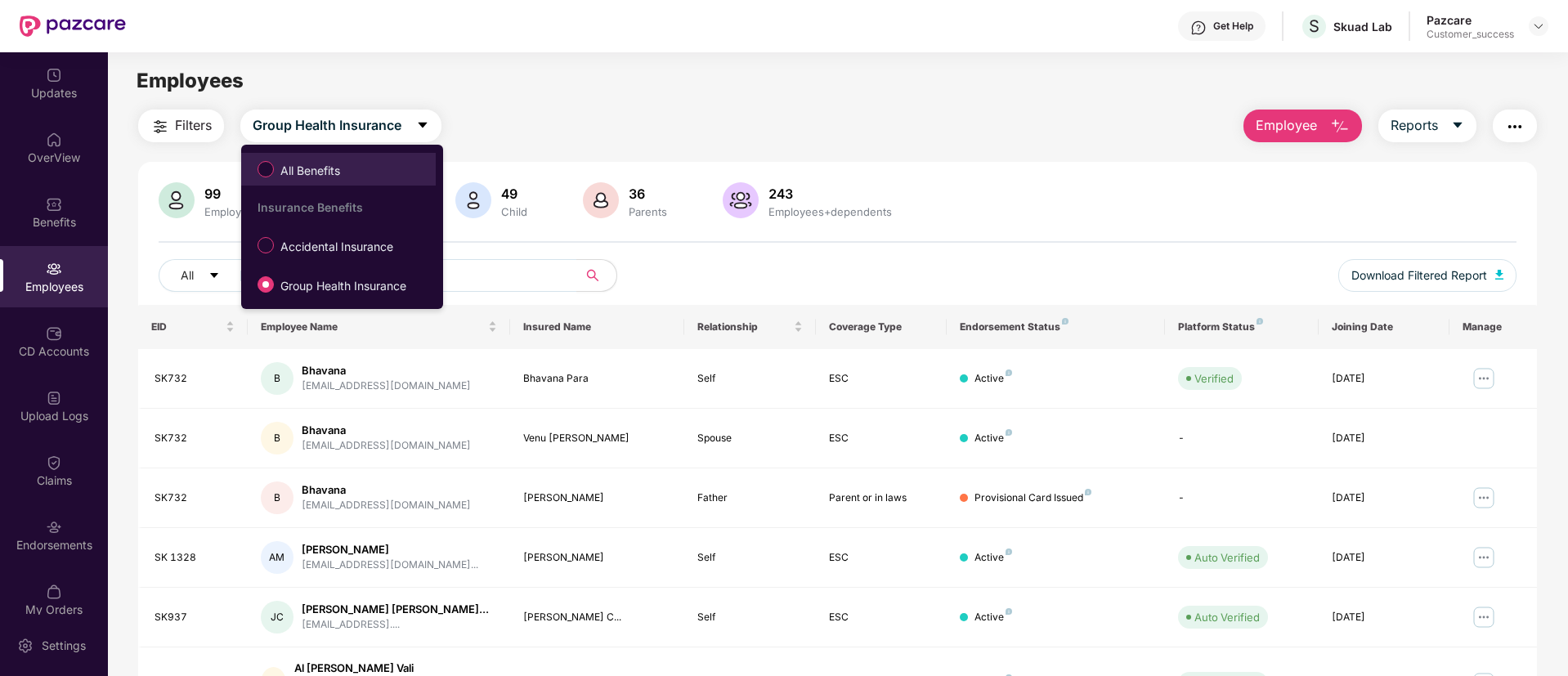
click at [276, 180] on label "All Benefits" at bounding box center [302, 169] width 106 height 27
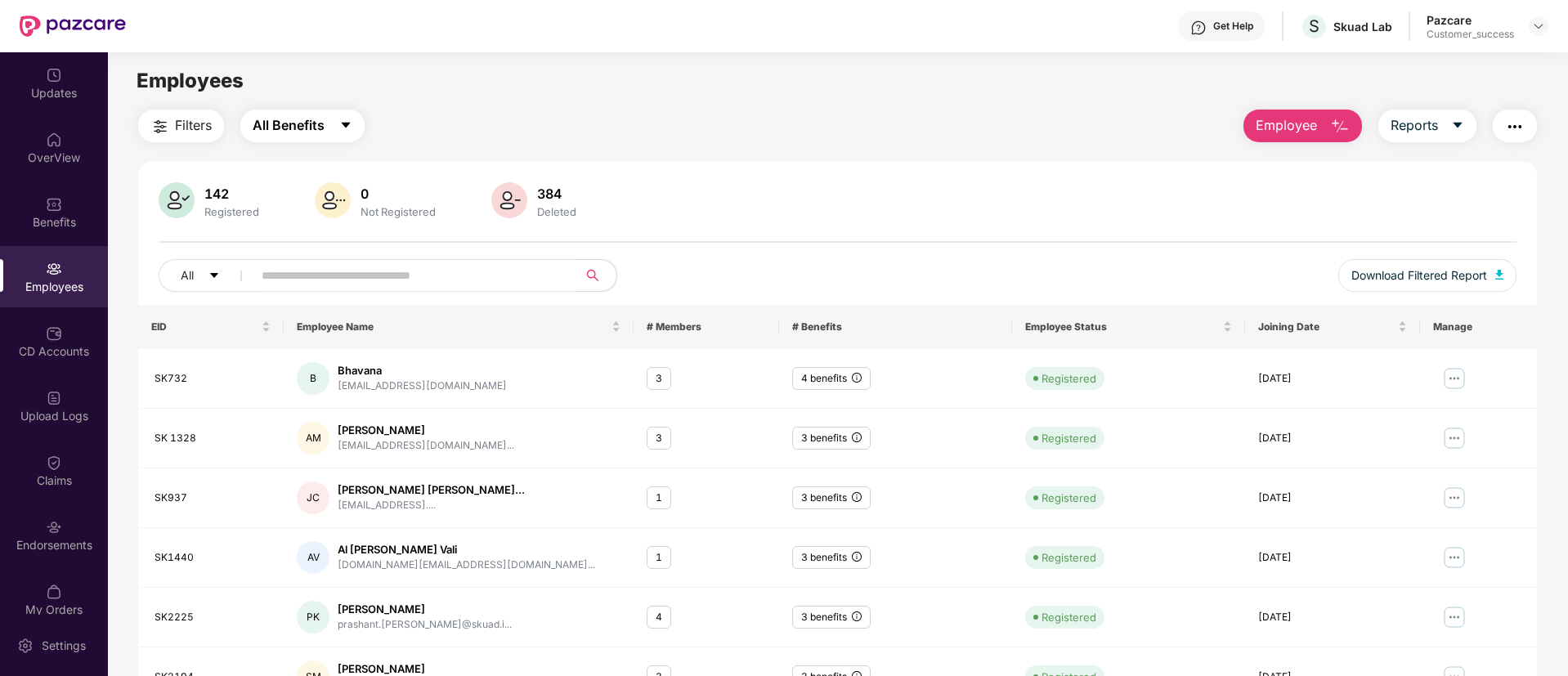
click at [265, 129] on span "All Benefits" at bounding box center [289, 126] width 72 height 21
click at [814, 88] on div "Employees" at bounding box center [838, 81] width 1460 height 31
click at [1402, 263] on button "Download Filtered Report" at bounding box center [1427, 275] width 178 height 32
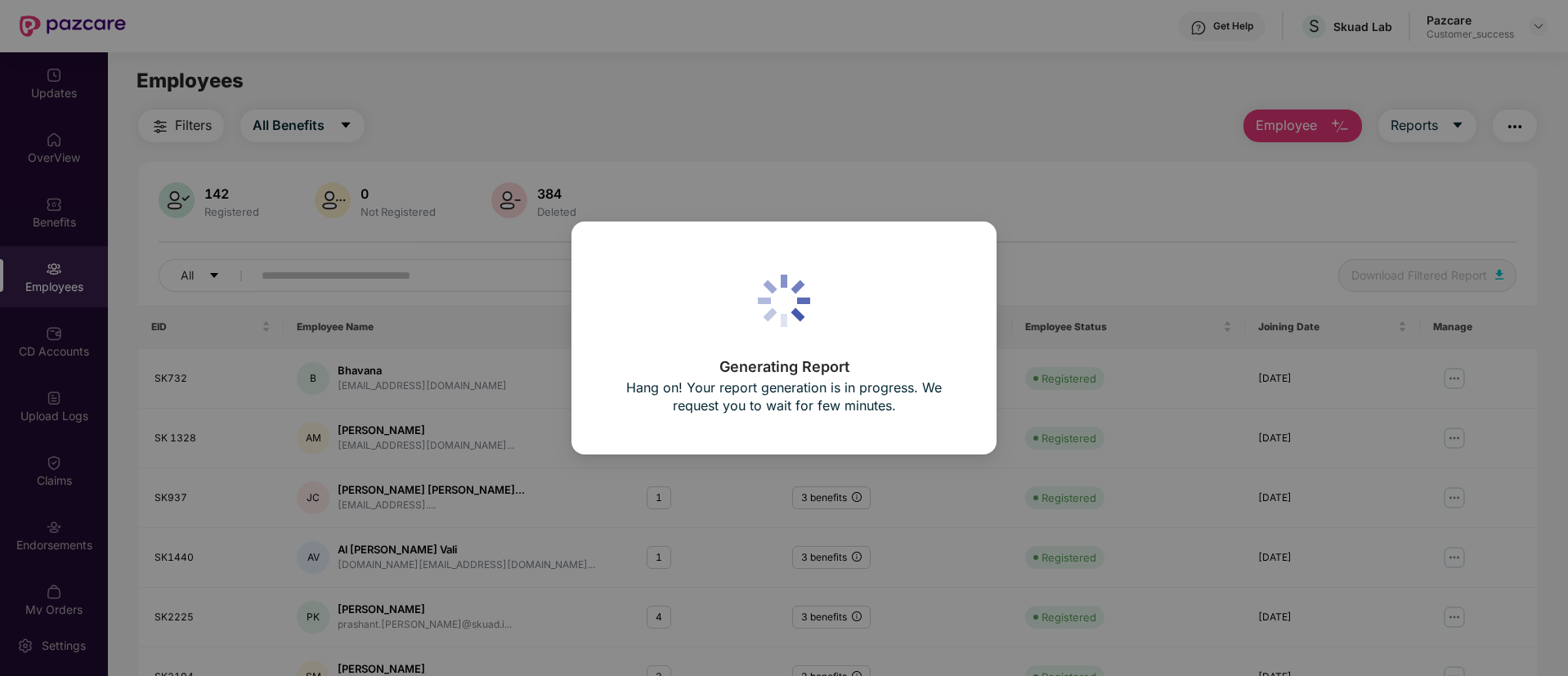
click at [1412, 274] on div "Generating Report Hang on! Your report generation is in progress. We request yo…" at bounding box center [784, 338] width 1568 height 676
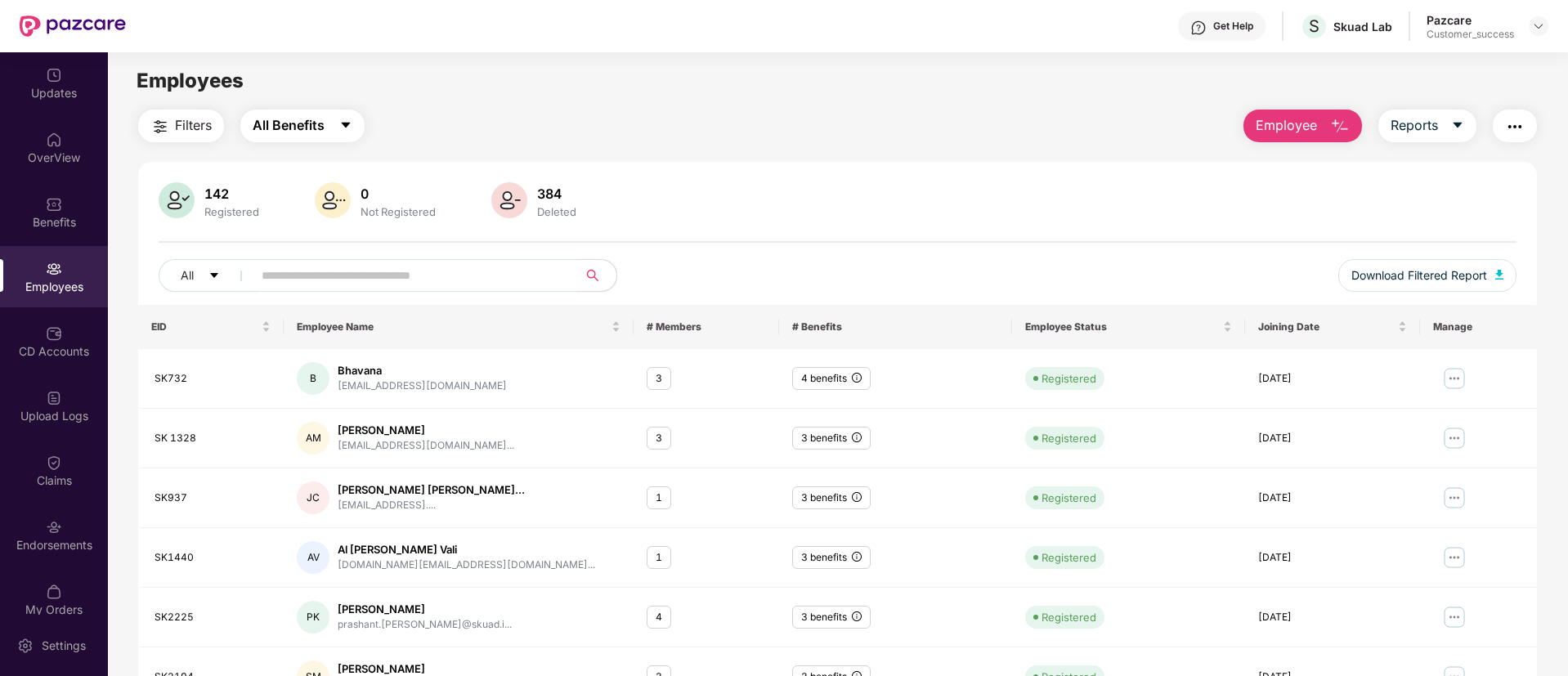
click at [329, 141] on button "All Benefits" at bounding box center [302, 126] width 124 height 32
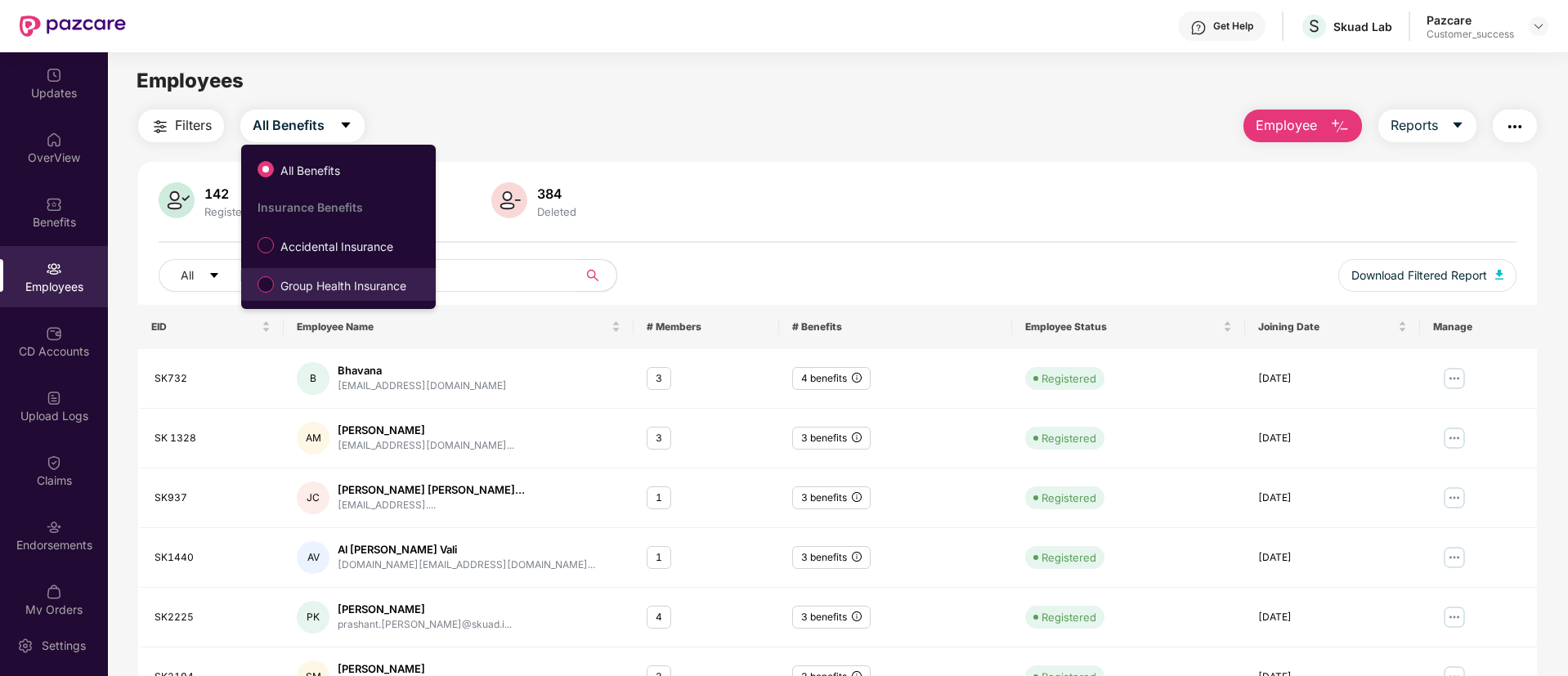
click at [336, 289] on span "Group Health Insurance" at bounding box center [343, 286] width 139 height 18
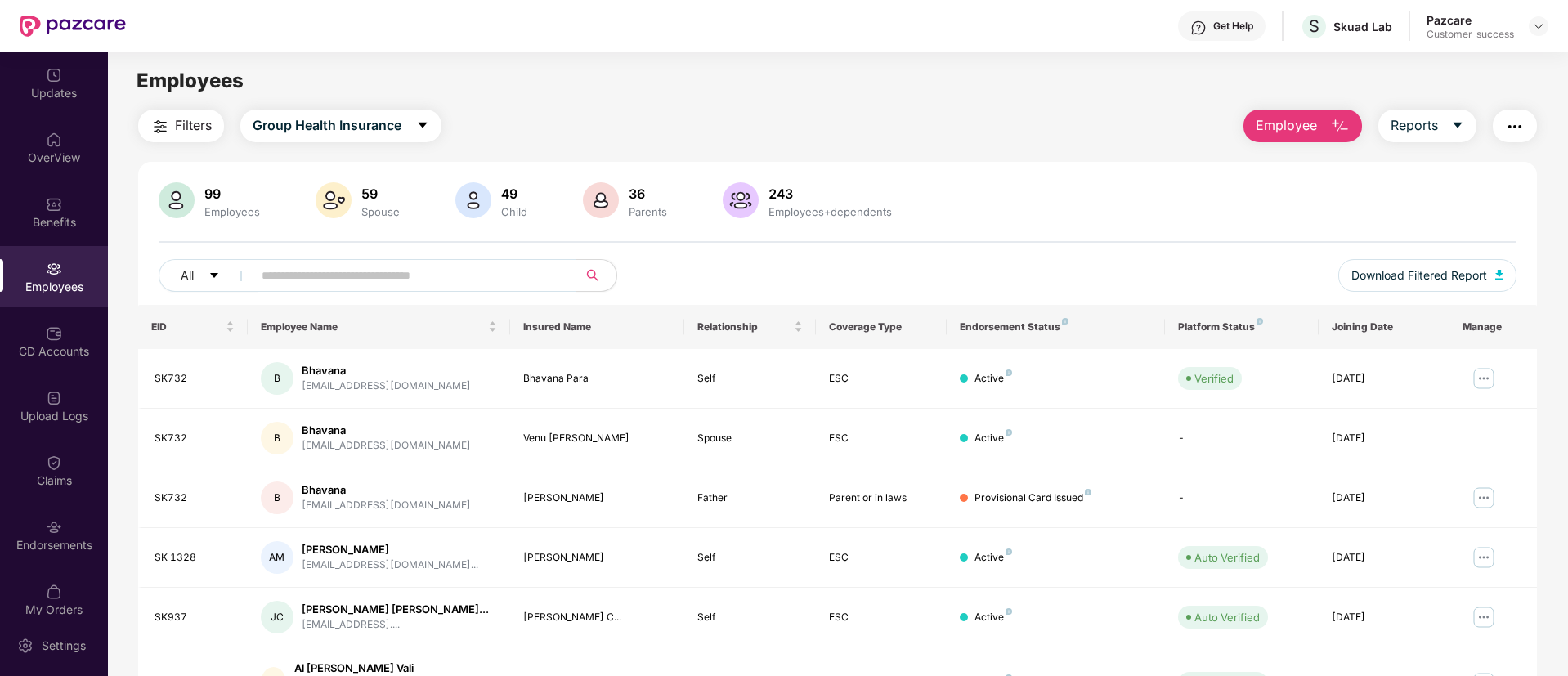
click at [1284, 112] on button "Employee" at bounding box center [1303, 126] width 119 height 32
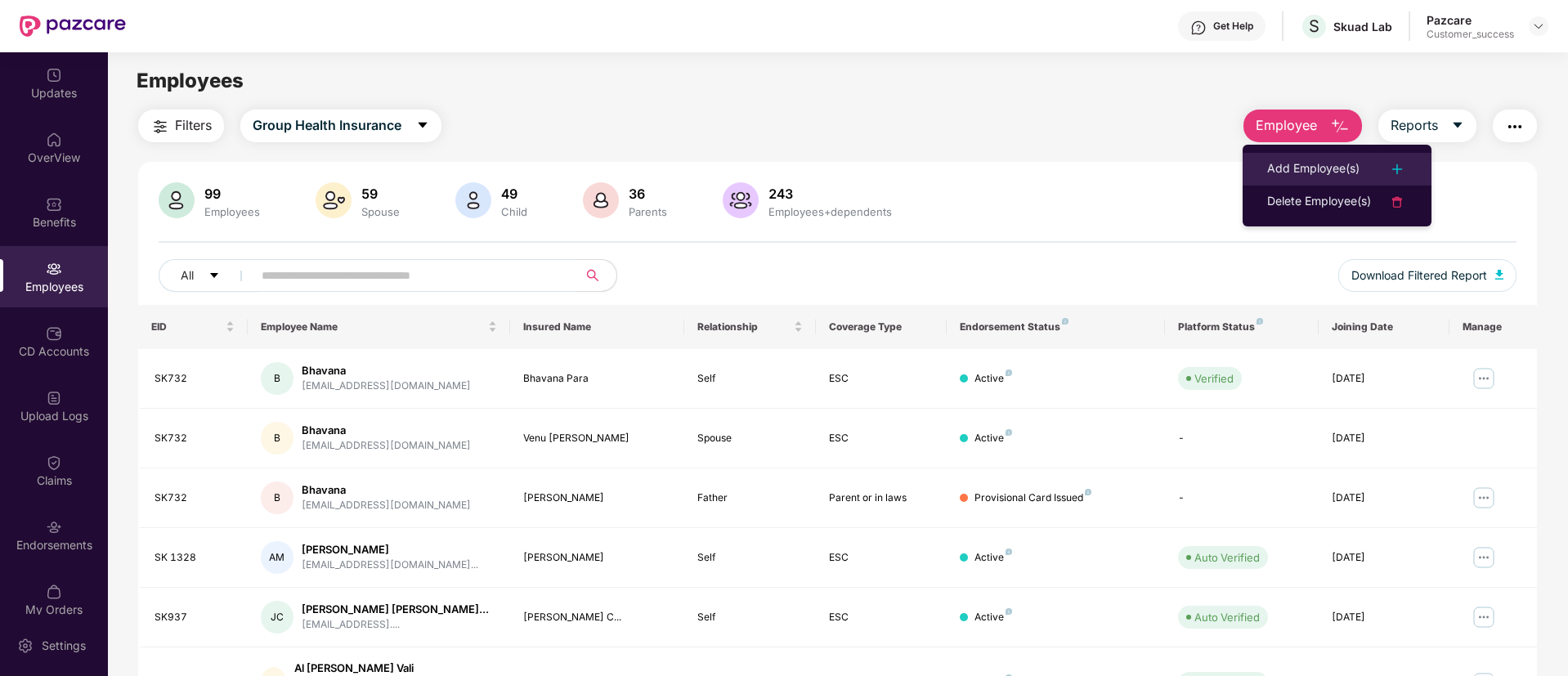
click at [1300, 170] on div "Add Employee(s)" at bounding box center [1313, 170] width 92 height 20
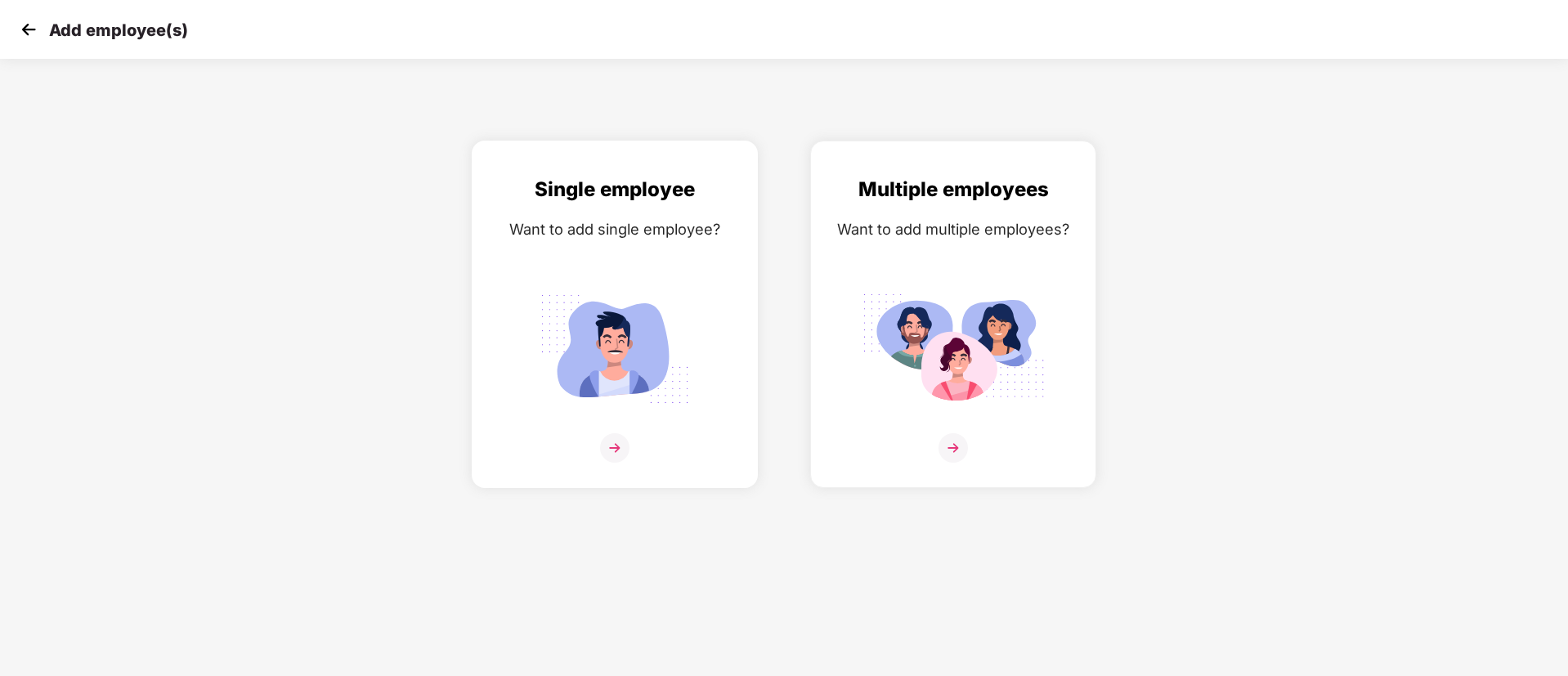
click at [642, 298] on img at bounding box center [615, 348] width 183 height 127
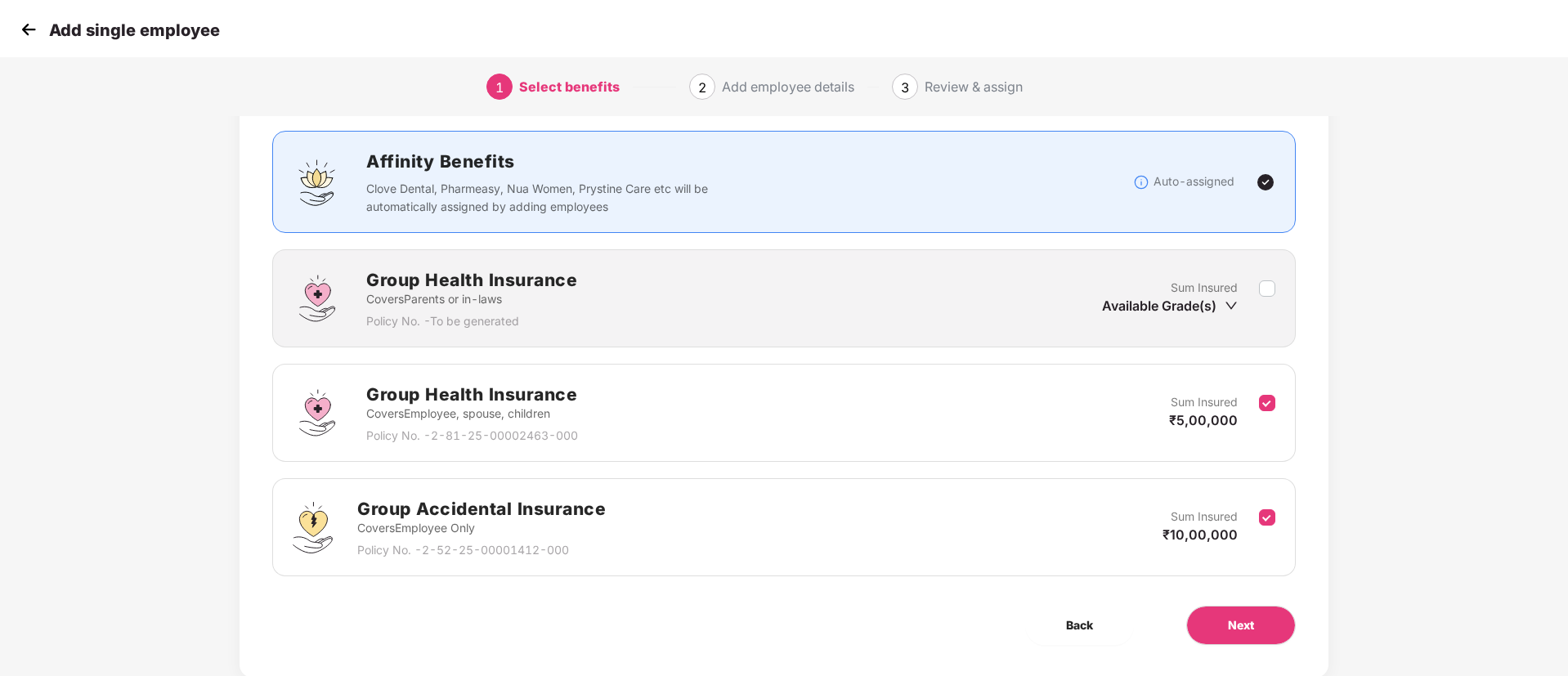
scroll to position [98, 0]
click at [30, 29] on img at bounding box center [28, 29] width 24 height 24
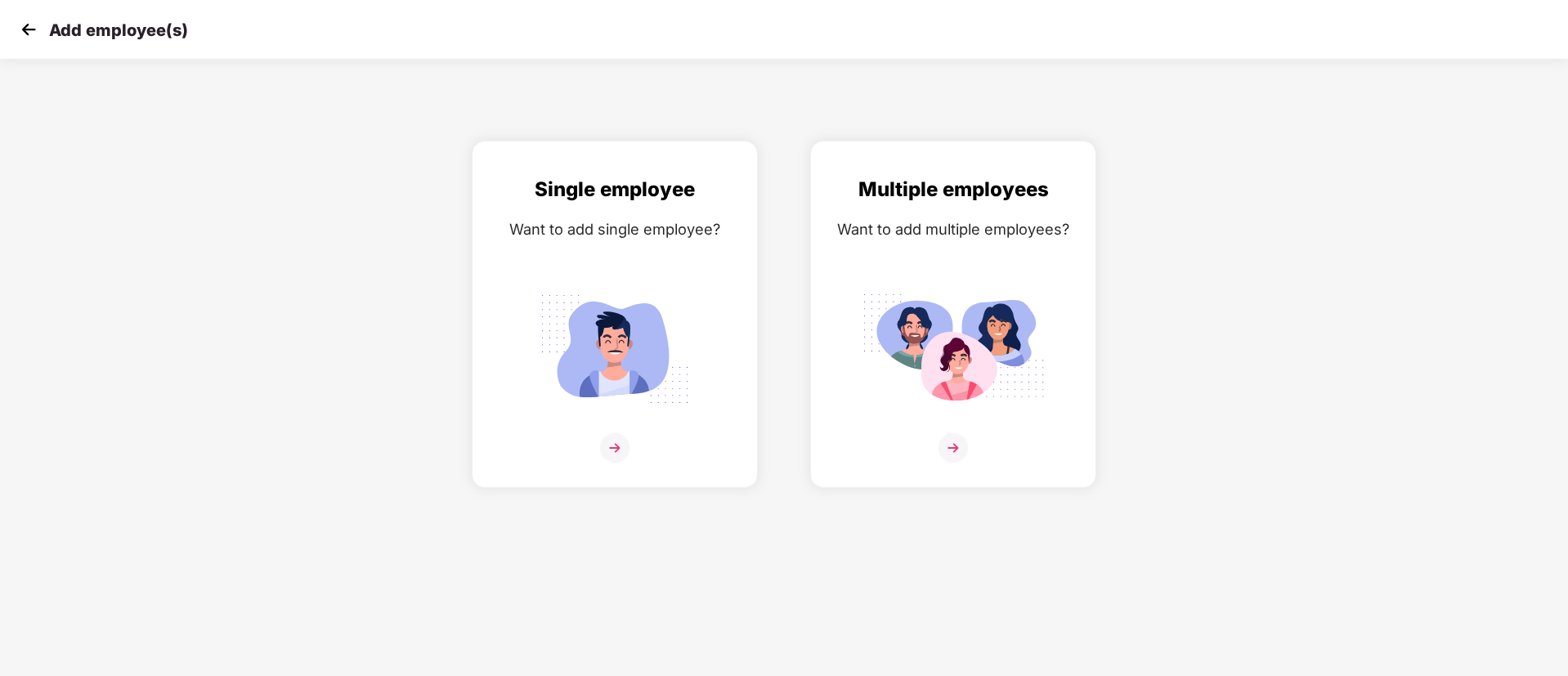
click at [30, 29] on img at bounding box center [28, 29] width 24 height 24
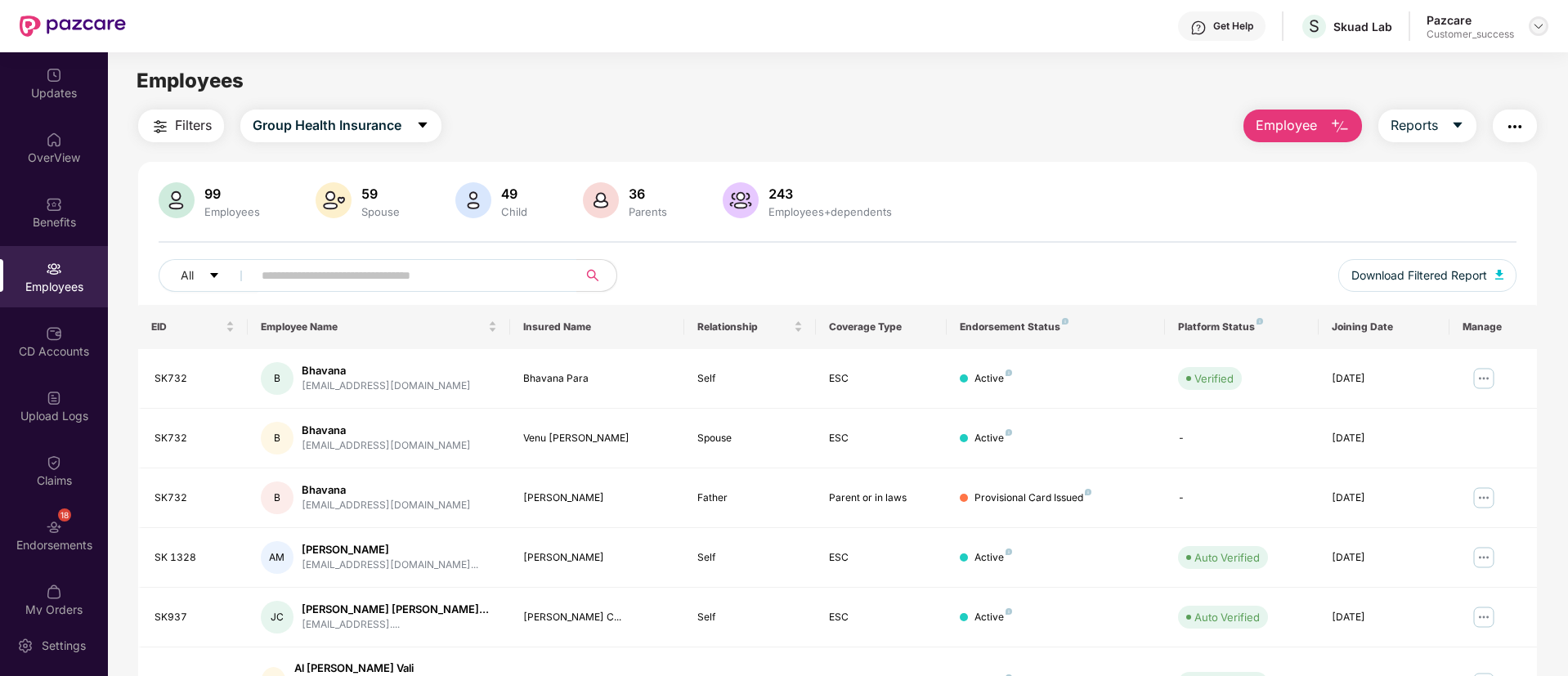
click at [1544, 27] on img at bounding box center [1539, 27] width 13 height 13
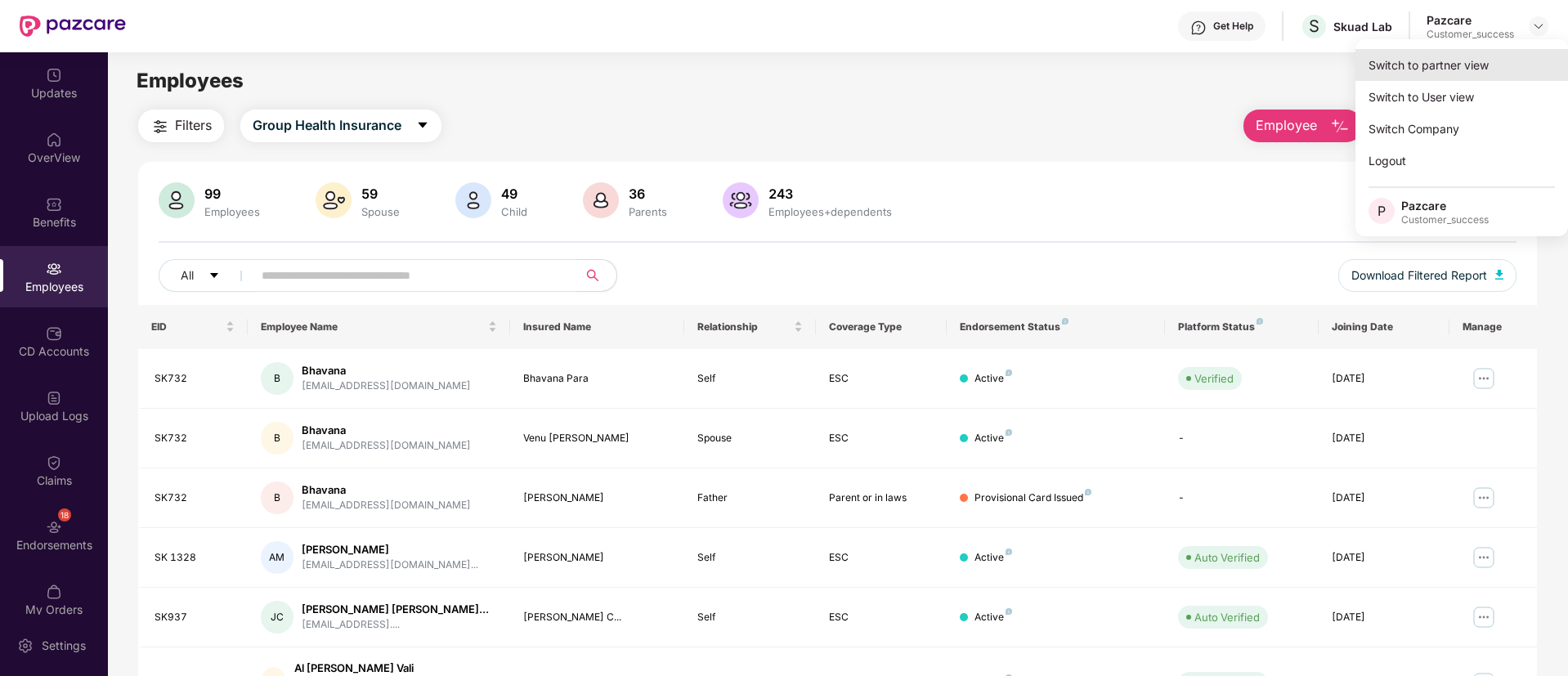
click at [1457, 67] on div "Switch to partner view" at bounding box center [1462, 65] width 213 height 32
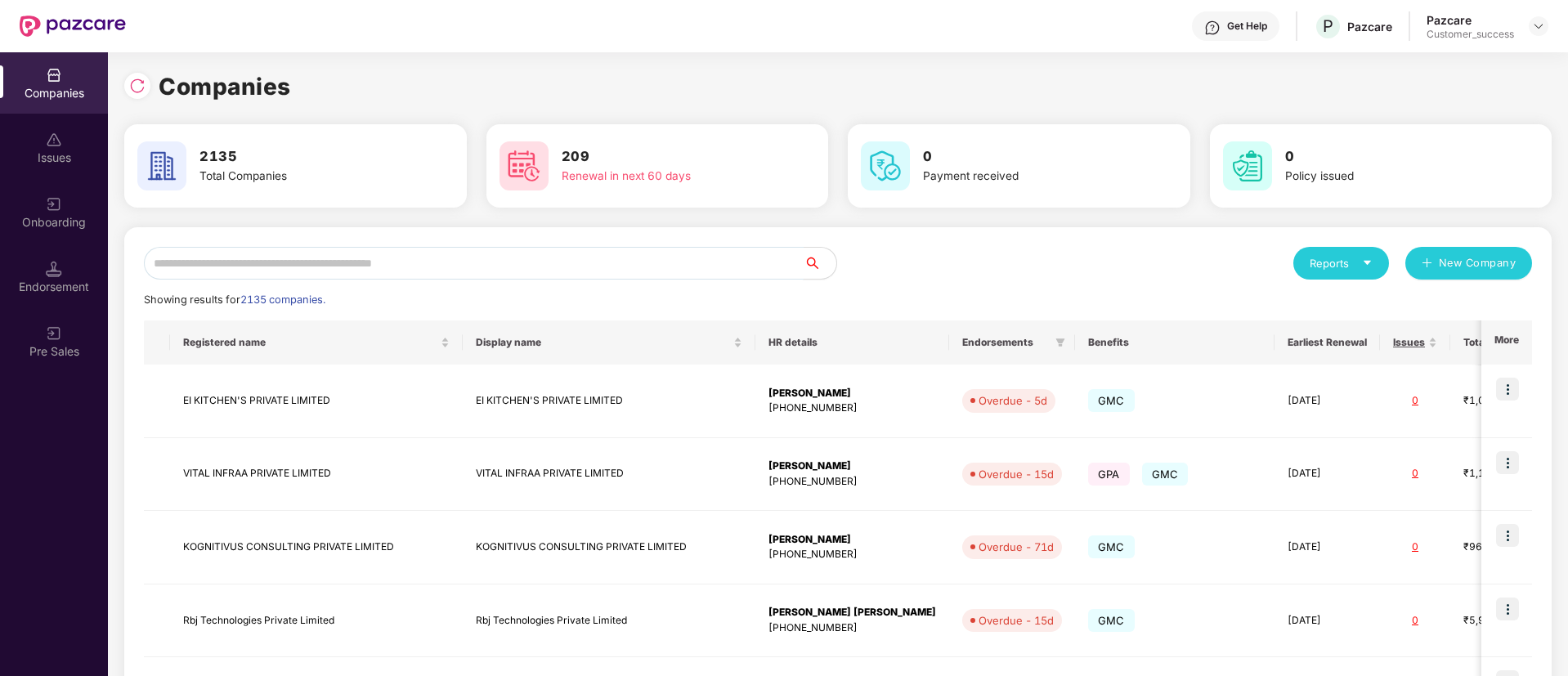
click at [514, 269] on input "text" at bounding box center [473, 263] width 660 height 32
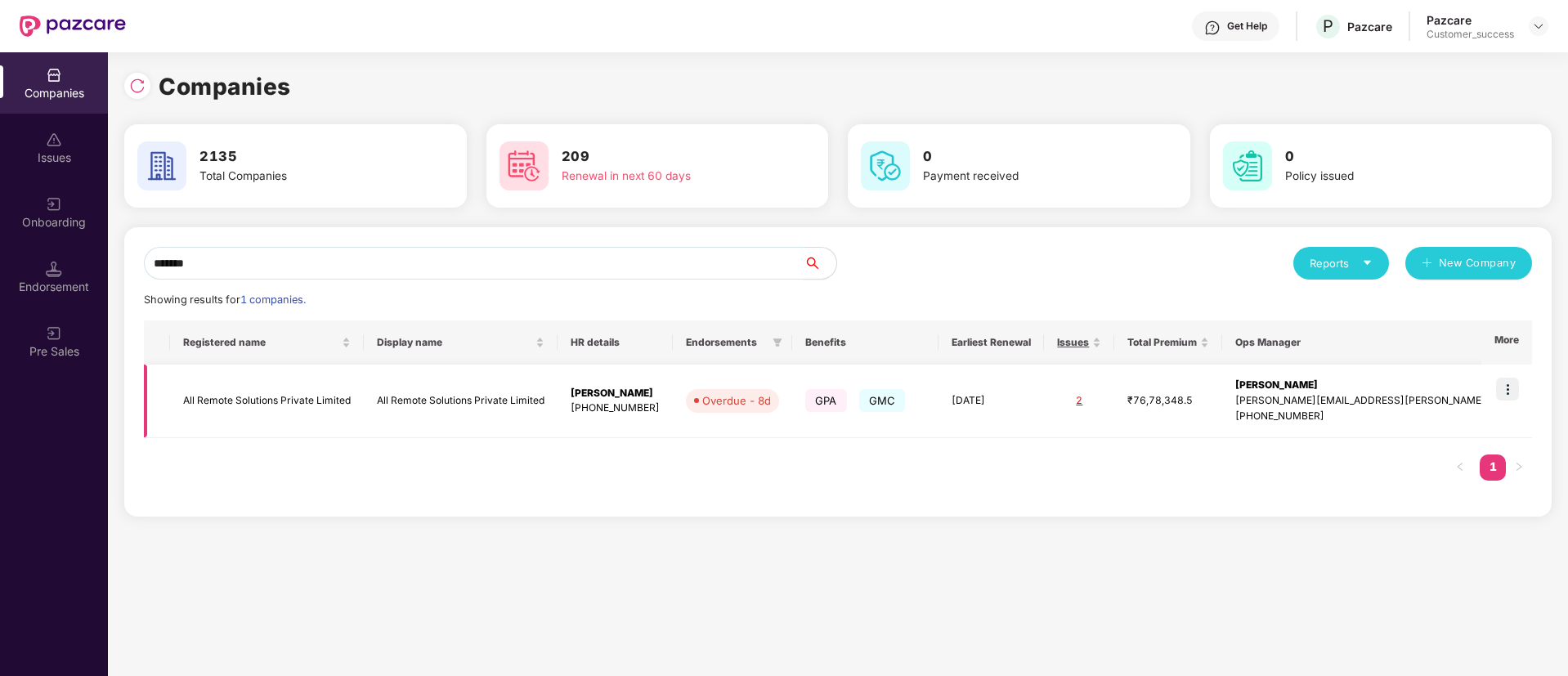
type input "*******"
click at [1516, 399] on img at bounding box center [1508, 389] width 23 height 23
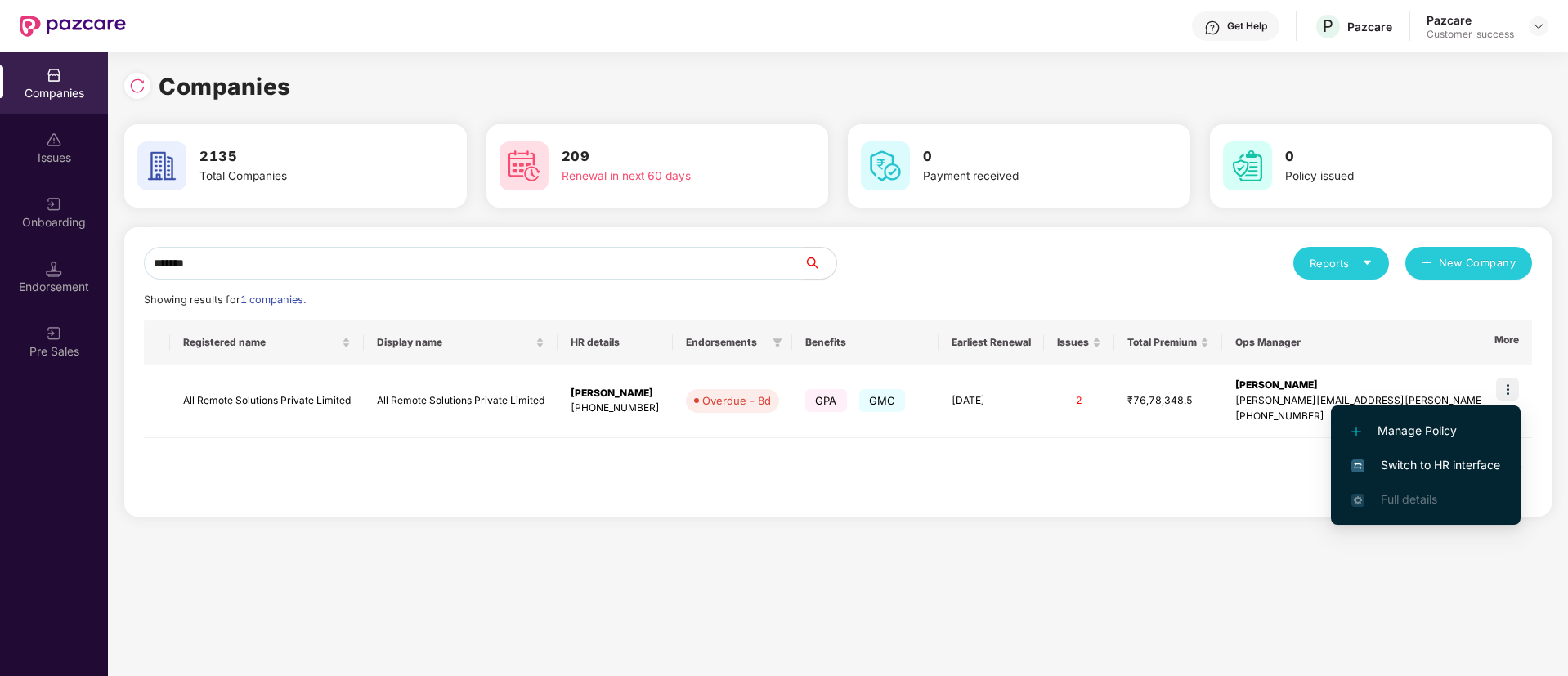
click at [1444, 464] on span "Switch to HR interface" at bounding box center [1426, 466] width 149 height 18
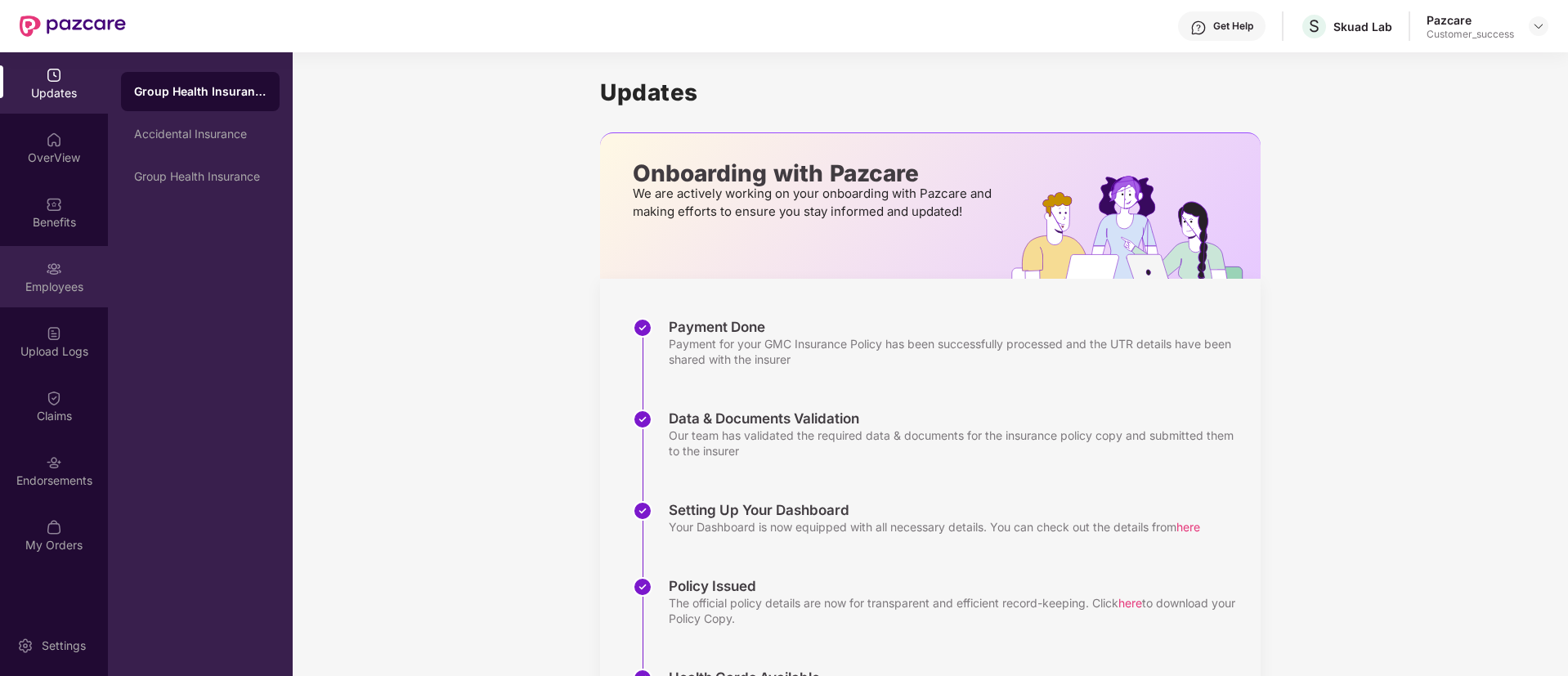
click at [61, 284] on div "Employees" at bounding box center [54, 287] width 108 height 17
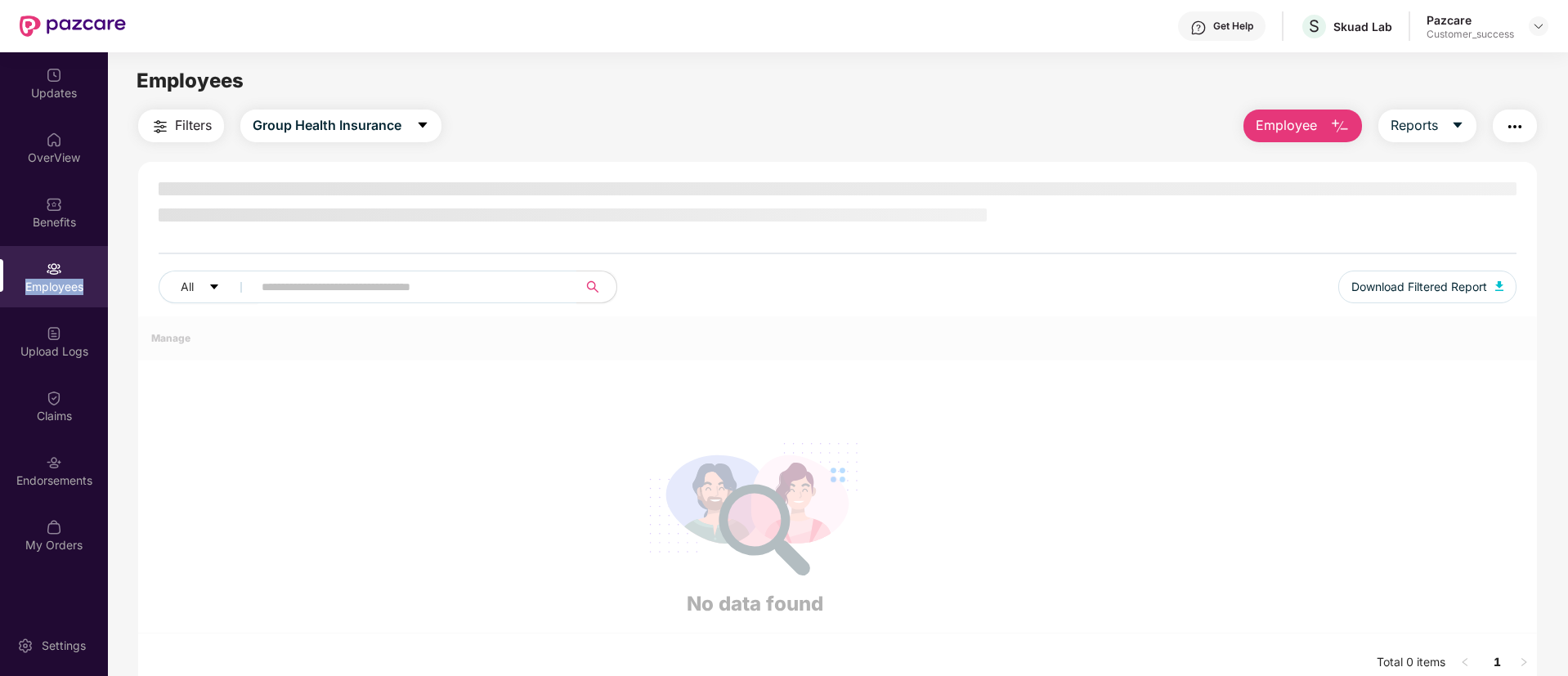
click at [61, 284] on div "Employees" at bounding box center [54, 287] width 108 height 17
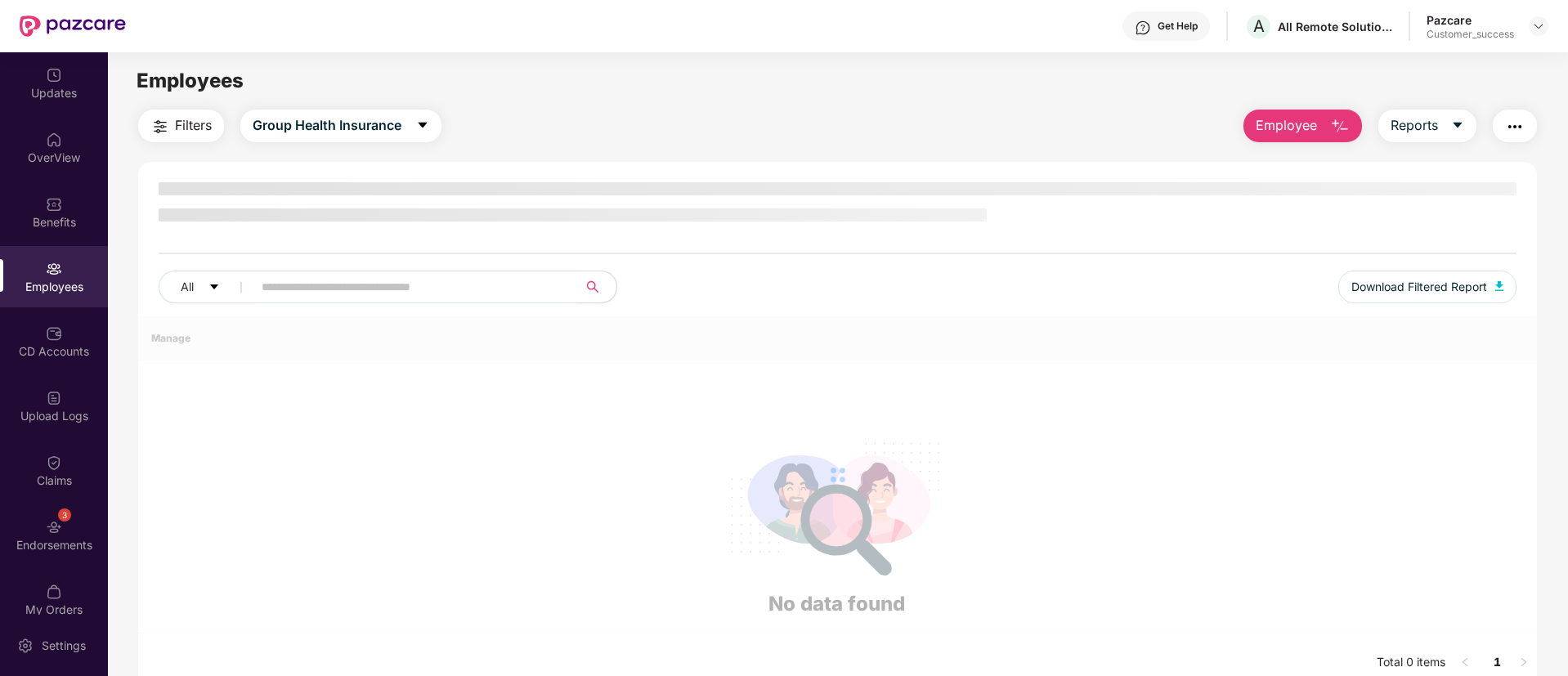
click at [485, 274] on input "text" at bounding box center [408, 286] width 294 height 24
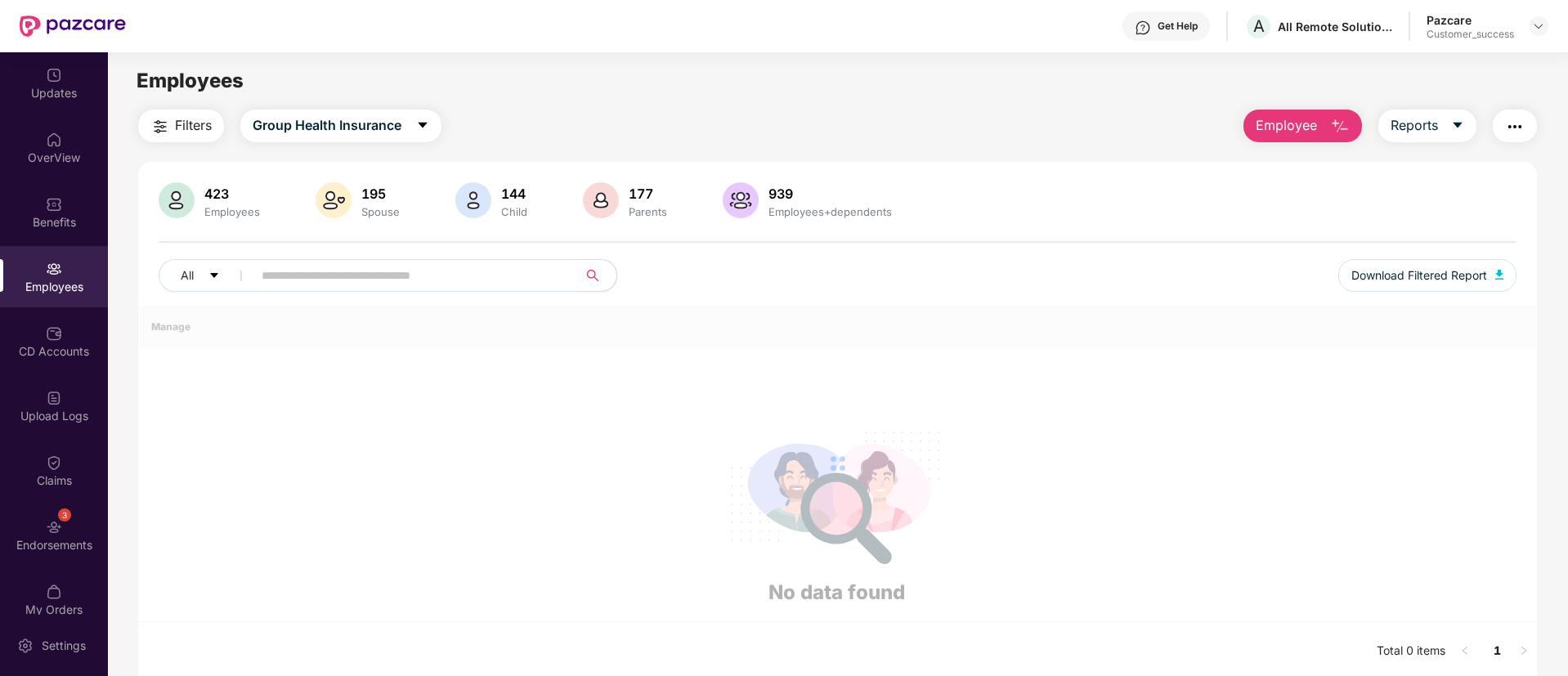
click at [485, 274] on input "text" at bounding box center [408, 275] width 294 height 24
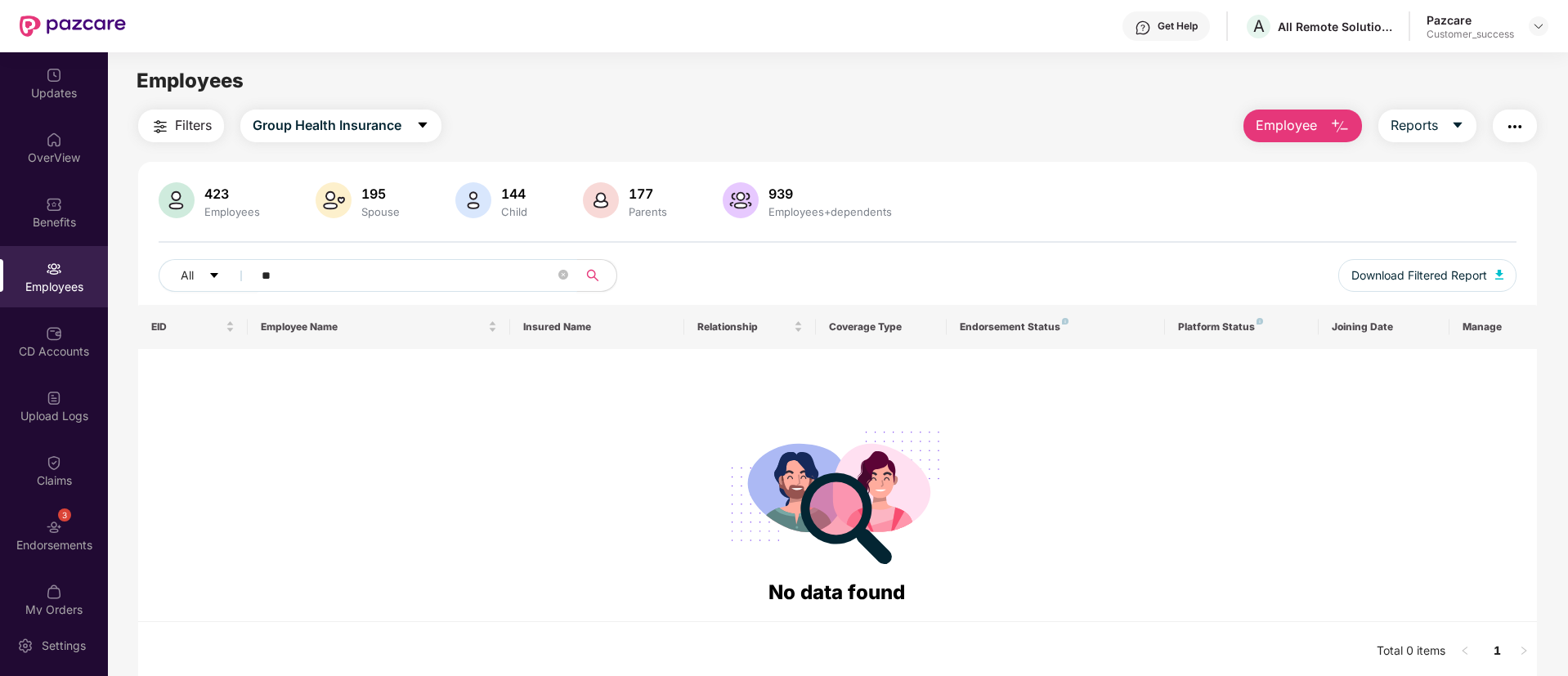
type input "*"
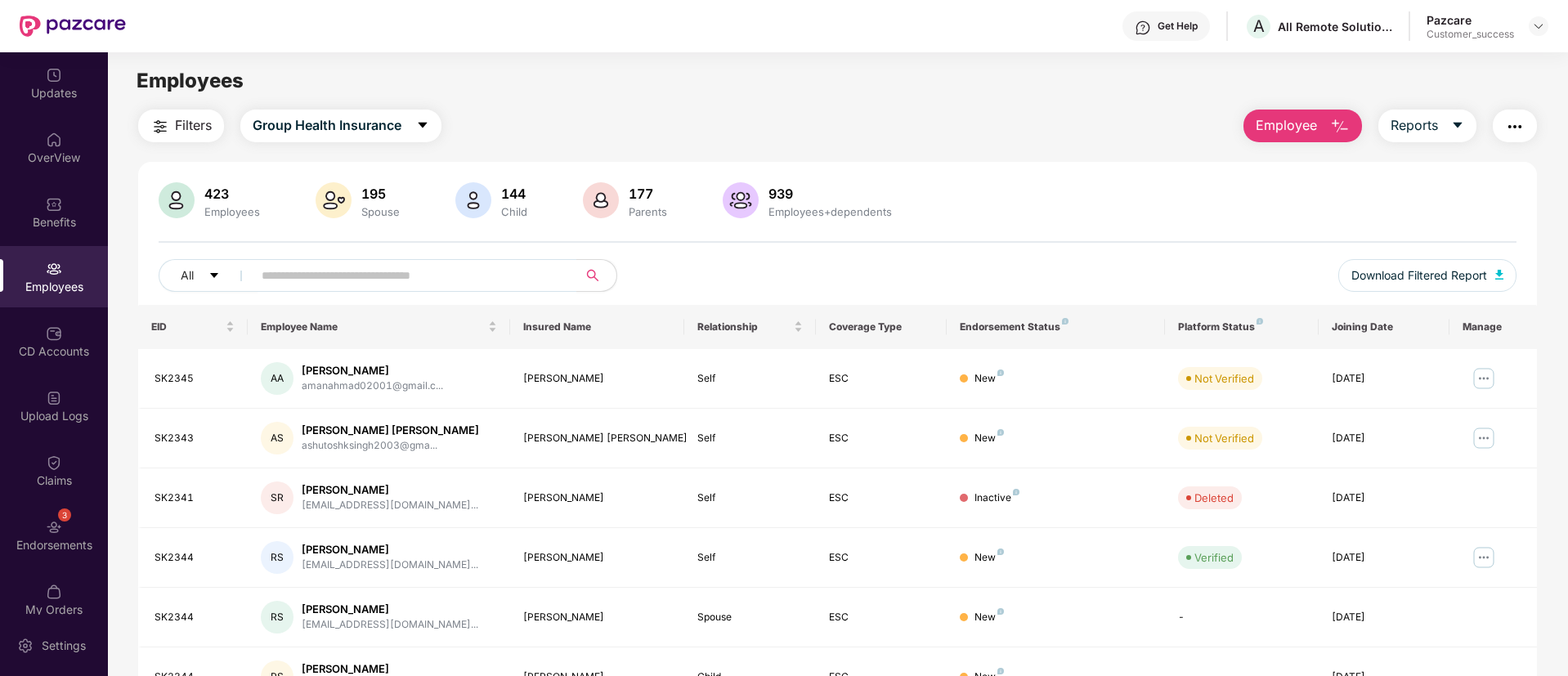
click at [1305, 123] on span "Employee" at bounding box center [1287, 126] width 62 height 21
click at [688, 41] on div "Get Help A All Remote Solutions Private Limited Pazcare Customer_success" at bounding box center [837, 26] width 1422 height 52
click at [1541, 20] on img at bounding box center [1539, 27] width 13 height 13
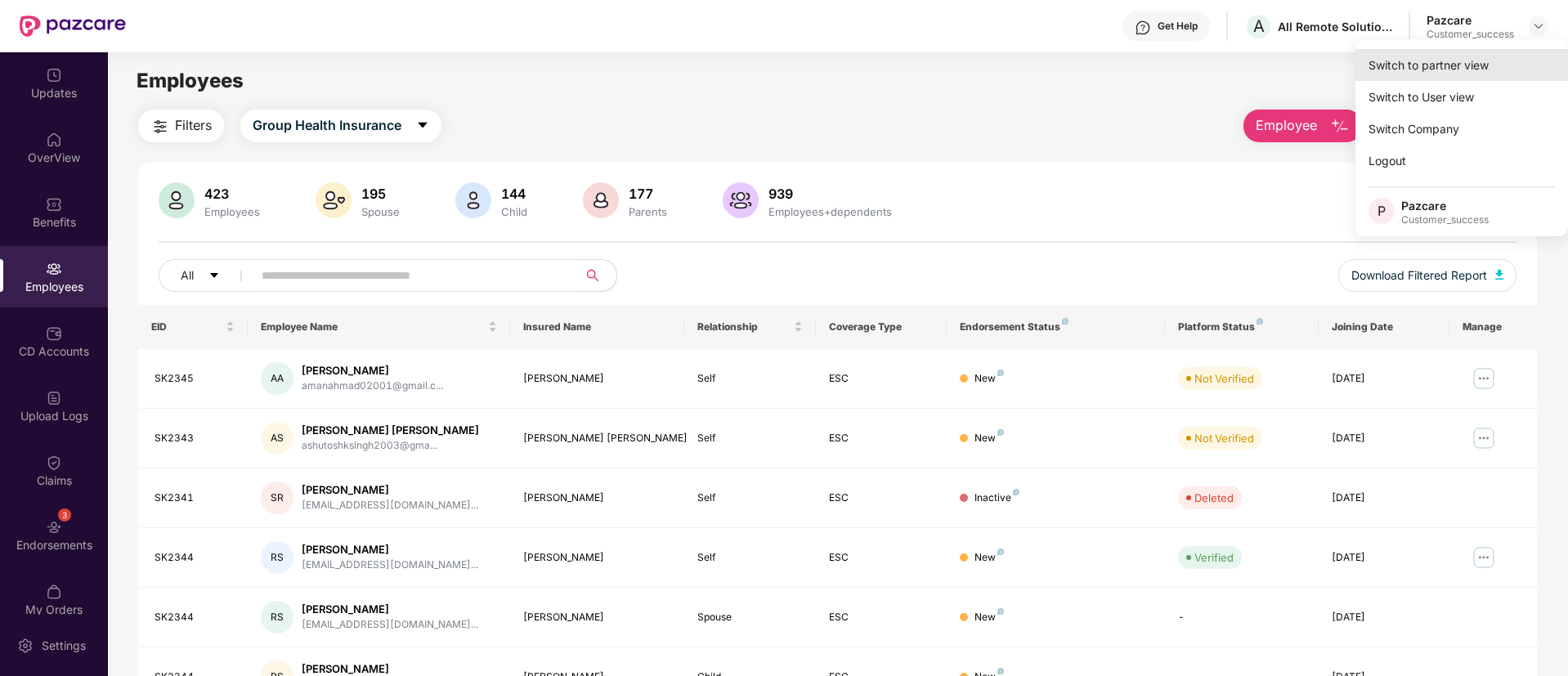
click at [1460, 58] on div "Switch to partner view" at bounding box center [1462, 65] width 213 height 32
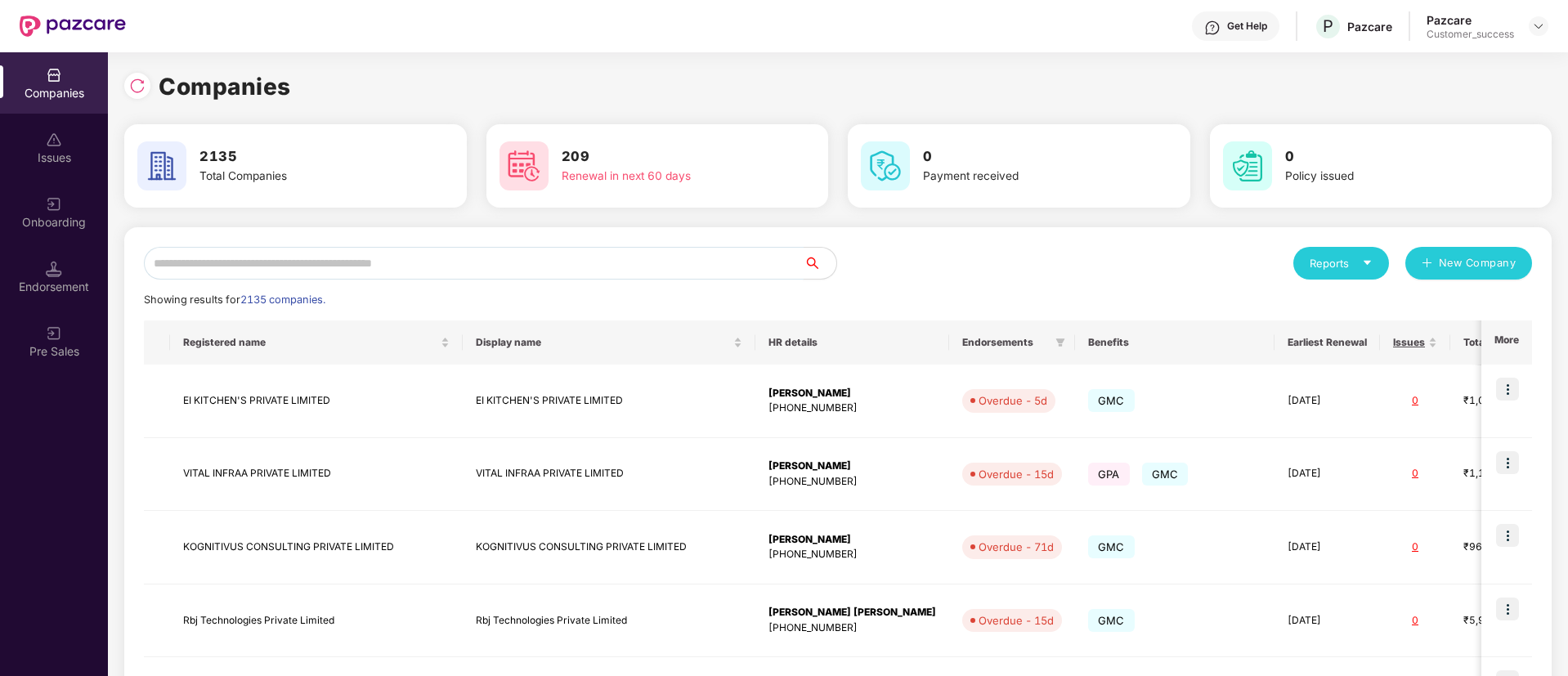
drag, startPoint x: 496, startPoint y: 242, endPoint x: 508, endPoint y: 261, distance: 22.5
click at [508, 261] on div "Reports New Company Showing results for 2135 companies. Registered name Display…" at bounding box center [838, 684] width 1427 height 915
click at [508, 261] on input "text" at bounding box center [473, 263] width 660 height 32
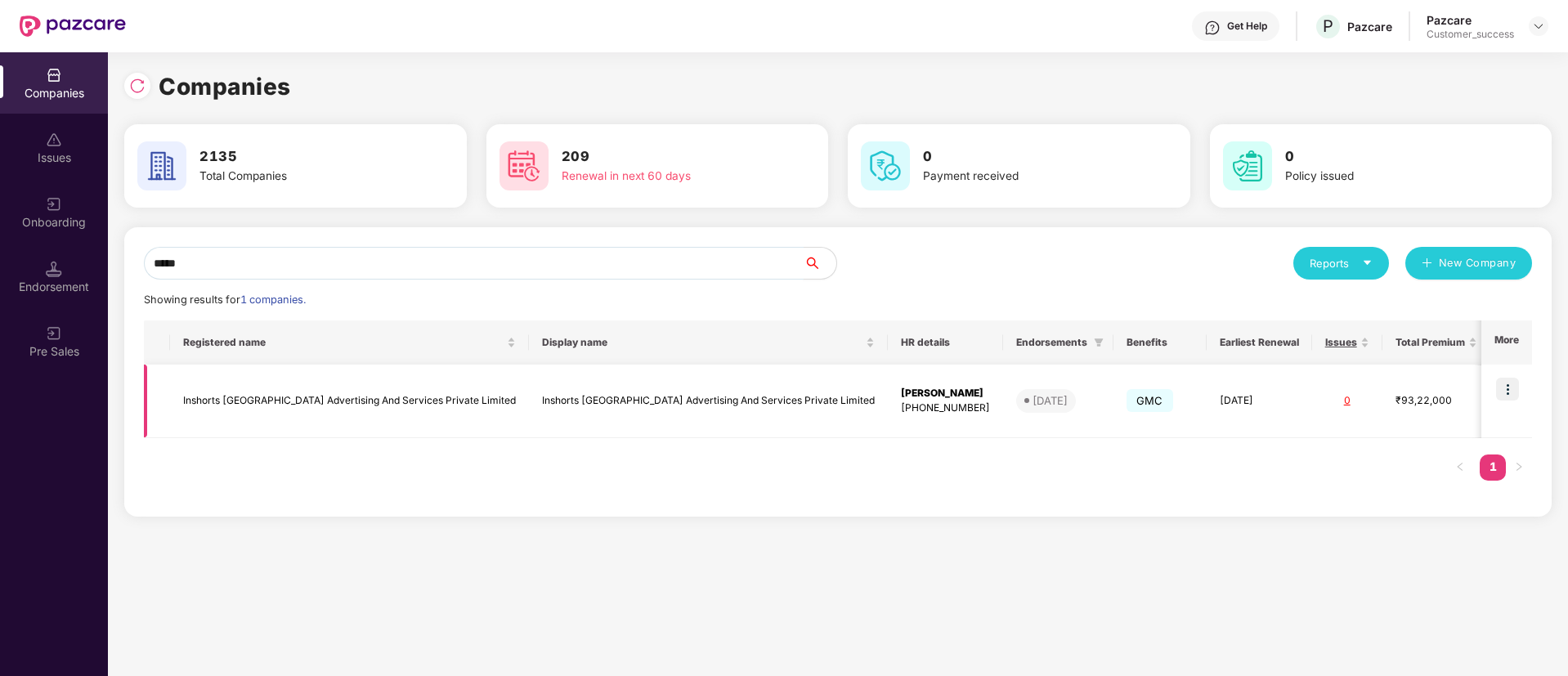
type input "*****"
click at [1513, 391] on img at bounding box center [1508, 389] width 23 height 23
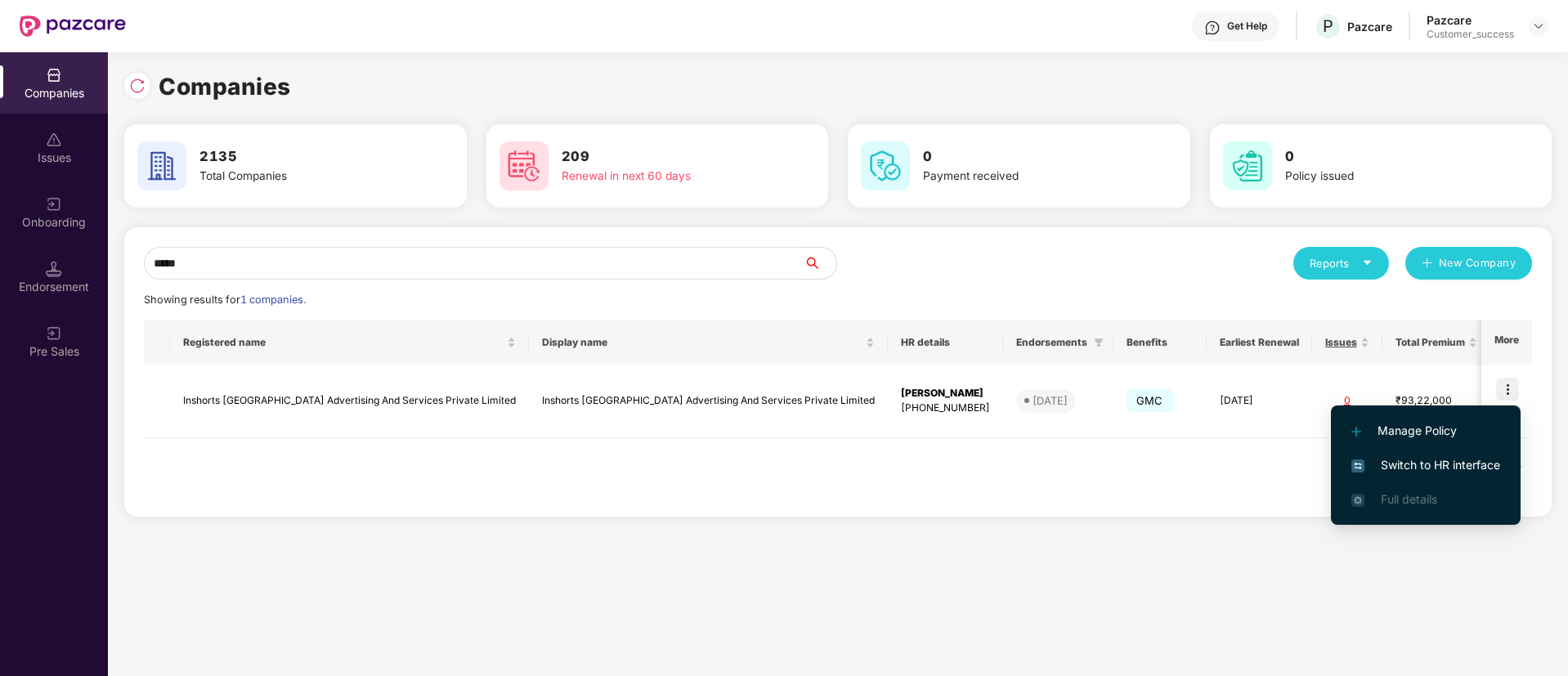
click at [1407, 456] on span "Switch to HR interface" at bounding box center [1426, 466] width 149 height 18
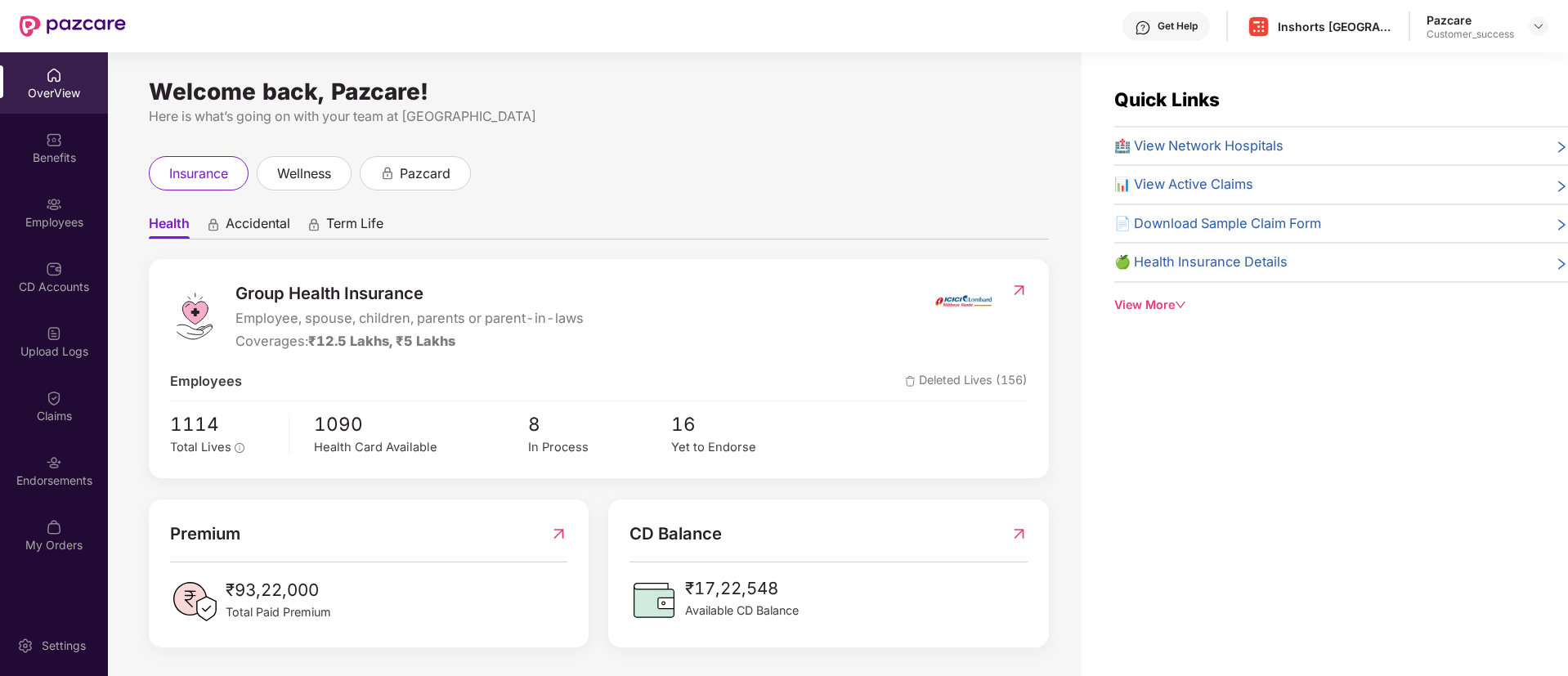
click at [53, 234] on div "Employees" at bounding box center [54, 212] width 108 height 62
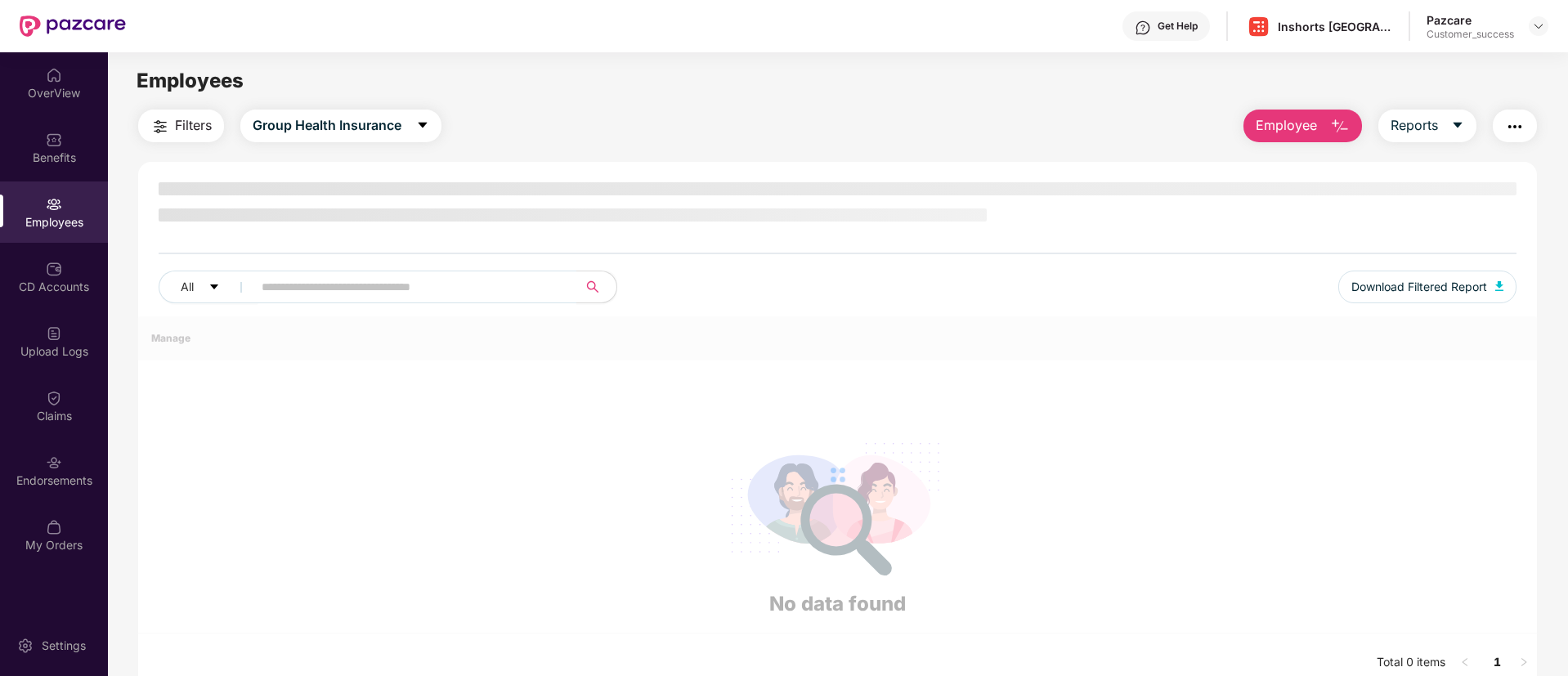
click at [53, 234] on div "Employees" at bounding box center [54, 212] width 108 height 62
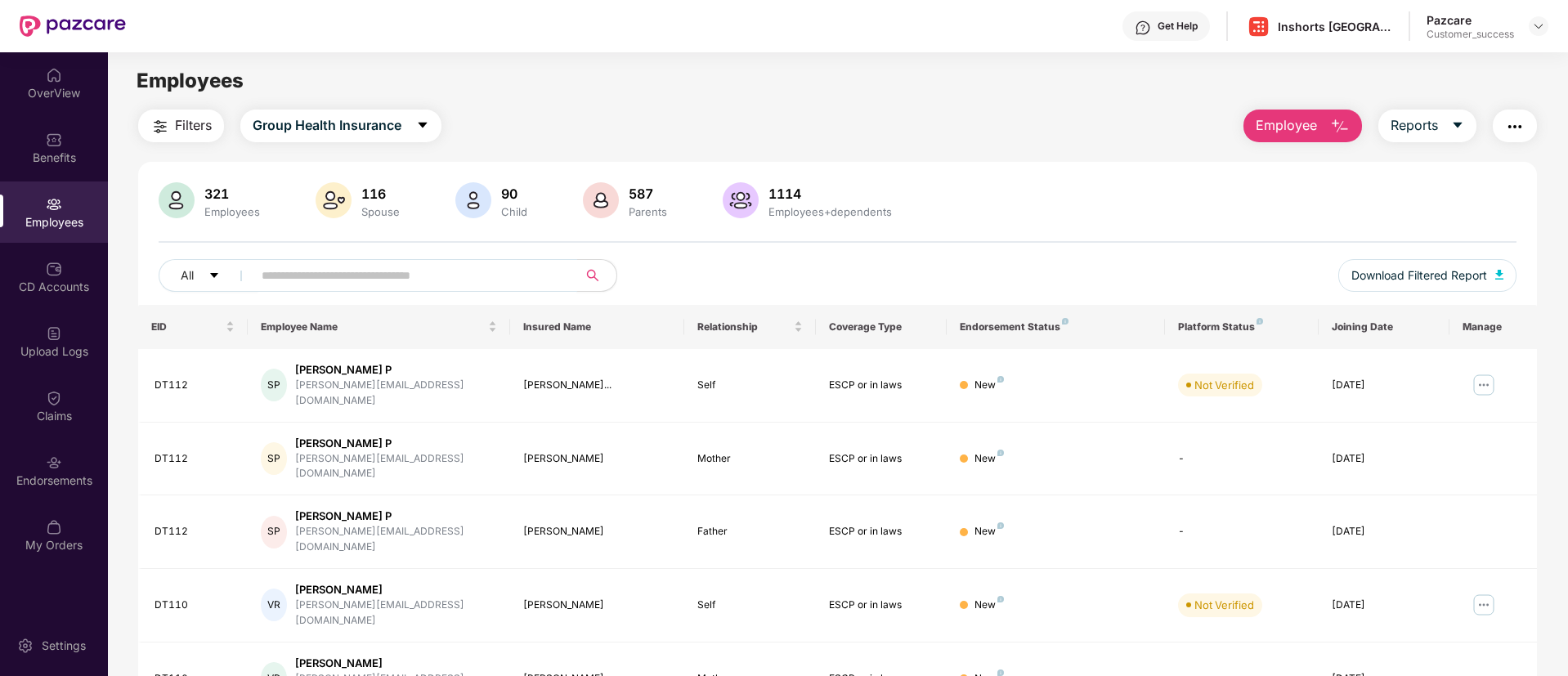
click at [445, 279] on input "text" at bounding box center [408, 275] width 294 height 24
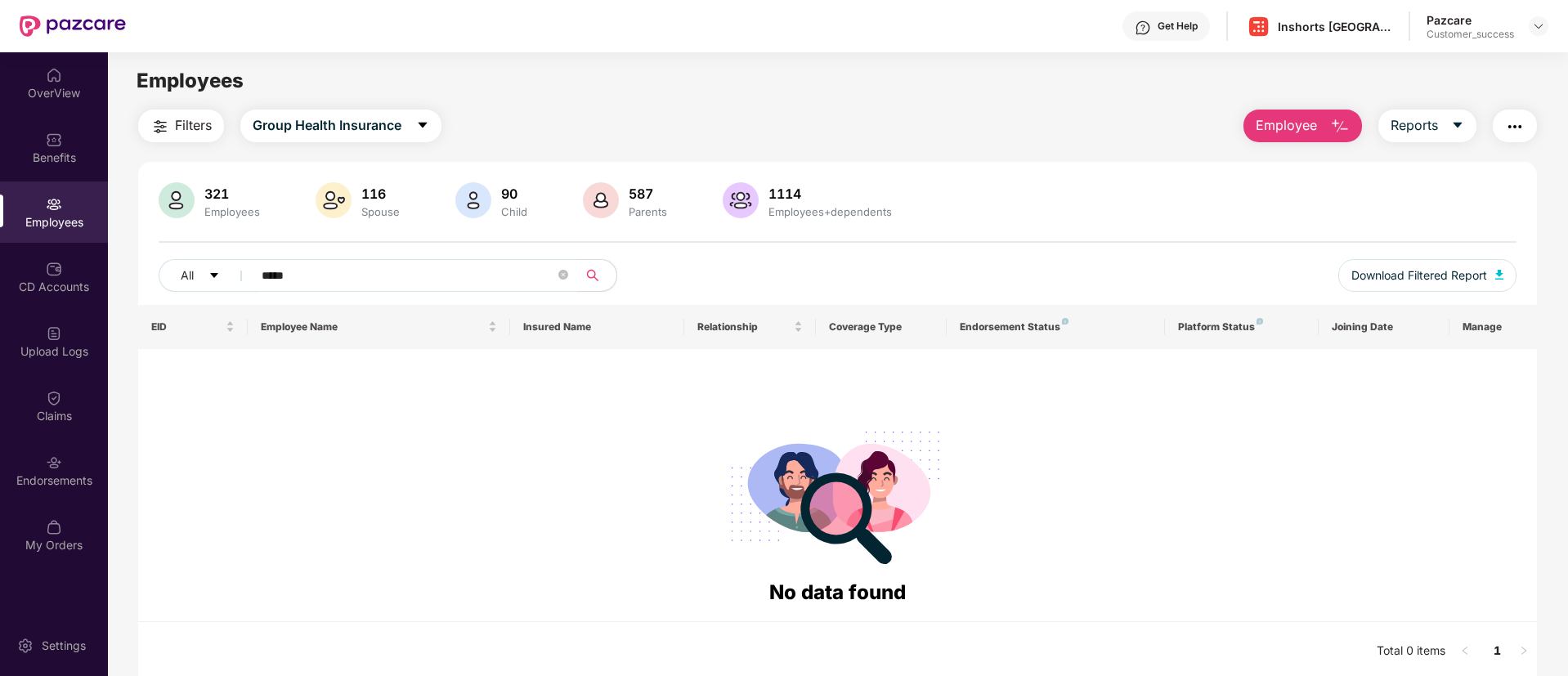
paste input "text"
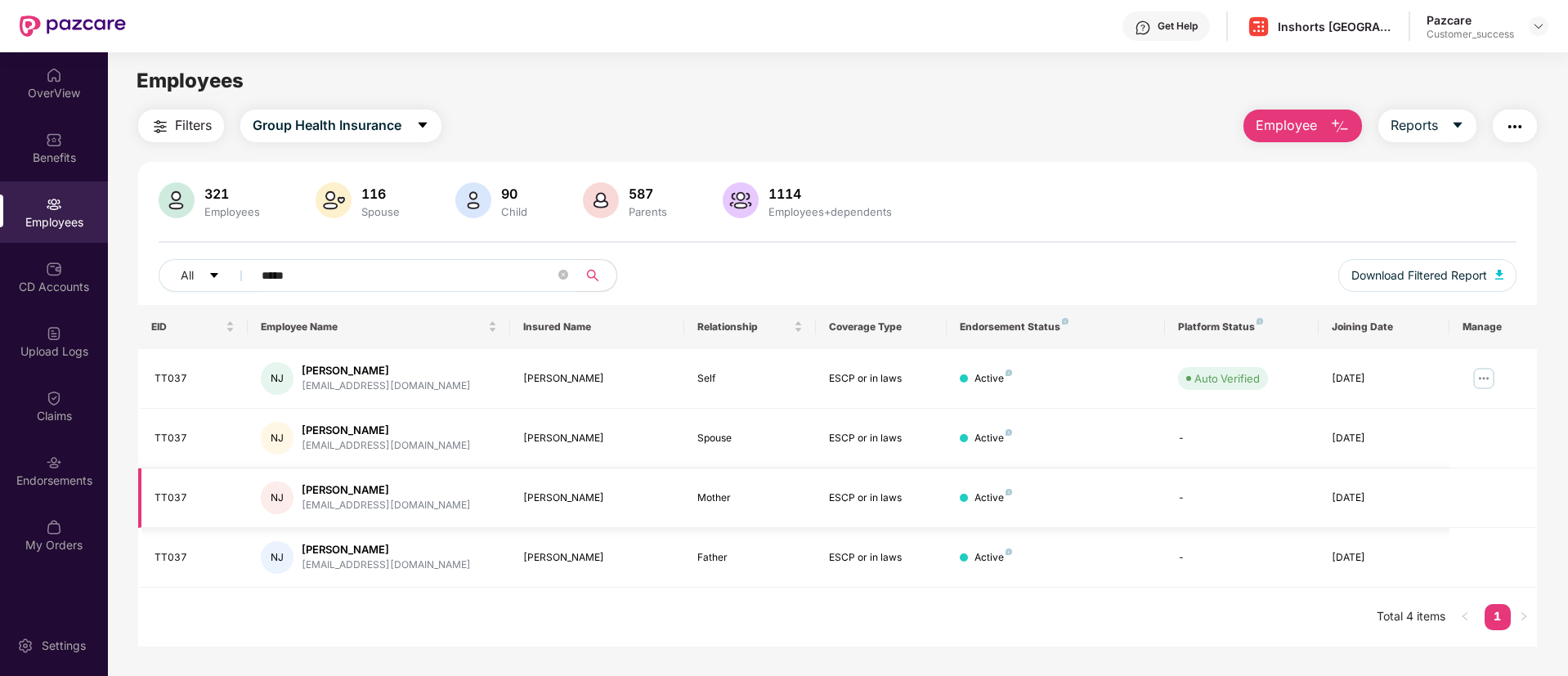
type input "*****"
click at [1484, 370] on img at bounding box center [1483, 377] width 26 height 26
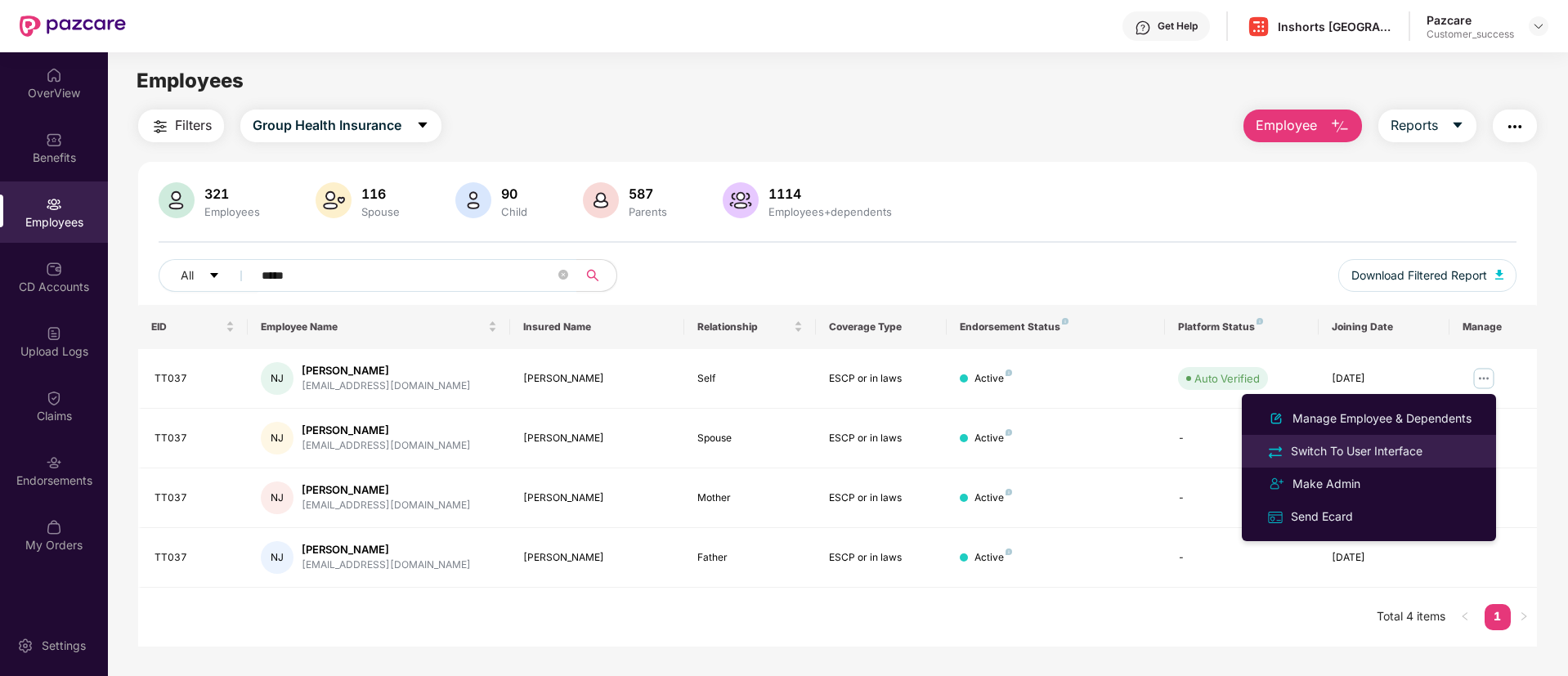
click at [1371, 447] on div "Switch To User Interface" at bounding box center [1357, 451] width 138 height 18
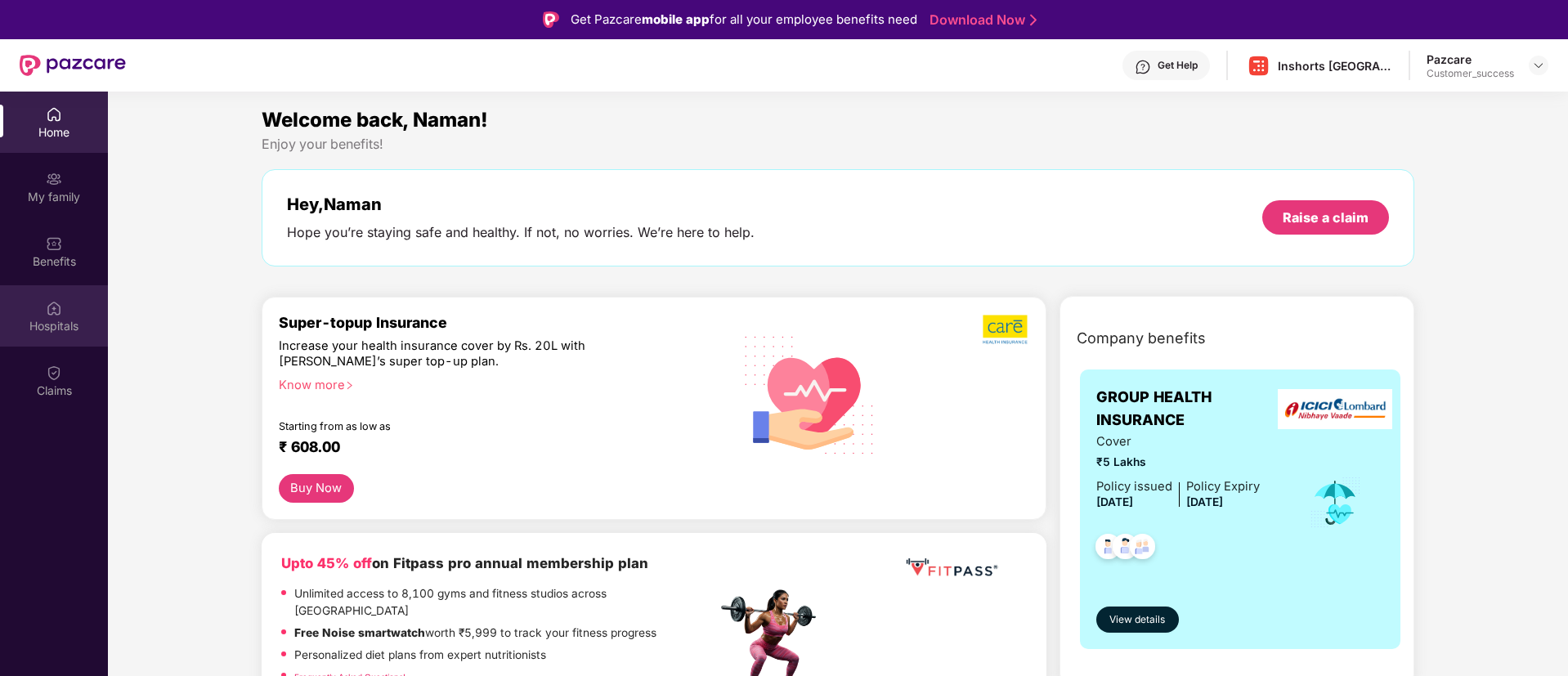
click at [51, 327] on div "Hospitals" at bounding box center [54, 326] width 108 height 17
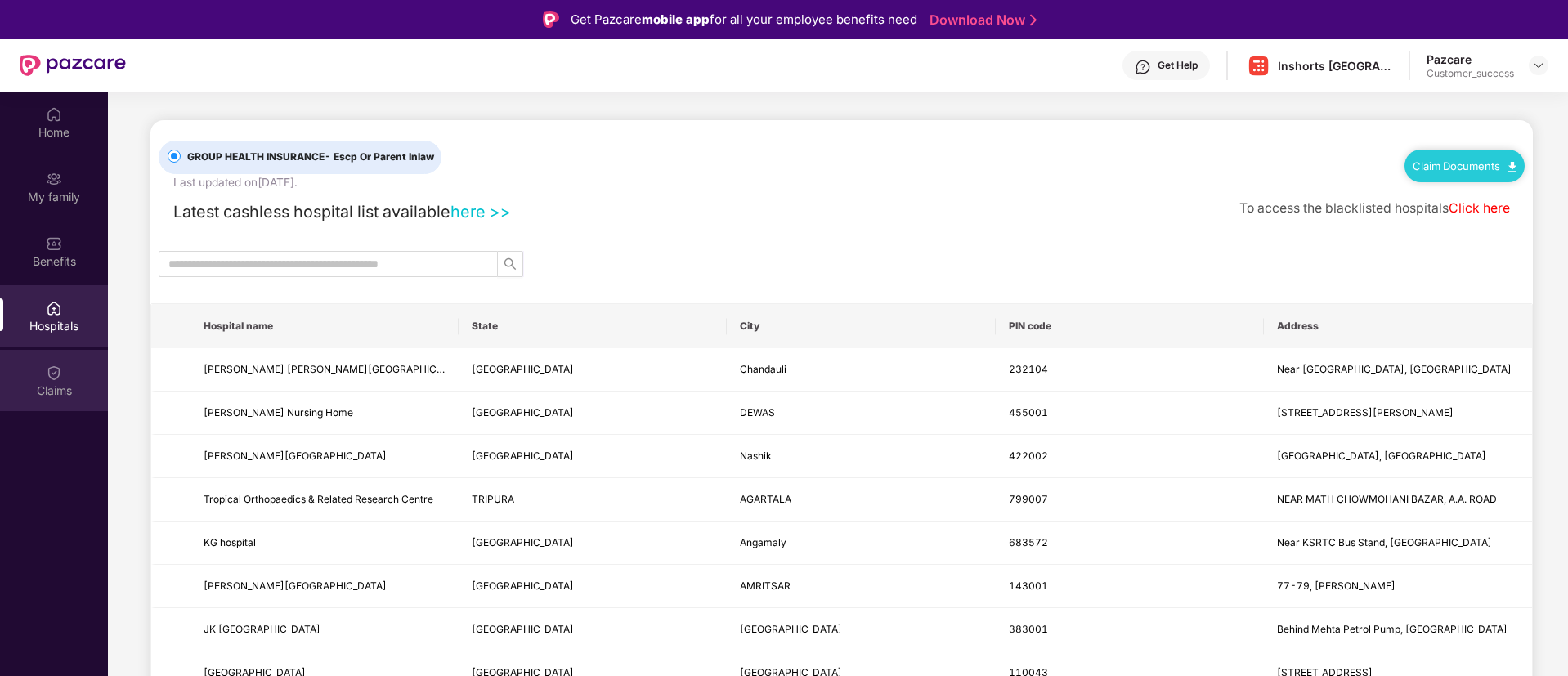
click at [52, 377] on img at bounding box center [54, 373] width 17 height 17
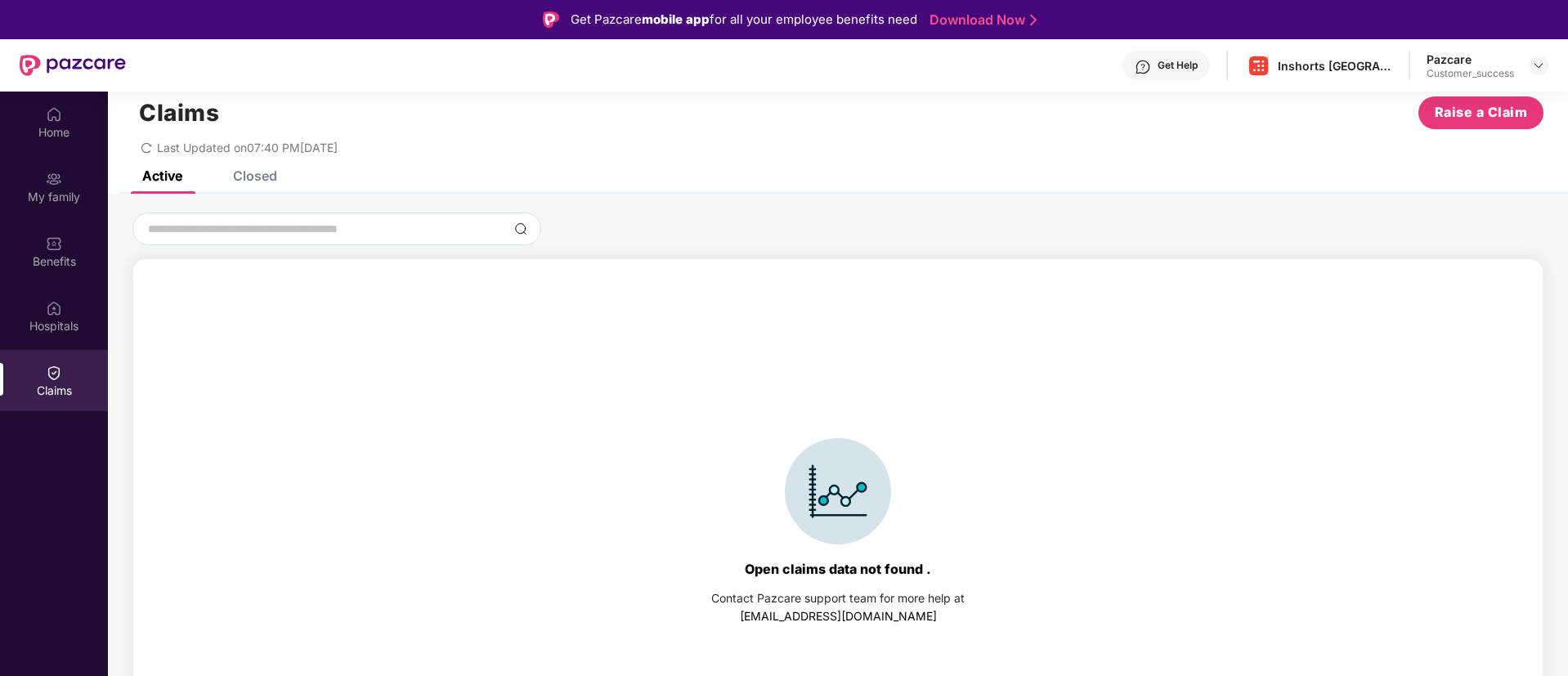
scroll to position [36, 0]
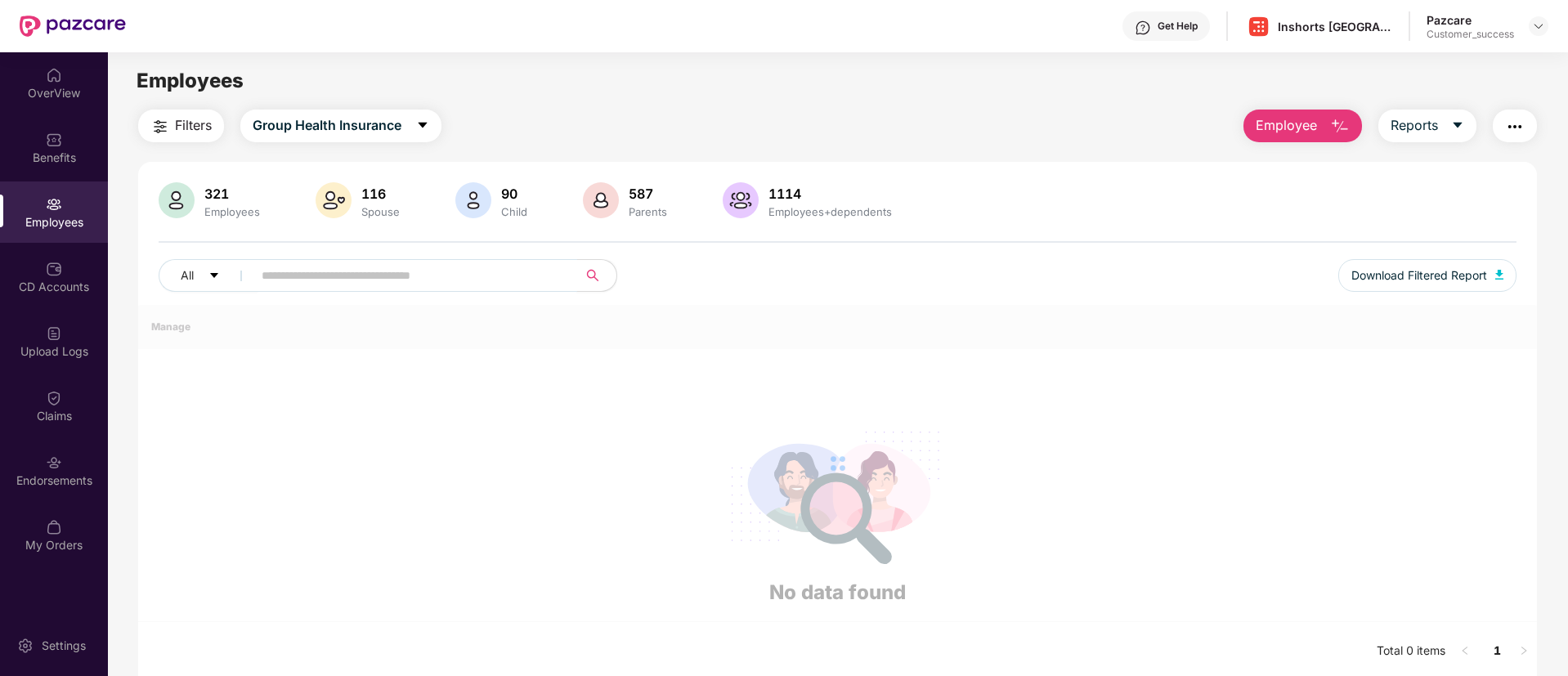
click at [339, 271] on input "text" at bounding box center [408, 275] width 294 height 24
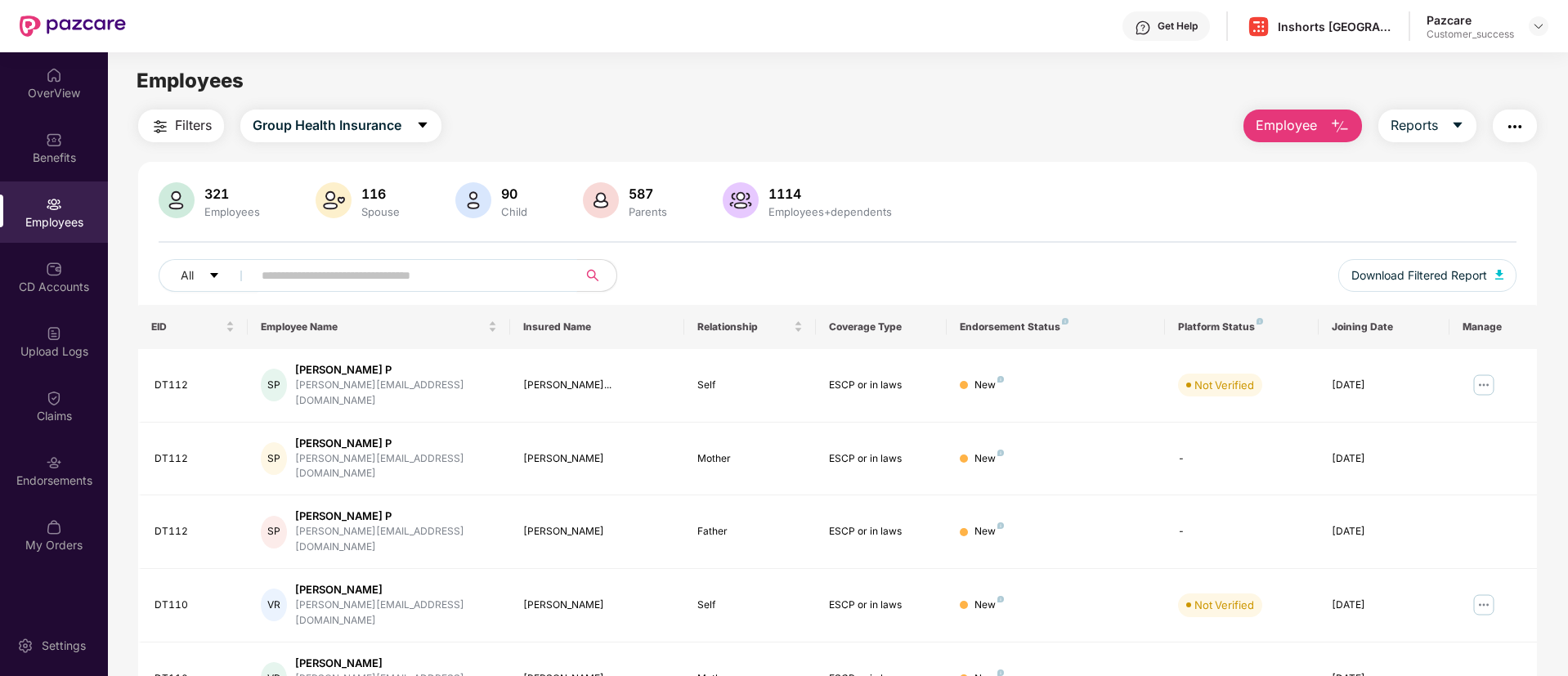
click at [339, 271] on input "text" at bounding box center [408, 275] width 294 height 24
paste input "*****"
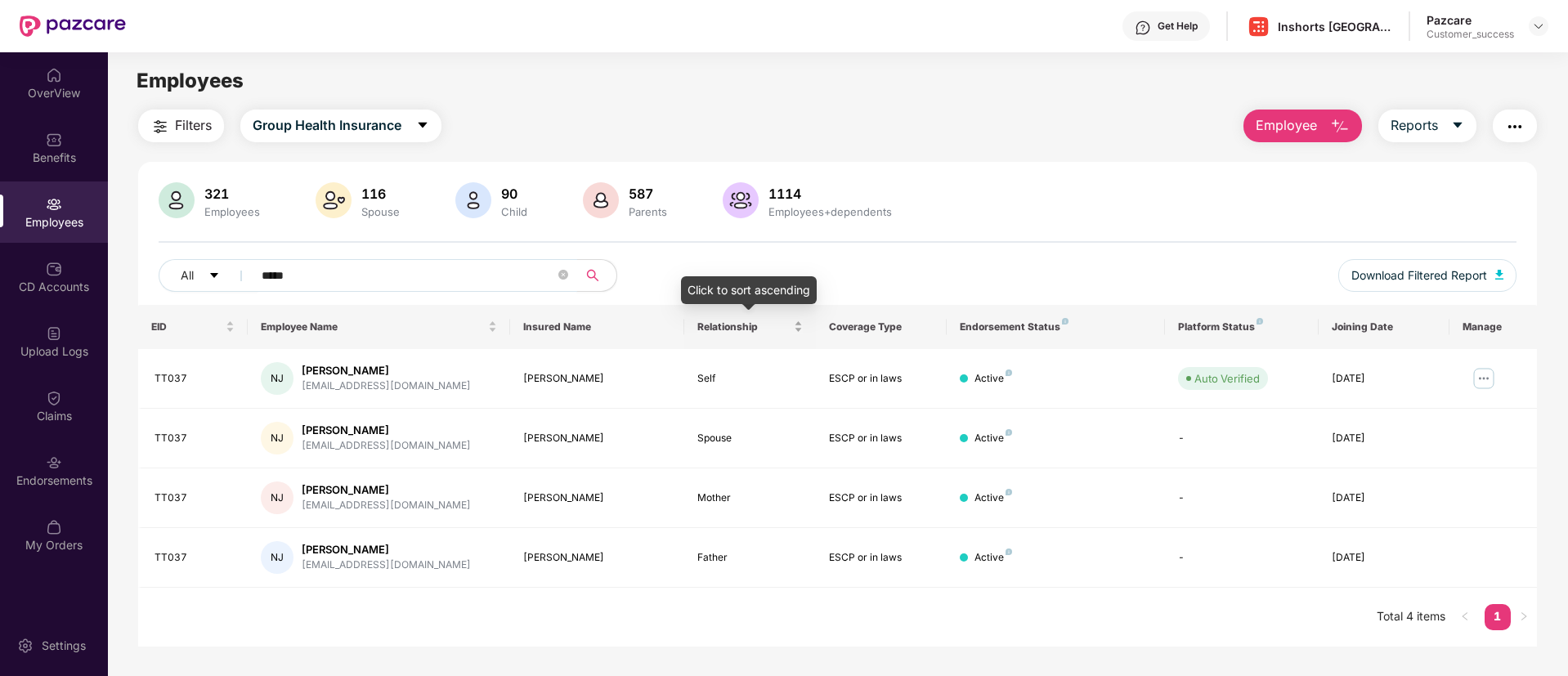
type input "*****"
click at [871, 73] on div "Employees" at bounding box center [838, 81] width 1460 height 31
click at [1488, 373] on img at bounding box center [1483, 377] width 26 height 26
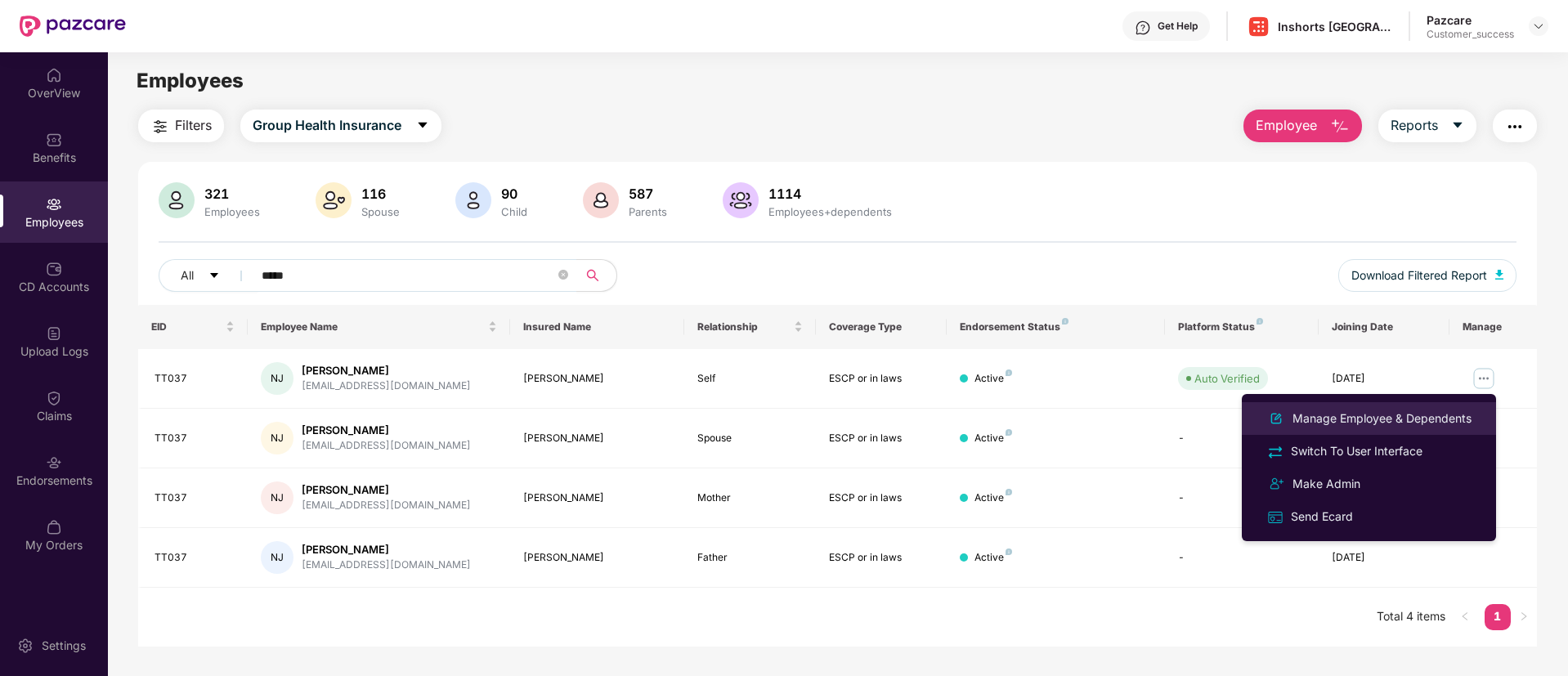
click at [1388, 421] on div "Manage Employee & Dependents" at bounding box center [1382, 418] width 185 height 18
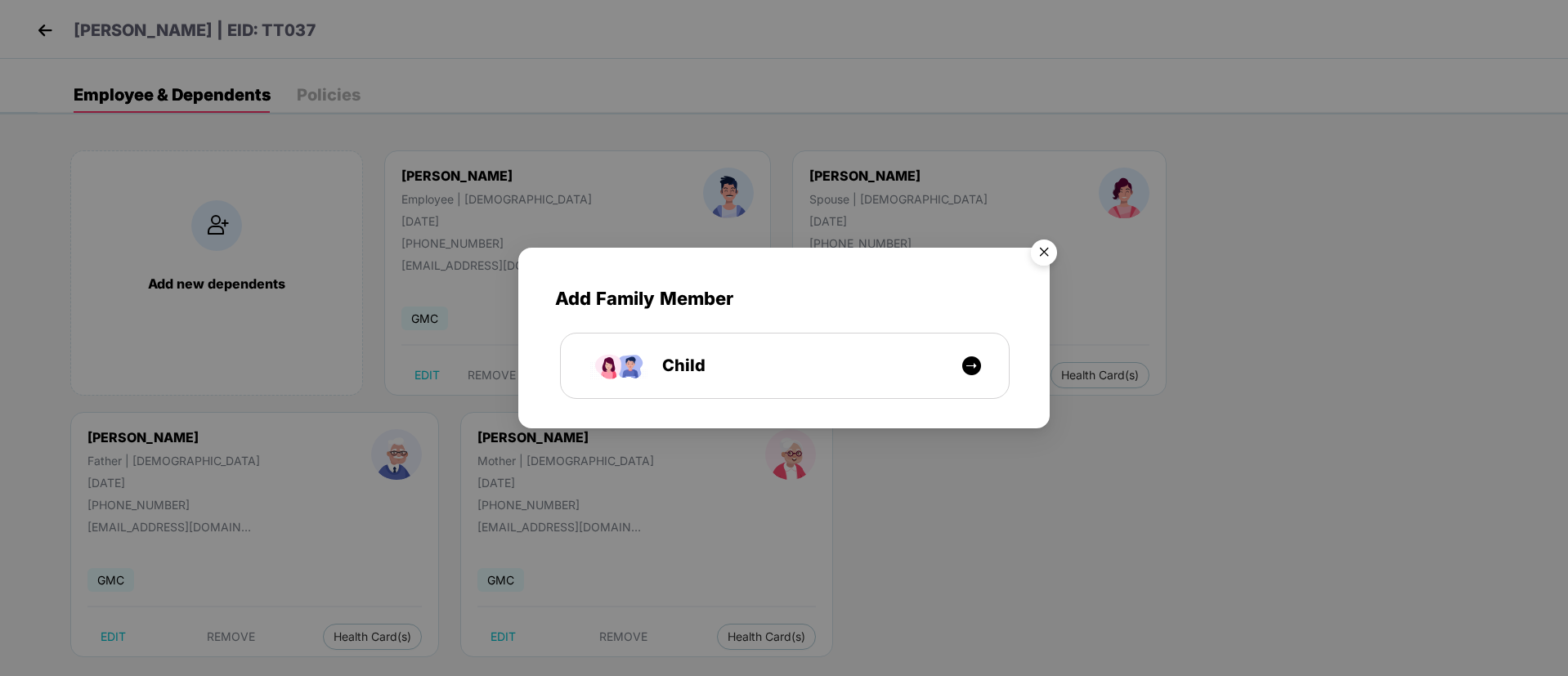
click at [1046, 256] on img "Close" at bounding box center [1044, 254] width 46 height 46
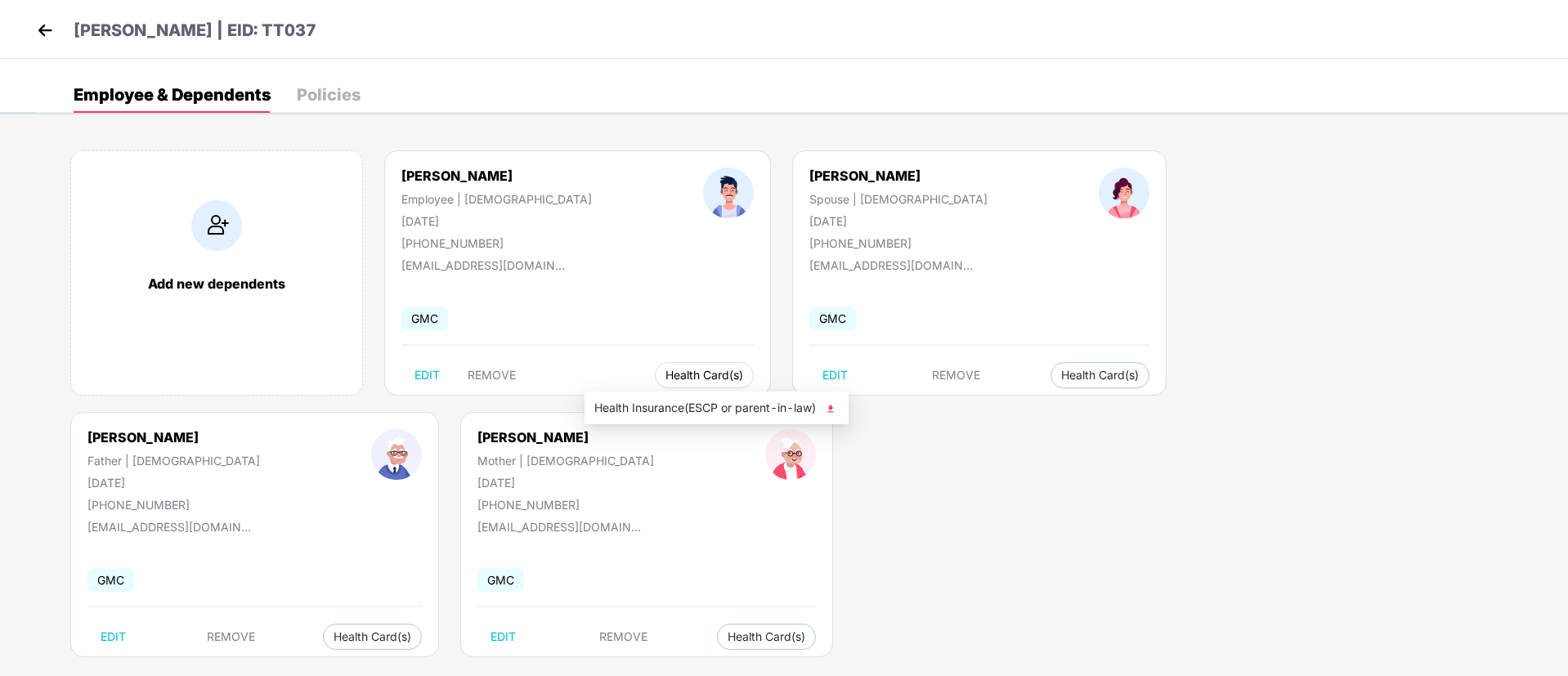
click at [665, 375] on span "Health Card(s)" at bounding box center [704, 375] width 77 height 8
click at [838, 408] on img at bounding box center [831, 409] width 17 height 17
click at [42, 23] on img at bounding box center [44, 30] width 24 height 24
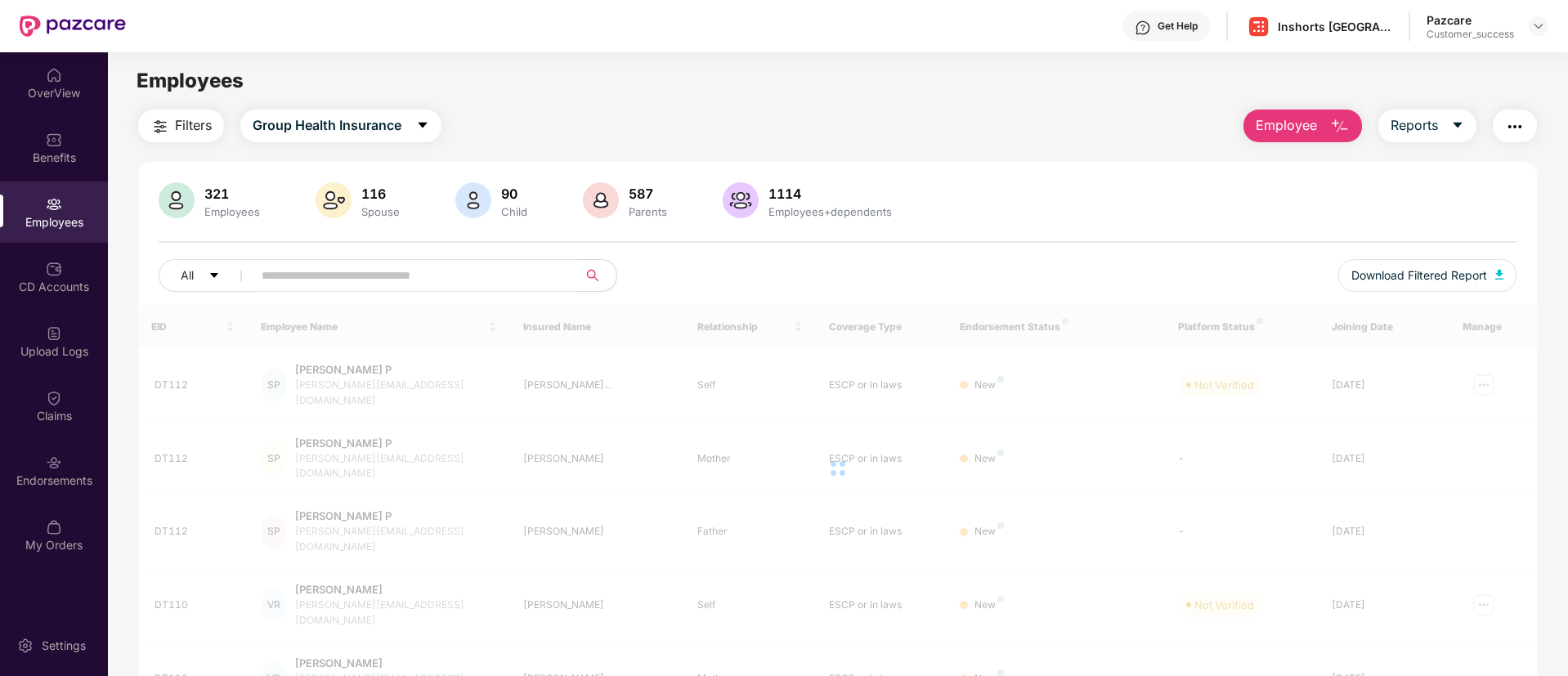
click at [493, 280] on input "text" at bounding box center [408, 275] width 294 height 24
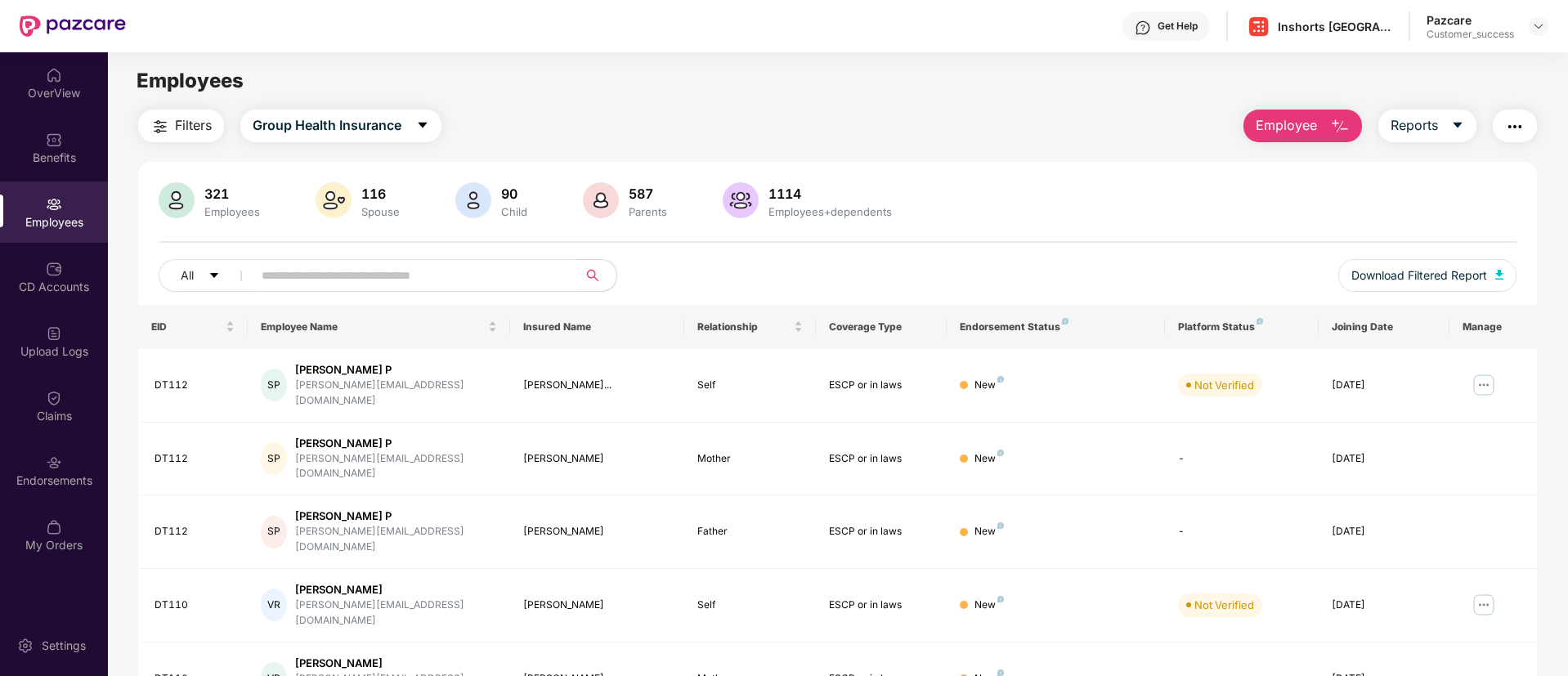
paste input "**********"
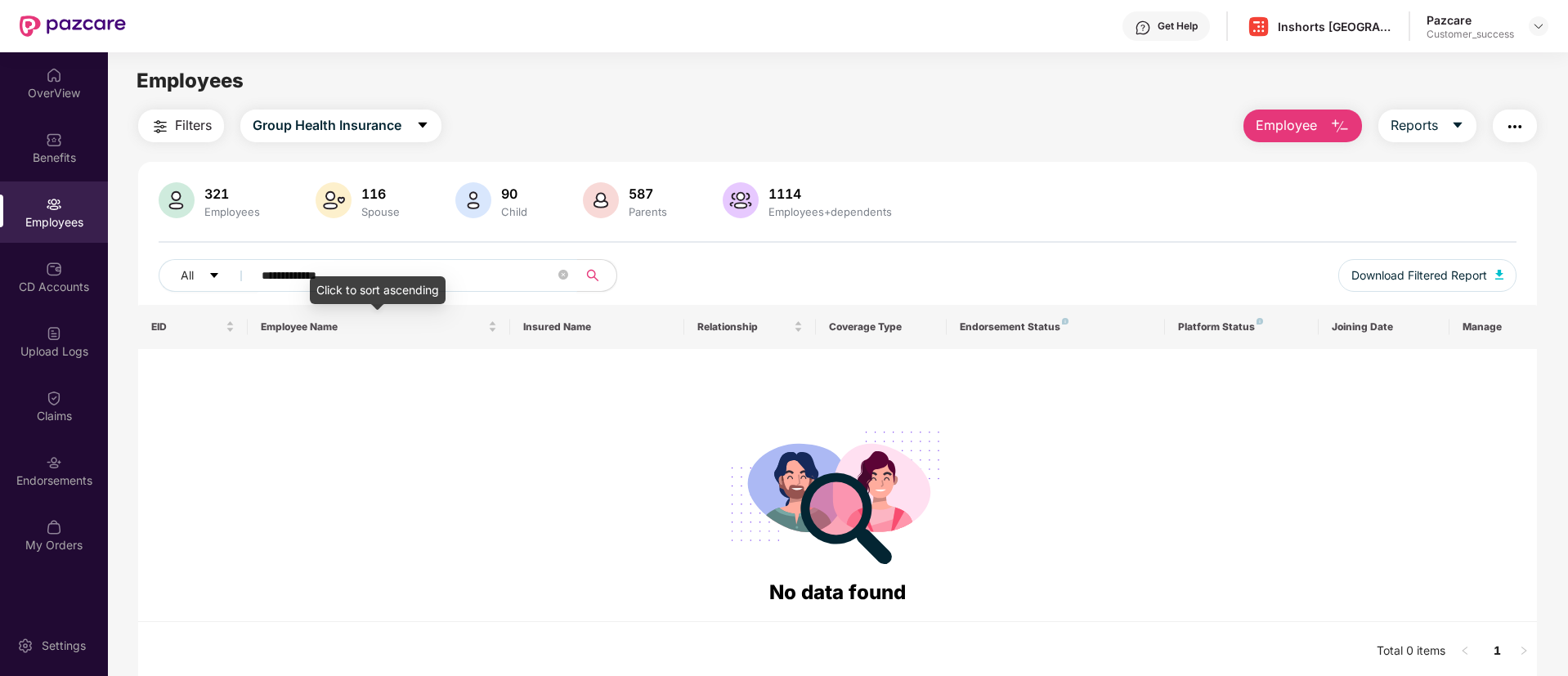
paste input "text"
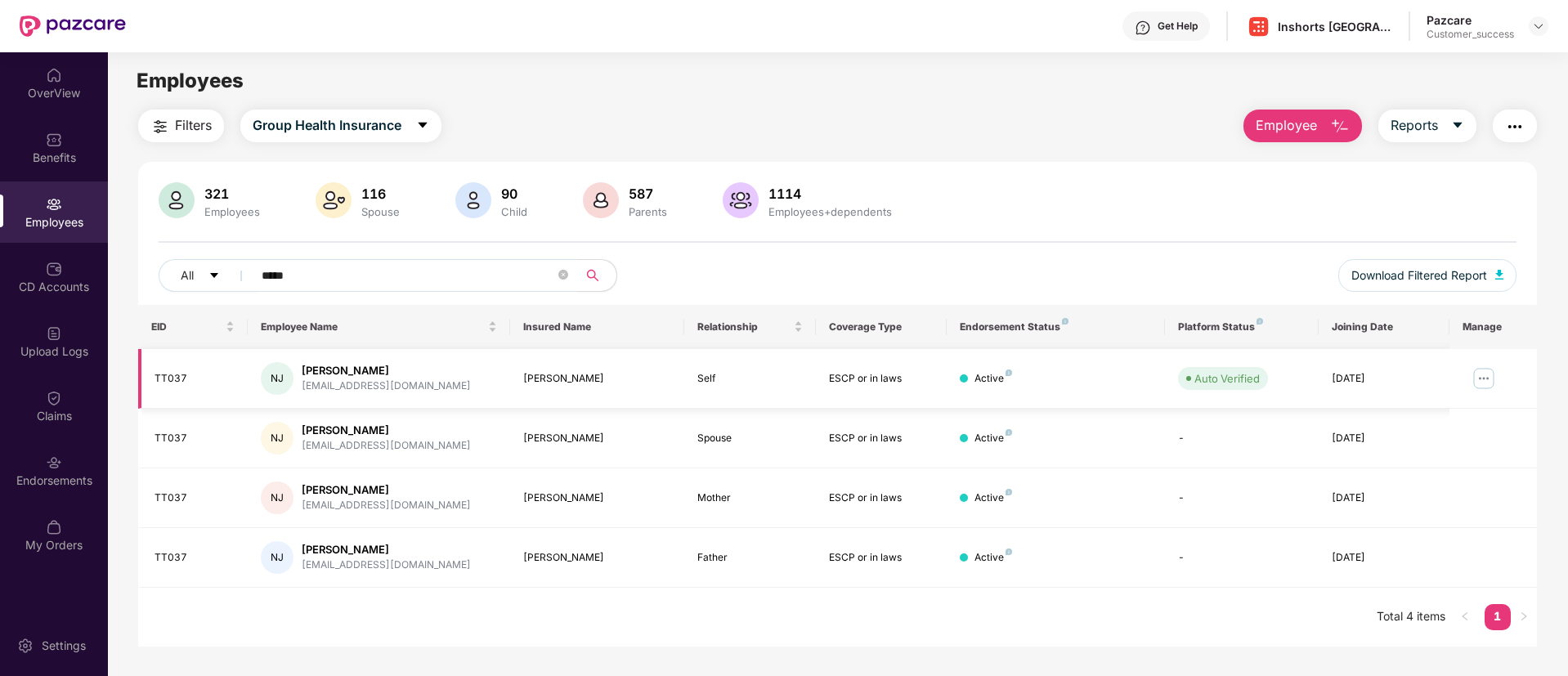
type input "*****"
click at [1477, 368] on img at bounding box center [1483, 377] width 26 height 26
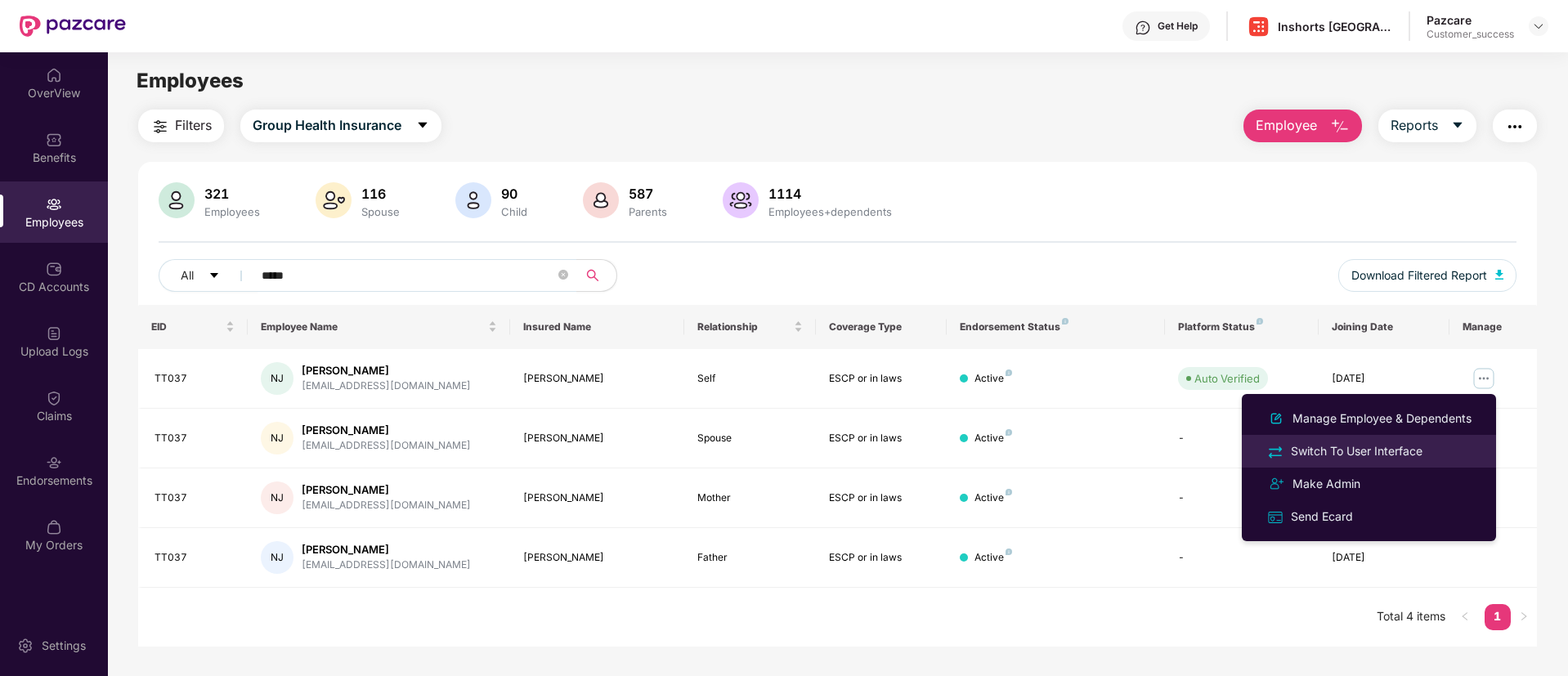
click at [1369, 442] on div "Switch To User Interface" at bounding box center [1357, 451] width 138 height 18
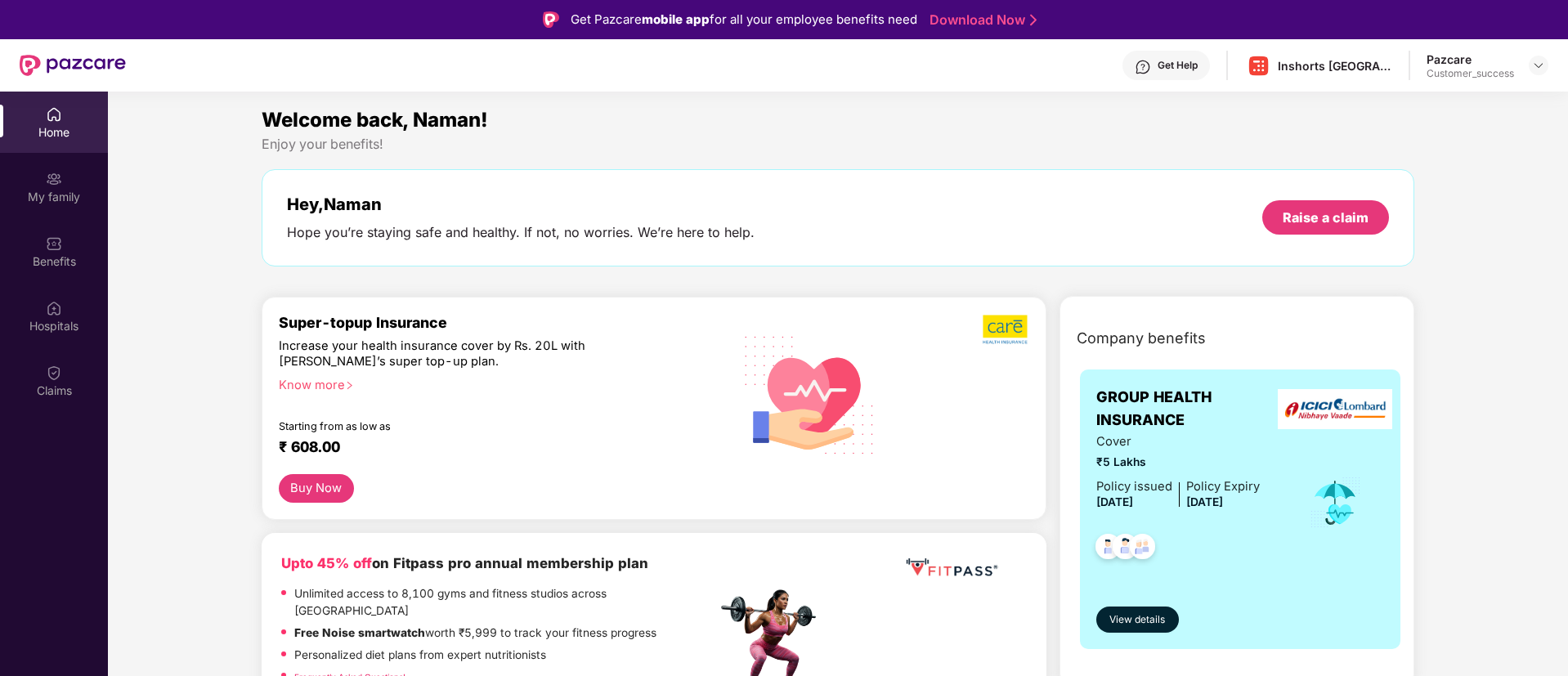
click at [81, 186] on div "My family" at bounding box center [54, 187] width 108 height 62
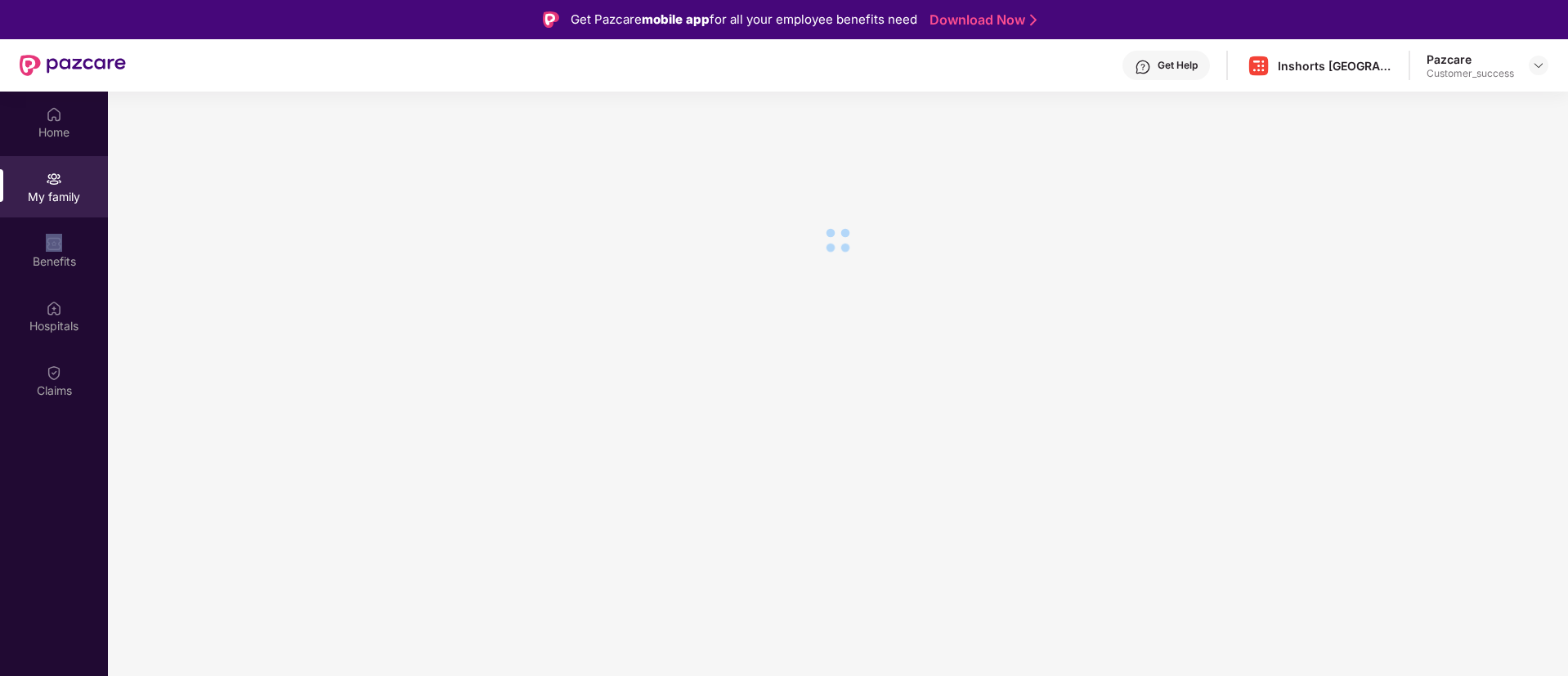
click at [81, 186] on div "My family" at bounding box center [54, 187] width 108 height 62
